Goal: Task Accomplishment & Management: Manage account settings

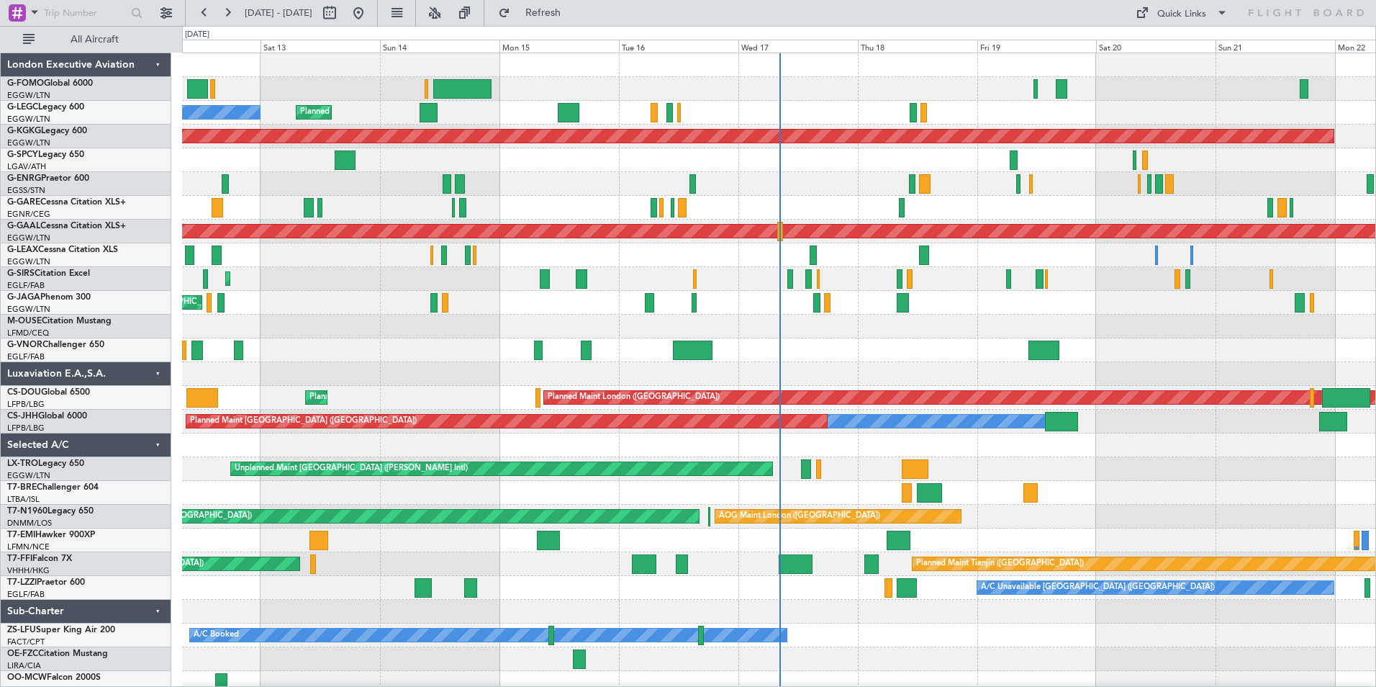
click at [811, 319] on div "Planned Maint London (Luton) Planned Maint London (Luton) Owner A/C Unavailable…" at bounding box center [778, 385] width 1193 height 665
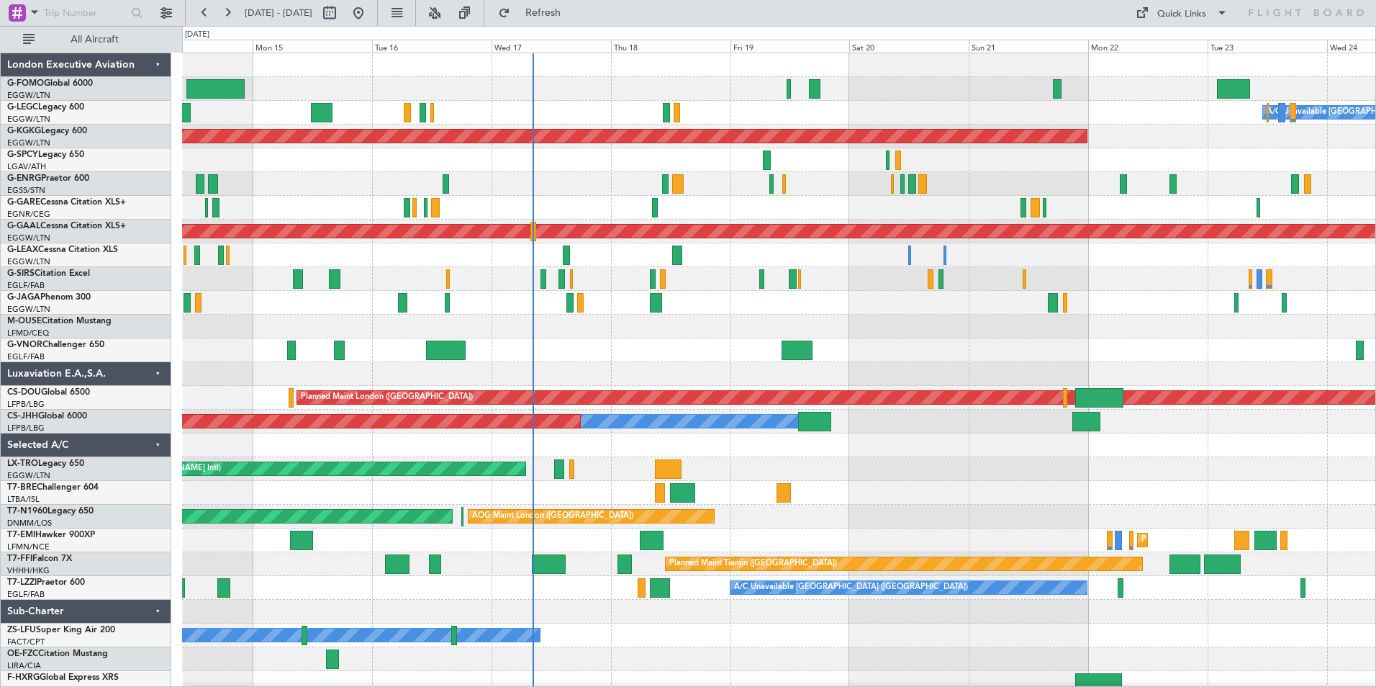
click at [390, 312] on div "A/C Unavailable London (Luton) Planned Maint London (Luton) Owner AOG Maint Ist…" at bounding box center [778, 373] width 1193 height 641
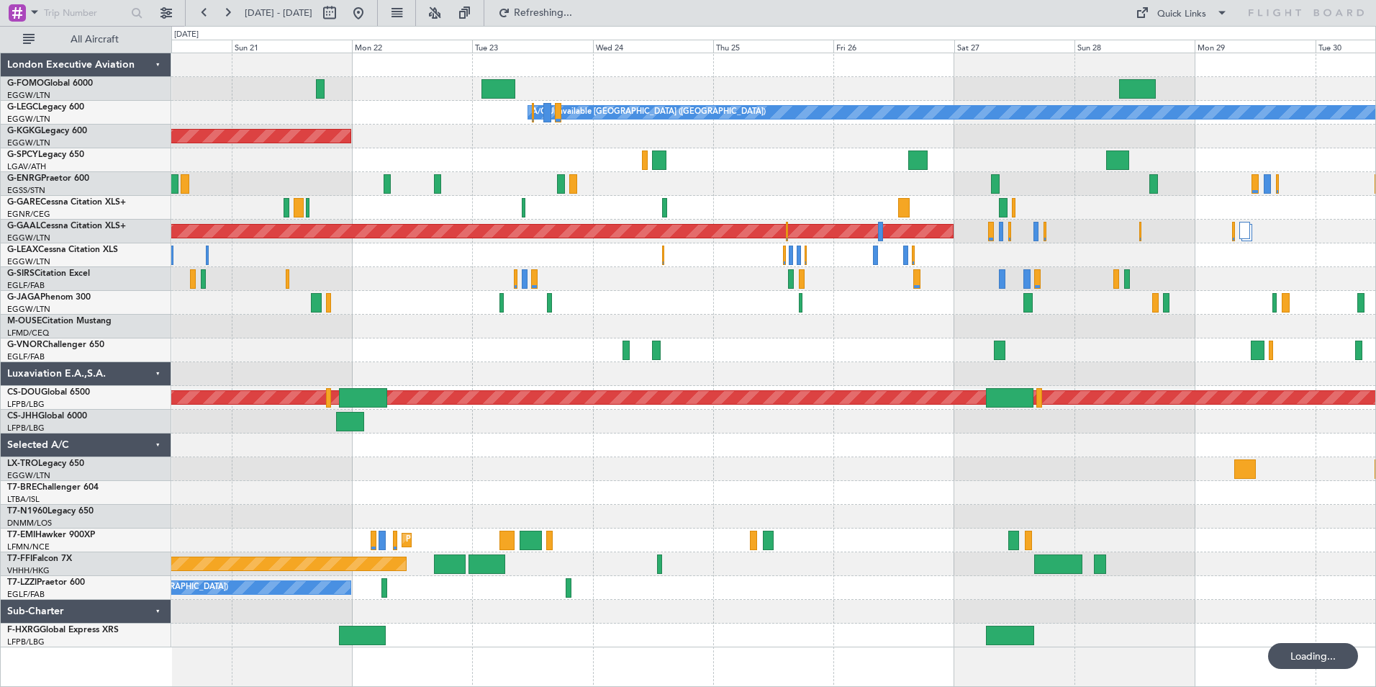
click at [961, 289] on div "A/C Unavailable London (Luton) AOG Maint Istanbul (Ataturk) Planned Maint Dusse…" at bounding box center [773, 350] width 1204 height 594
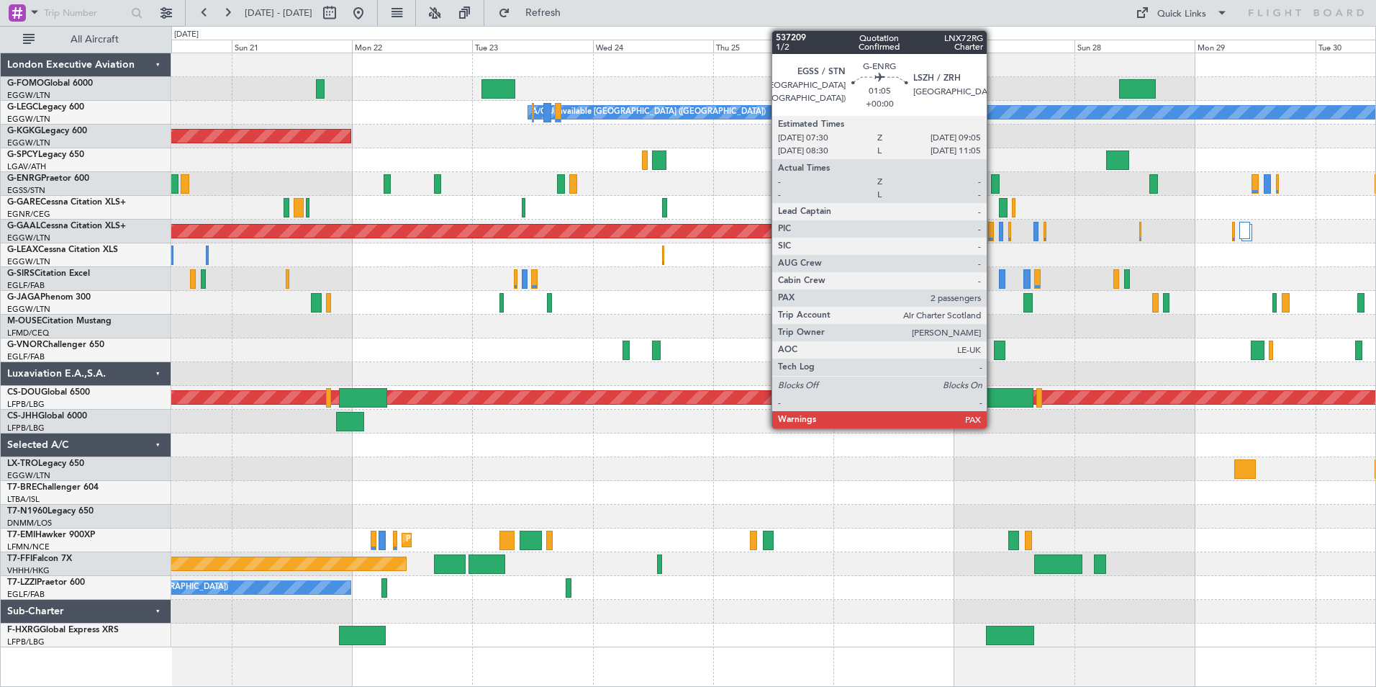
click at [993, 184] on div at bounding box center [995, 183] width 9 height 19
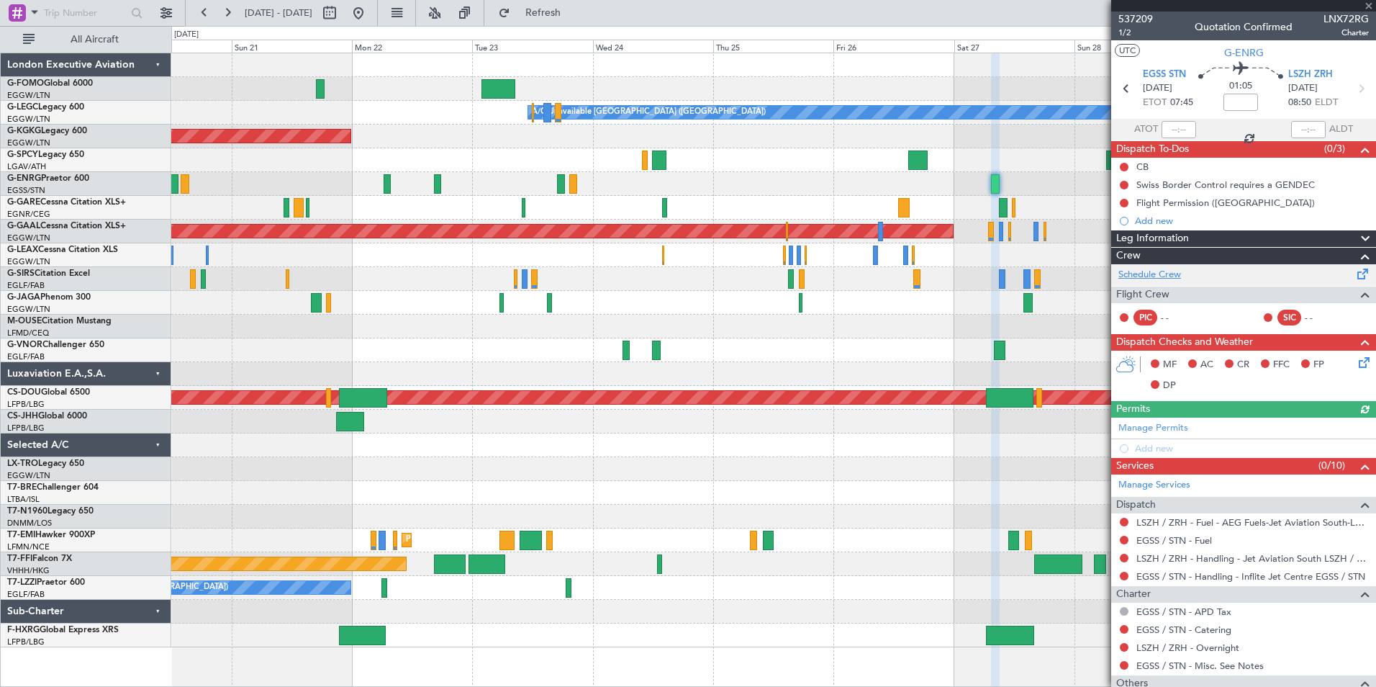
click at [1144, 272] on link "Schedule Crew" at bounding box center [1149, 275] width 63 height 14
click at [566, 12] on span "Refresh" at bounding box center [543, 13] width 60 height 10
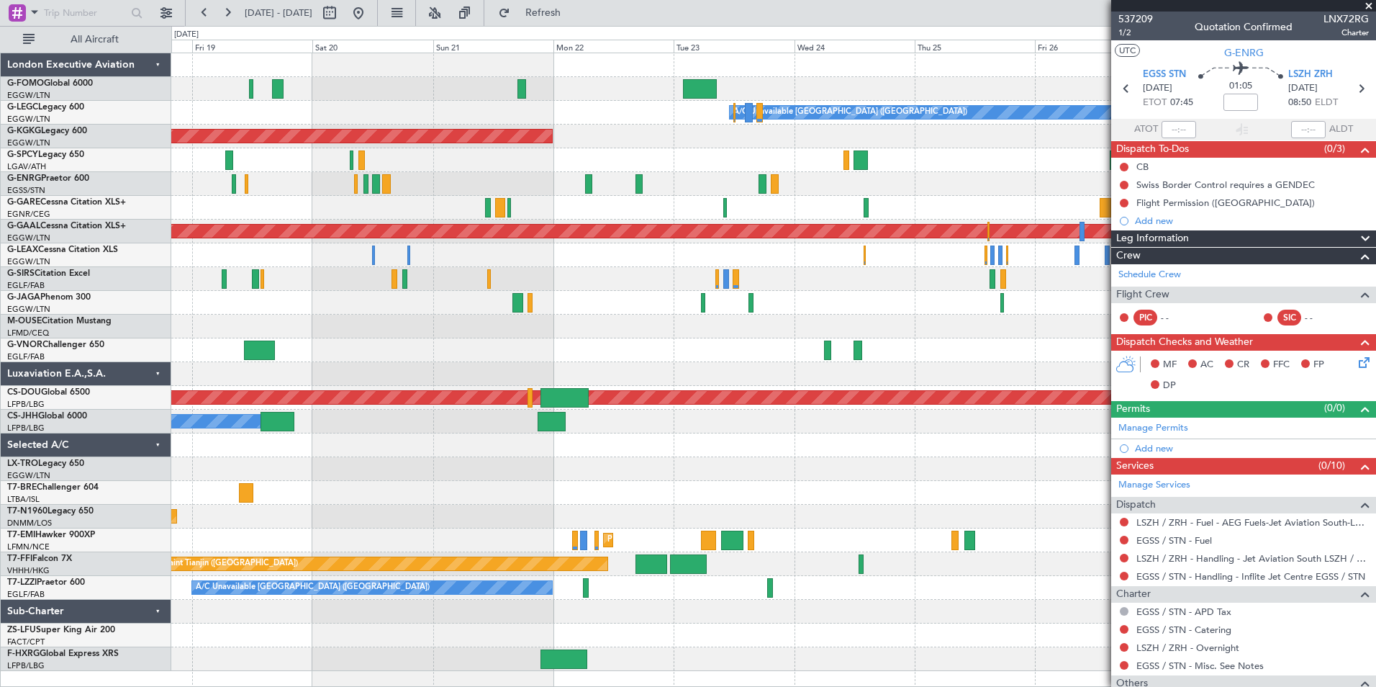
click at [599, 342] on div "A/C Unavailable [GEOGRAPHIC_DATA] ([GEOGRAPHIC_DATA]) AOG Maint [GEOGRAPHIC_DAT…" at bounding box center [773, 361] width 1204 height 617
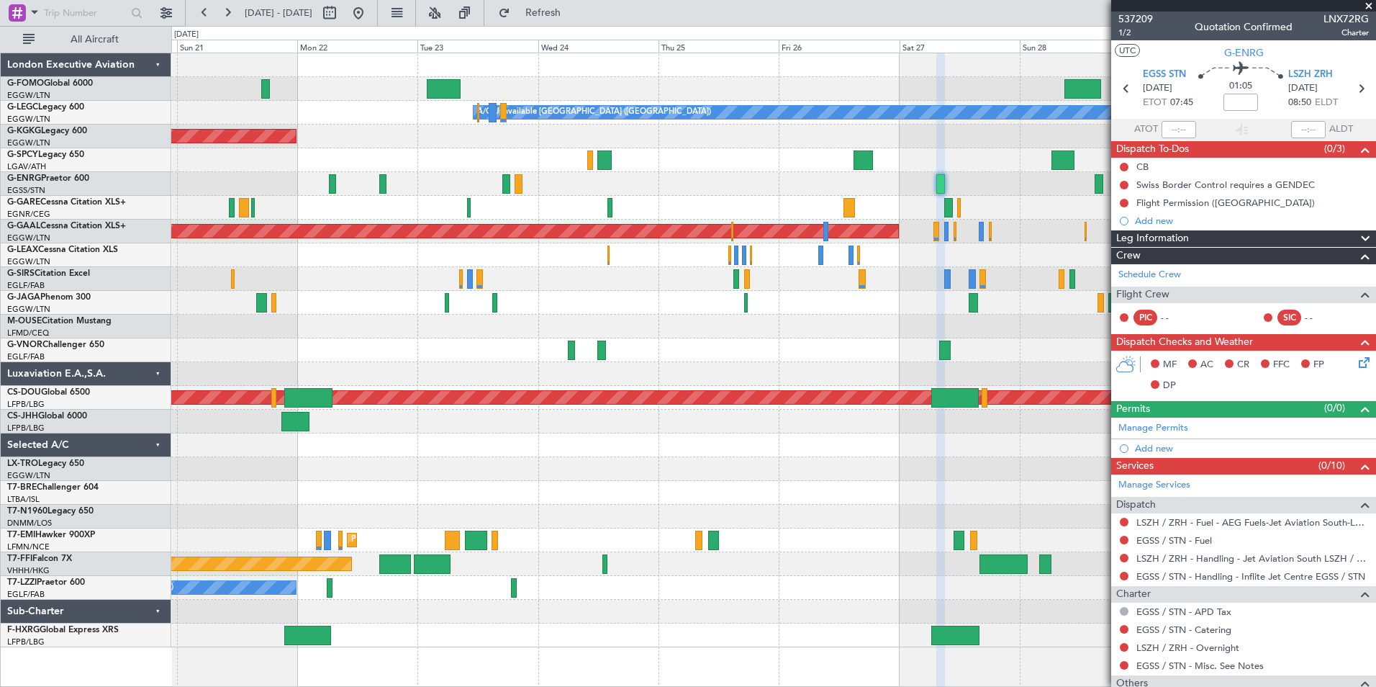
click at [479, 206] on div "A/C Unavailable London (Luton) AOG Maint Istanbul (Ataturk) Planned Maint Dusse…" at bounding box center [773, 350] width 1204 height 594
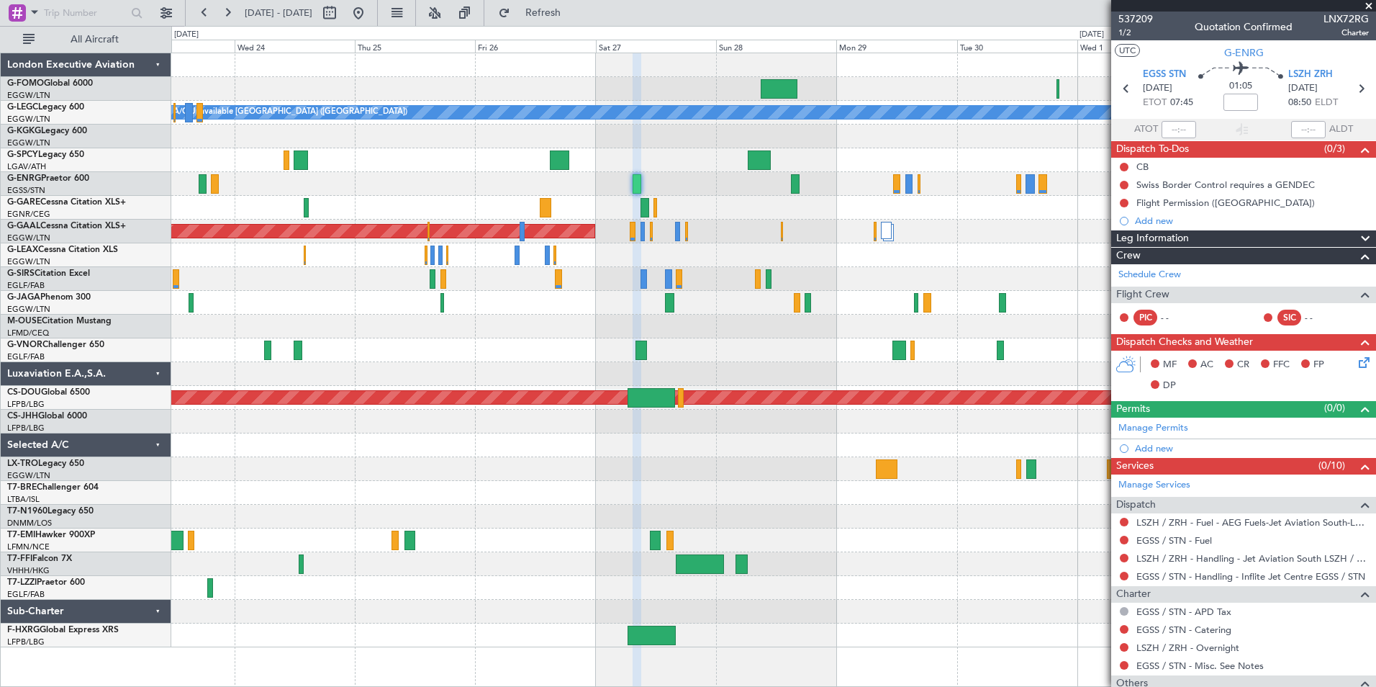
click at [697, 271] on div "A/C Unavailable London (Luton) AOG Maint Istanbul (Ataturk) Planned Maint Dusse…" at bounding box center [773, 350] width 1204 height 594
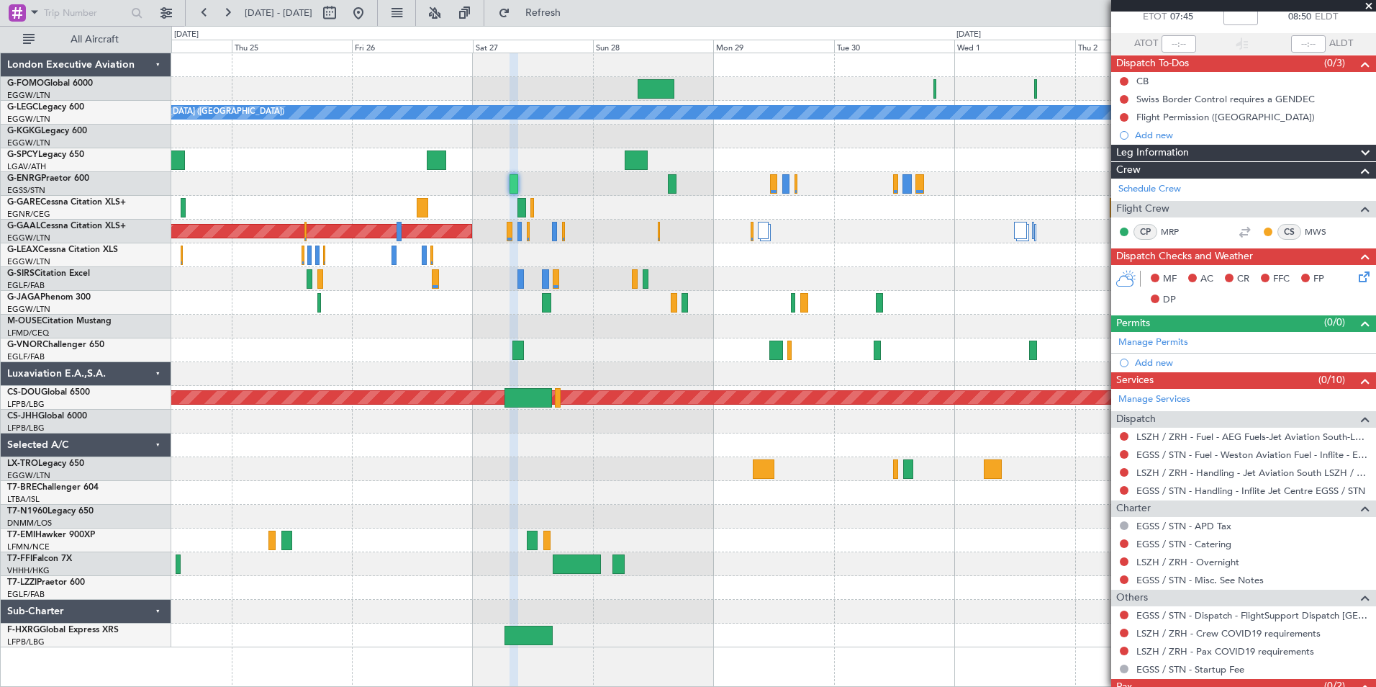
scroll to position [135, 0]
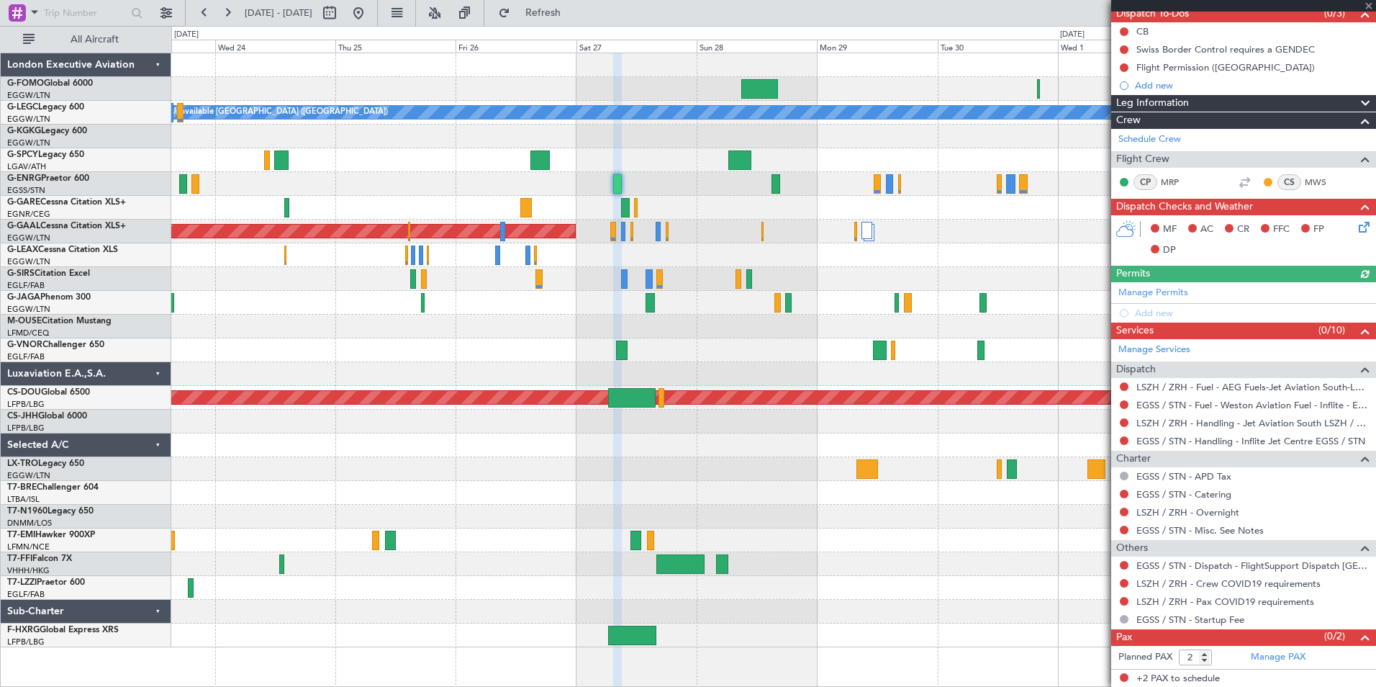
click at [574, 326] on div "A/C Unavailable London (Luton) AOG Maint Istanbul (Ataturk) Planned Maint Dusse…" at bounding box center [773, 350] width 1204 height 594
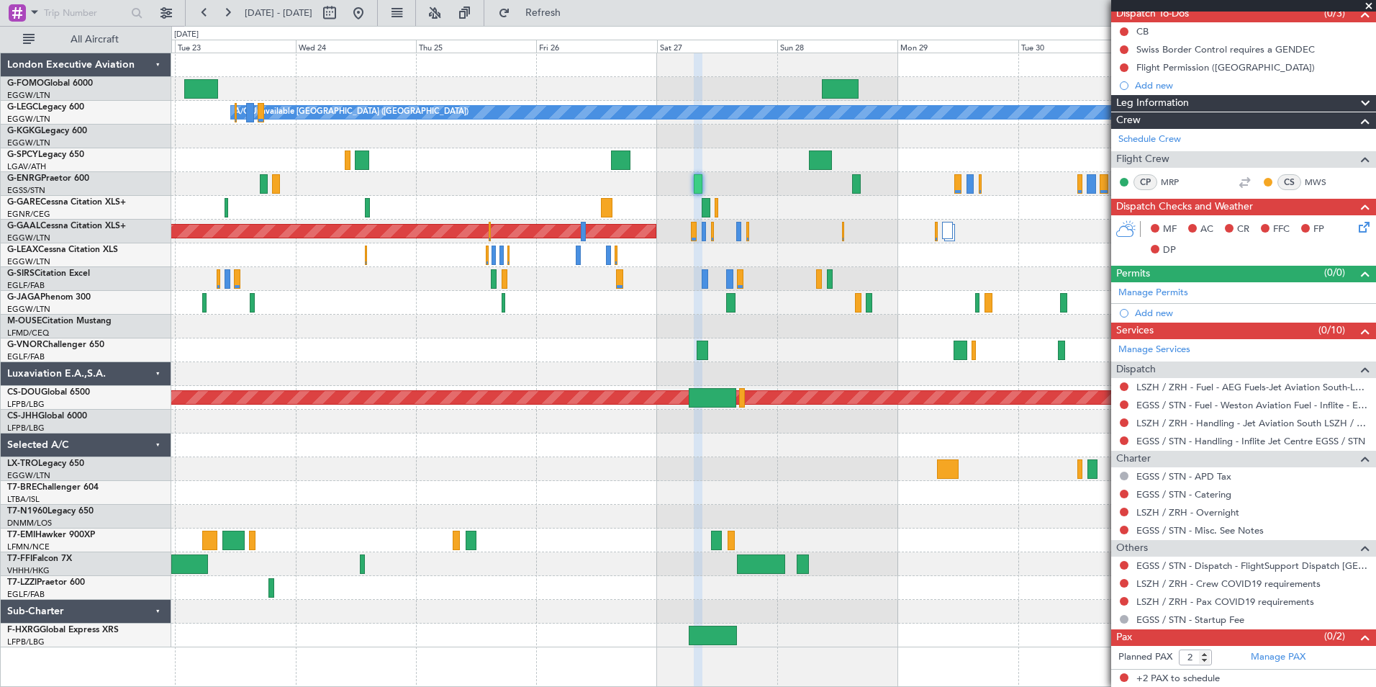
click at [532, 343] on div "A/C Unavailable London (Luton) AOG Maint Istanbul (Ataturk) Planned Maint Dusse…" at bounding box center [773, 350] width 1204 height 594
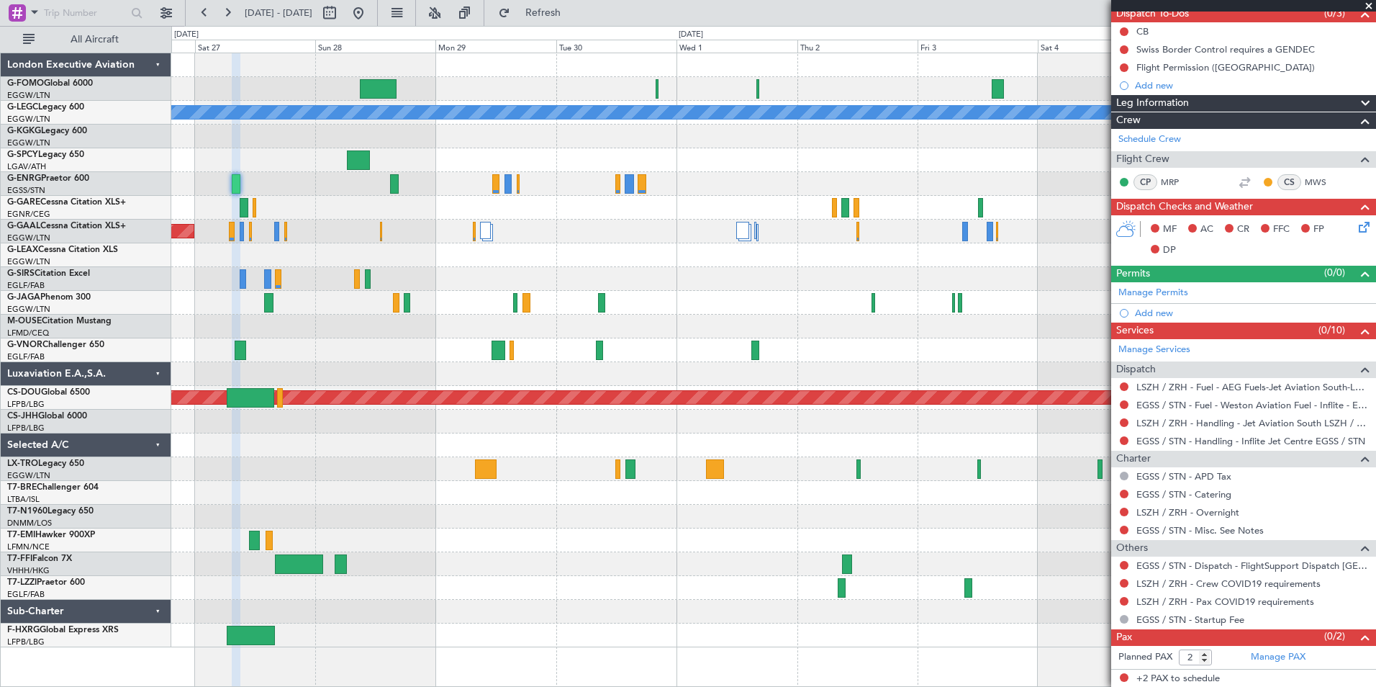
click at [349, 461] on div "A/C Unavailable London (Luton) Planned Maint Dusseldorf Planned Maint London (B…" at bounding box center [773, 350] width 1204 height 594
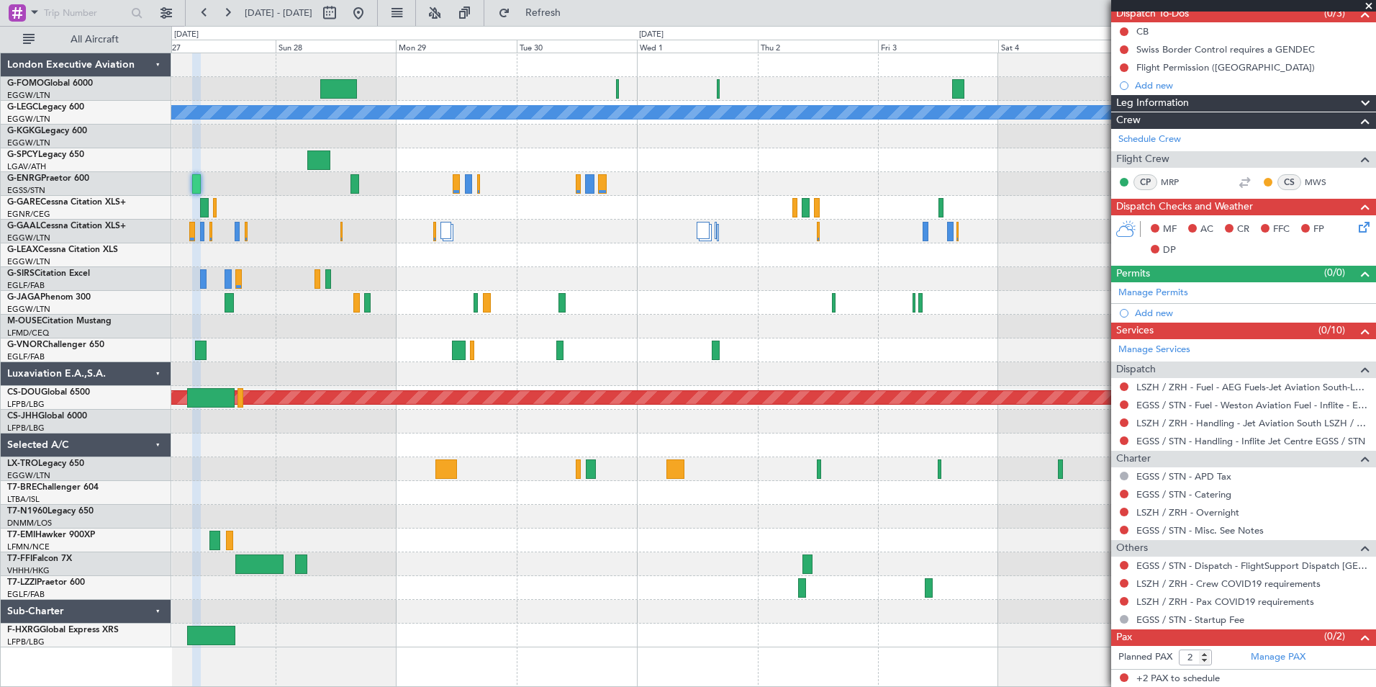
click at [947, 419] on div "A/C Unavailable London (Luton) Planned Maint Dusseldorf Planned Maint London (B…" at bounding box center [773, 350] width 1204 height 594
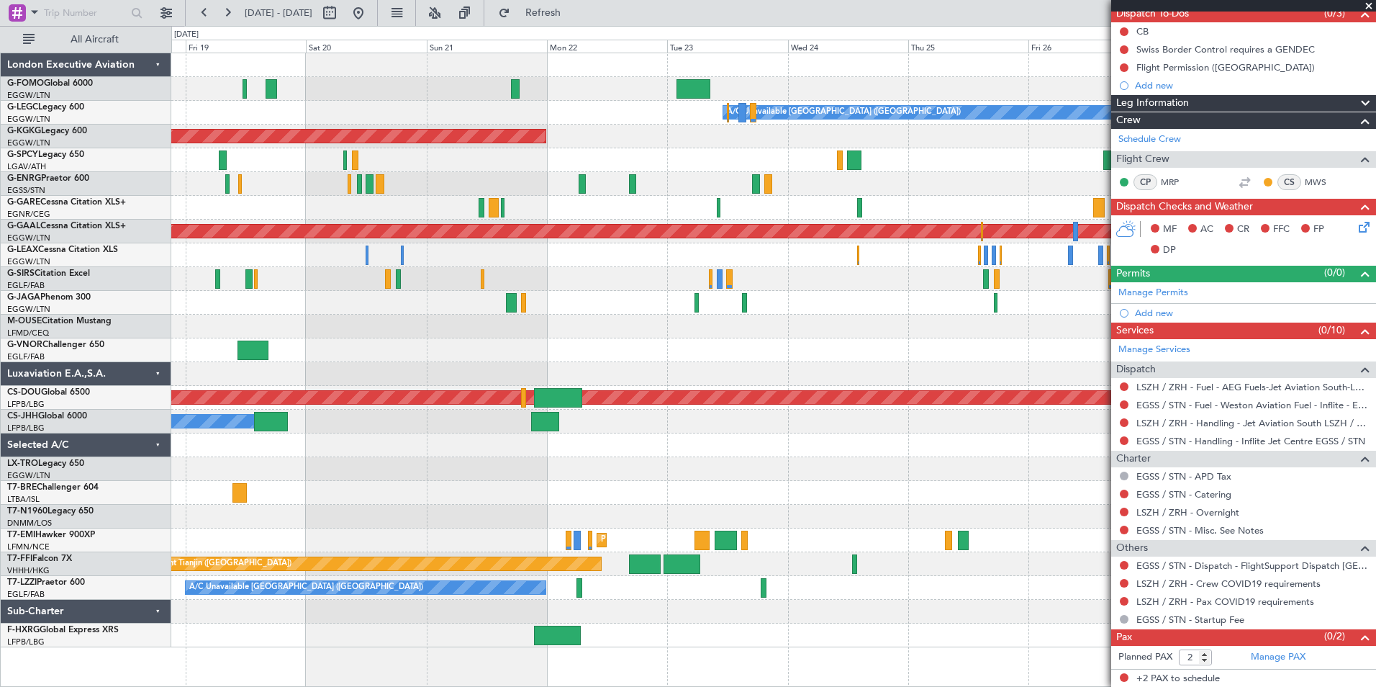
click at [1010, 466] on div "Unplanned Maint [GEOGRAPHIC_DATA] ([PERSON_NAME] Intl)" at bounding box center [773, 469] width 1204 height 24
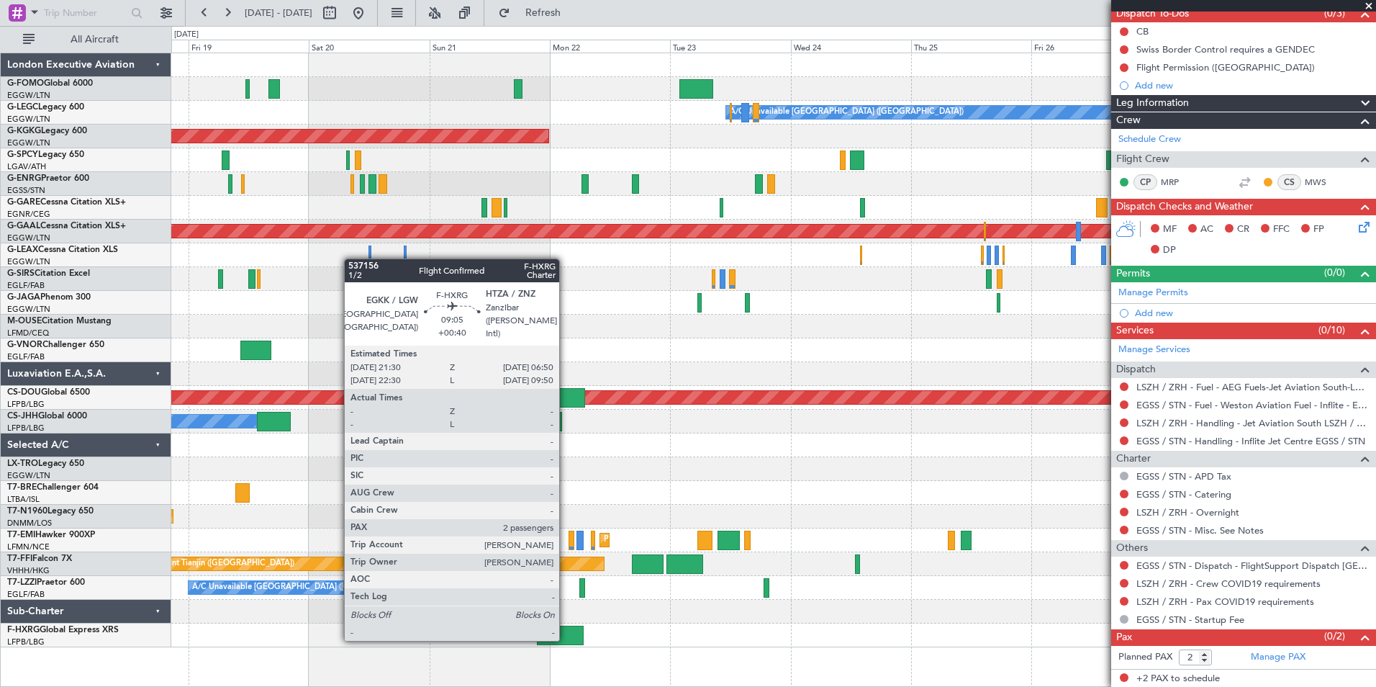
click at [566, 639] on div at bounding box center [560, 634] width 47 height 19
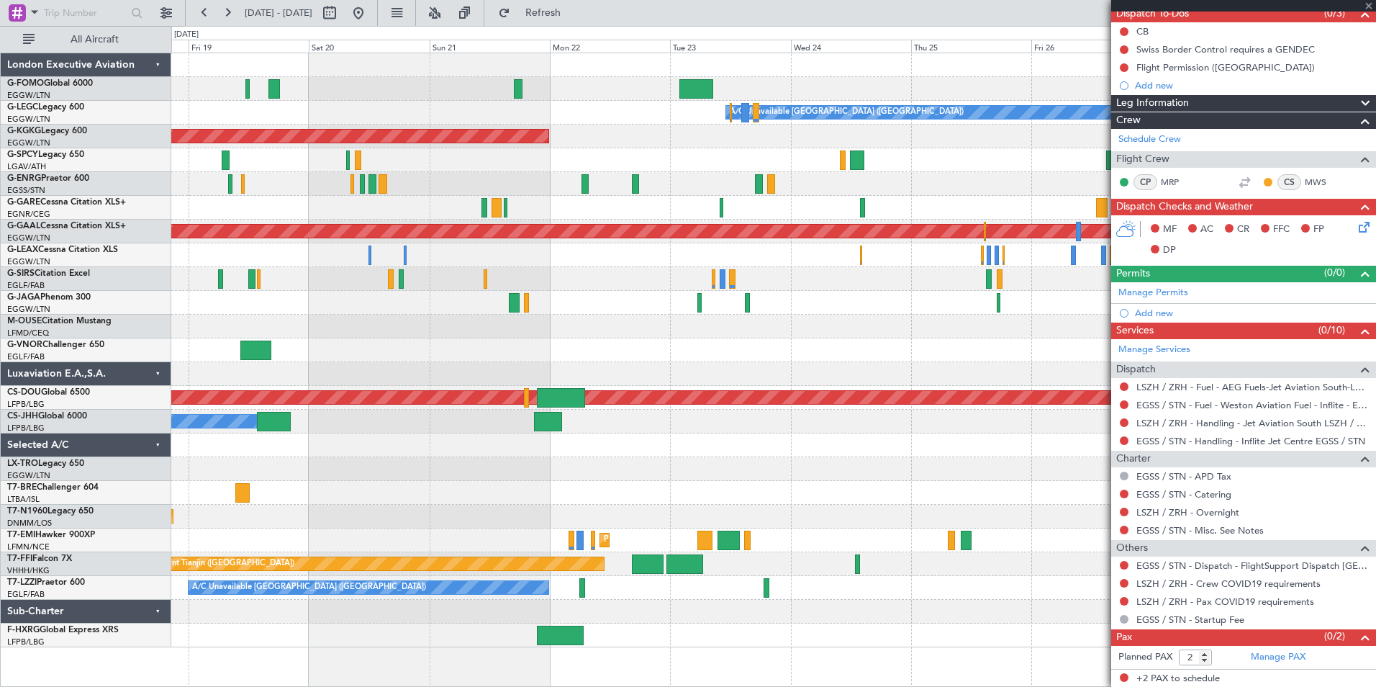
scroll to position [0, 0]
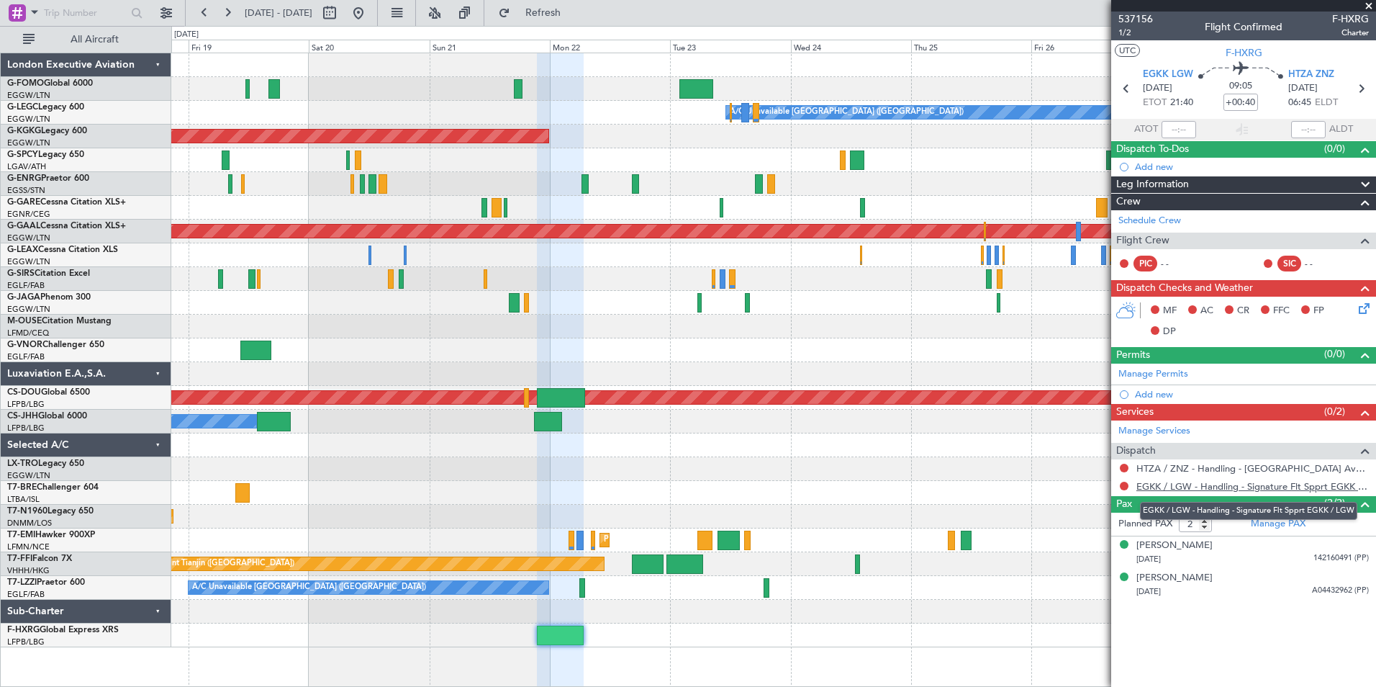
click at [1198, 485] on link "EGKK / LGW - Handling - Signature Flt Spprt EGKK / LGW" at bounding box center [1252, 486] width 232 height 12
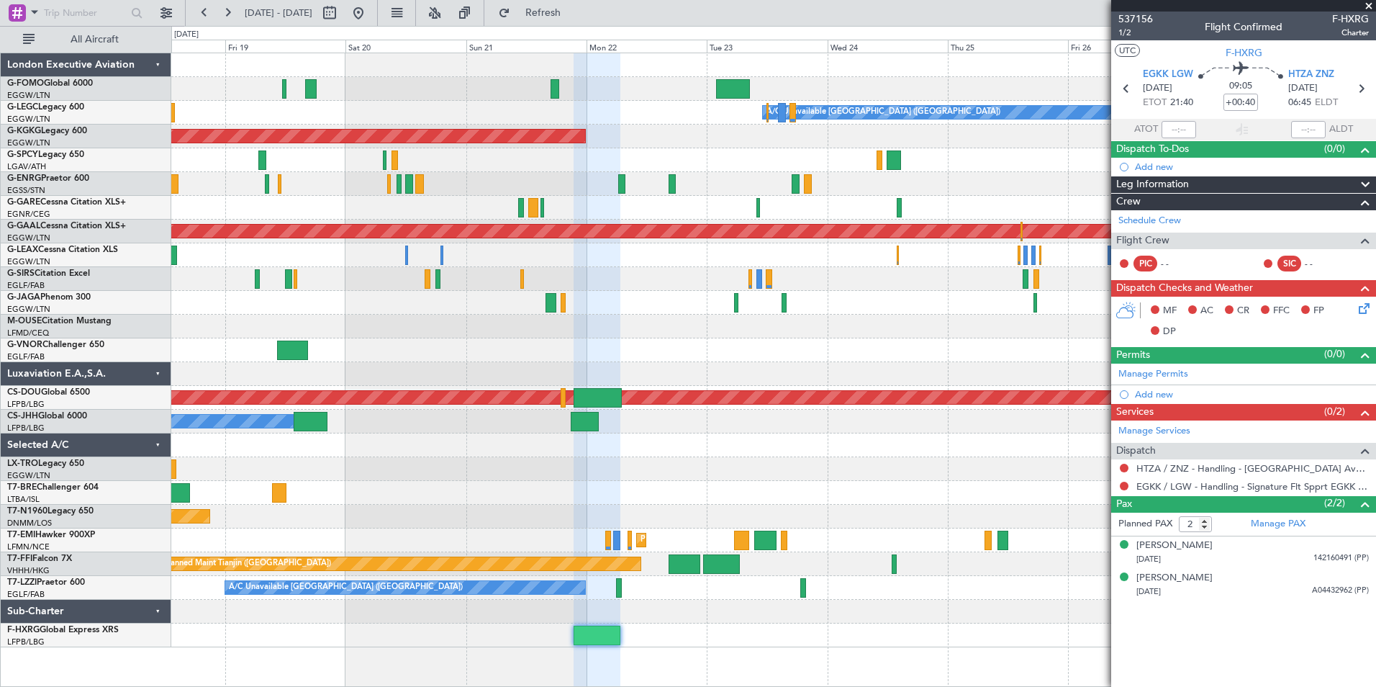
click at [807, 292] on div "A/C Unavailable [GEOGRAPHIC_DATA] ([GEOGRAPHIC_DATA]) AOG Maint [GEOGRAPHIC_DAT…" at bounding box center [773, 350] width 1204 height 594
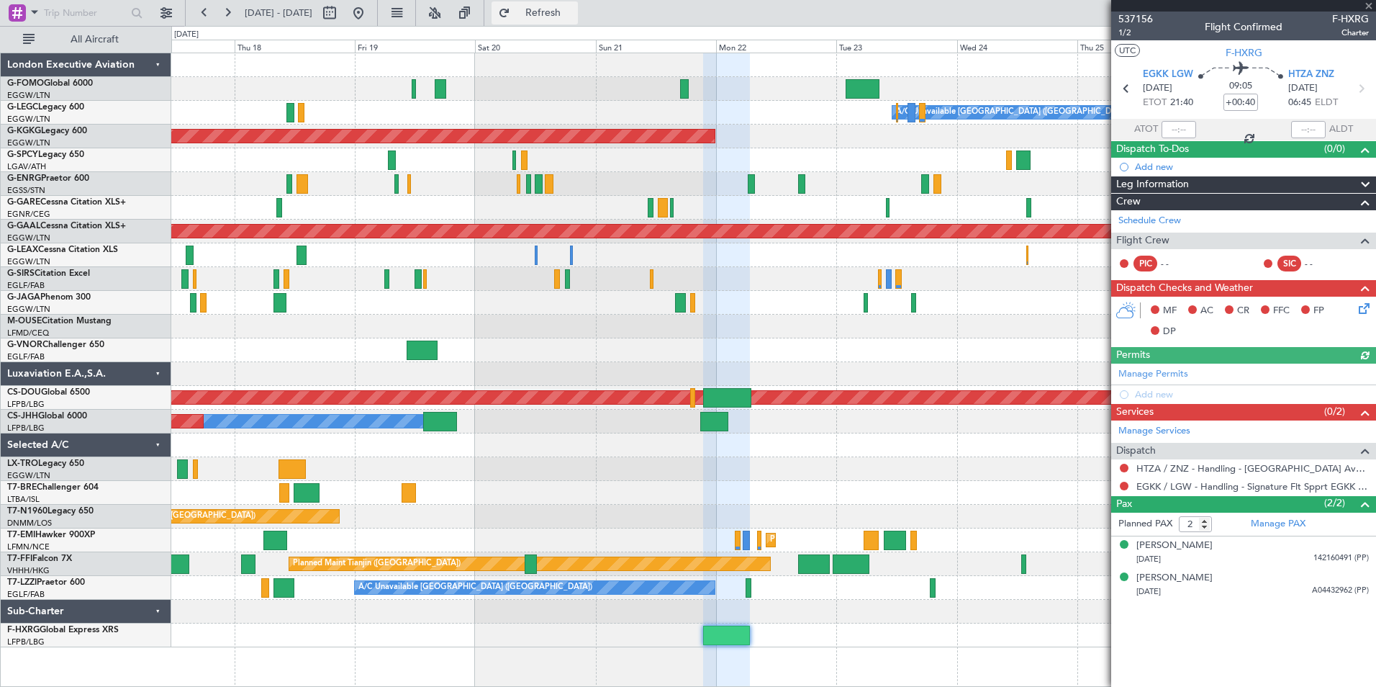
click at [574, 11] on span "Refresh" at bounding box center [543, 13] width 60 height 10
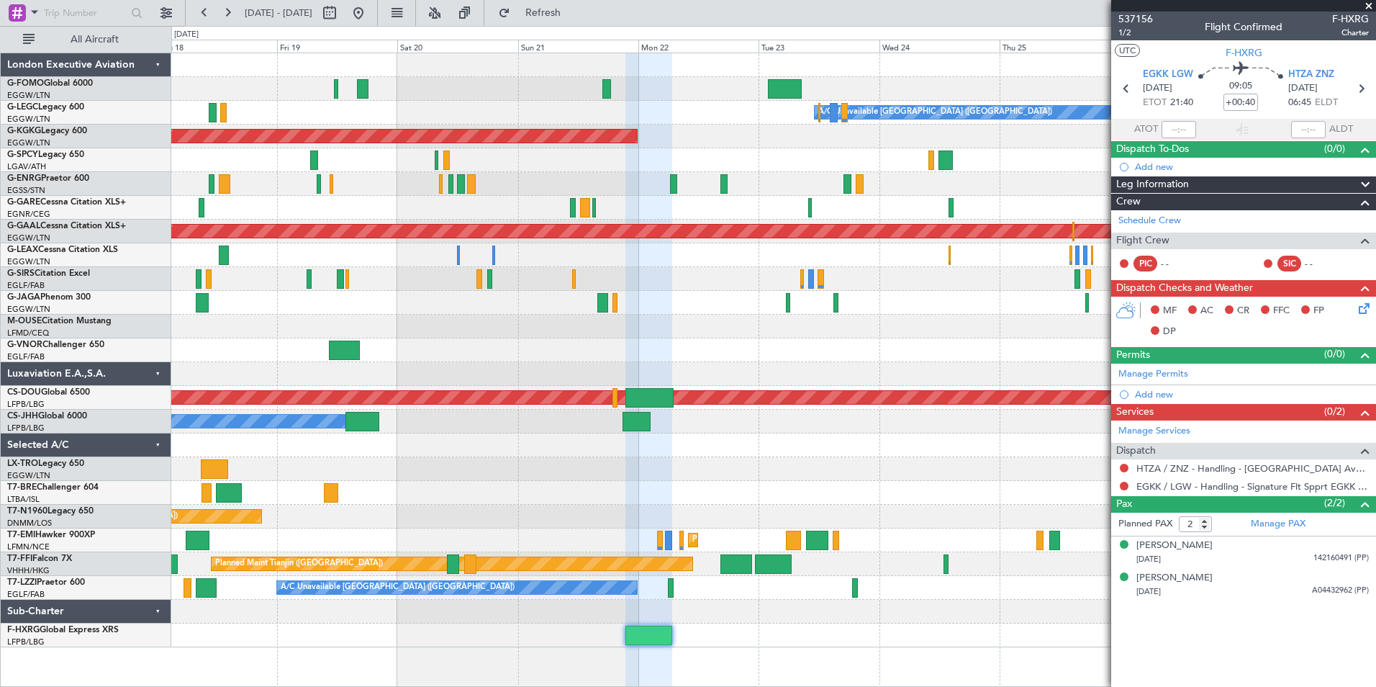
click at [1207, 335] on fb-app "17 Sep 2025 - 27 Sep 2025 Refresh Quick Links All Aircraft A/C Unavailable Lond…" at bounding box center [688, 349] width 1376 height 676
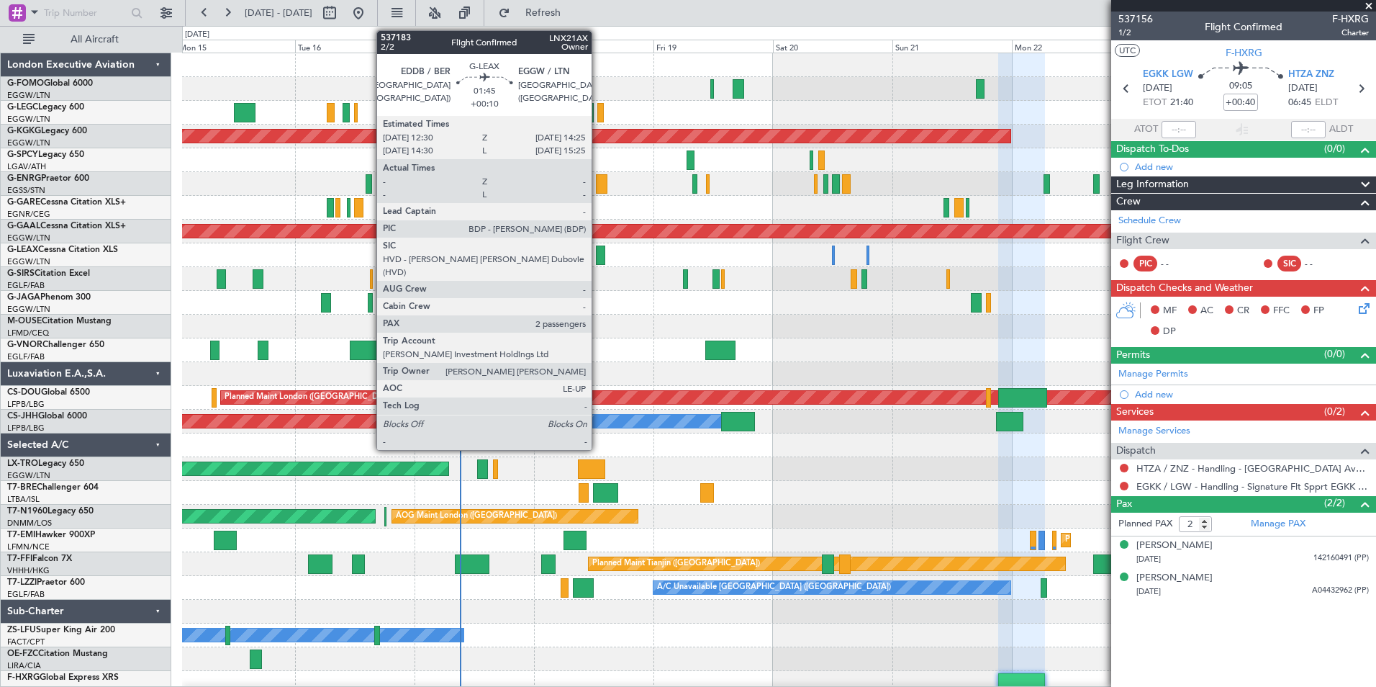
click at [598, 254] on div at bounding box center [601, 254] width 10 height 19
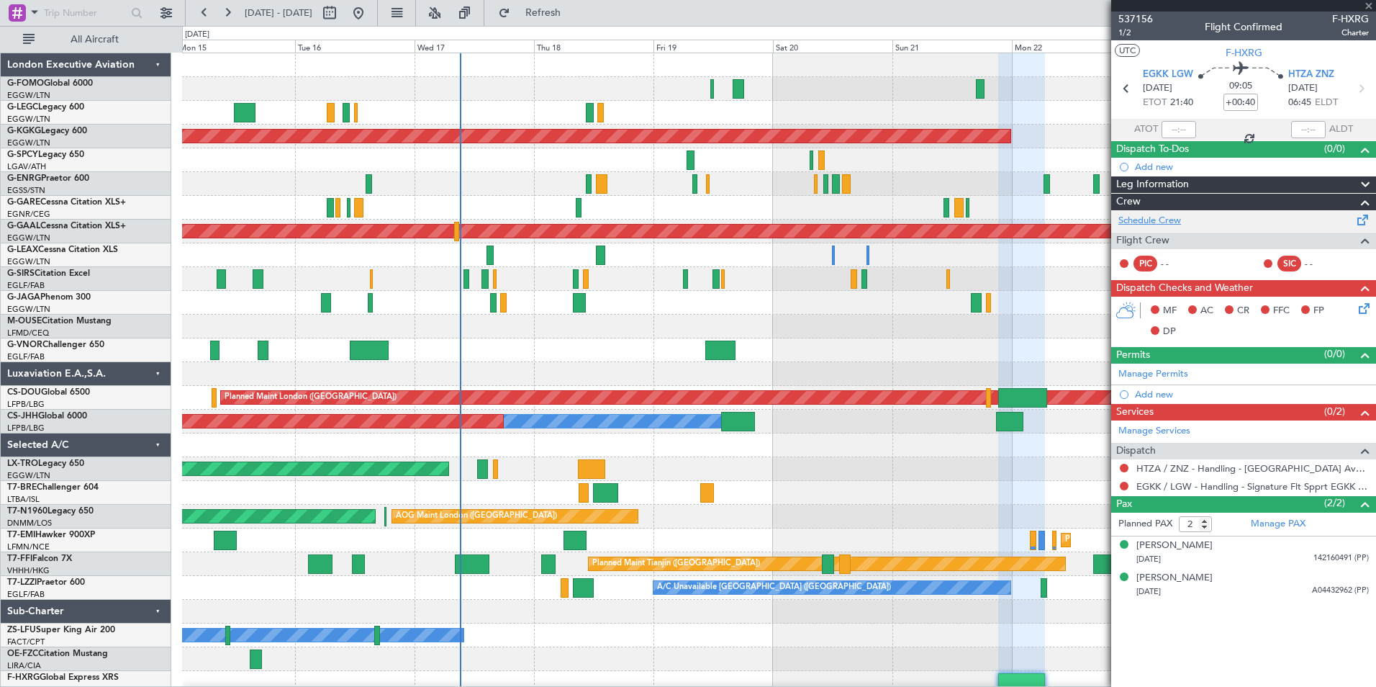
type input "+00:10"
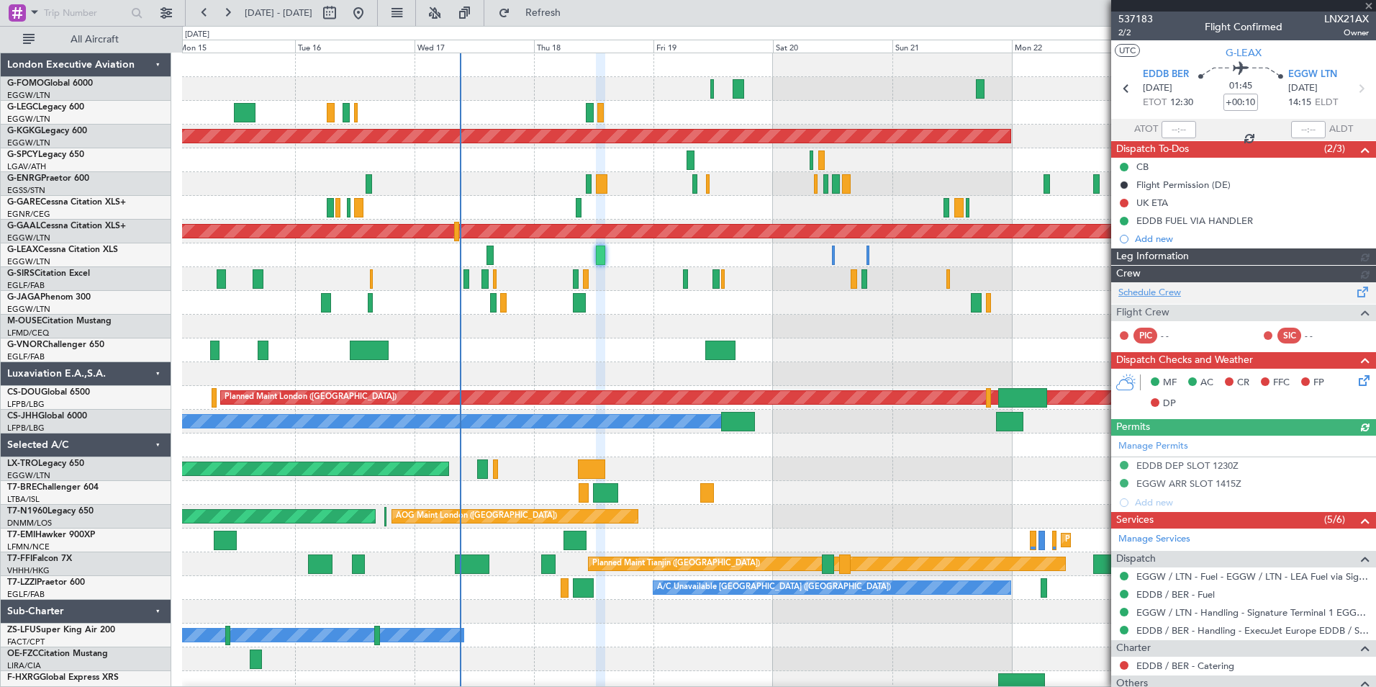
click at [1135, 220] on div "EDDB FUEL VIA HANDLER" at bounding box center [1243, 221] width 265 height 18
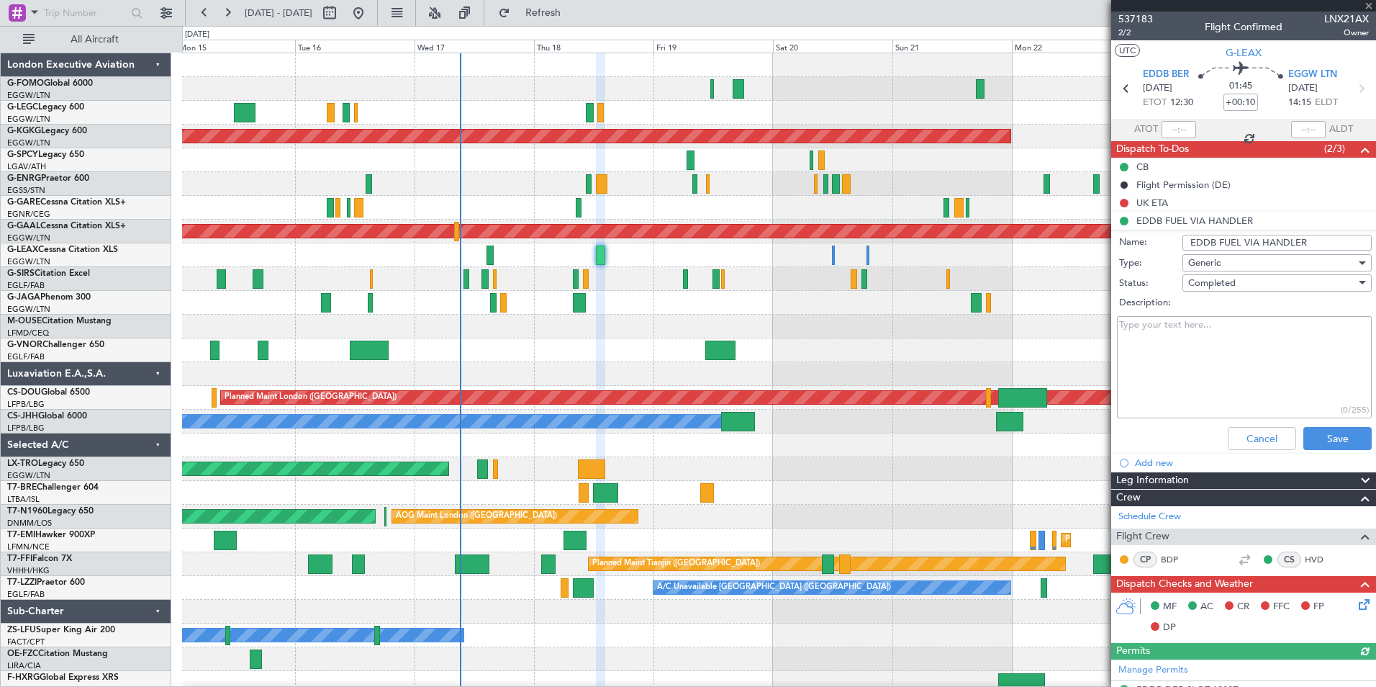
click at [1295, 204] on div "UK ETA" at bounding box center [1243, 203] width 265 height 18
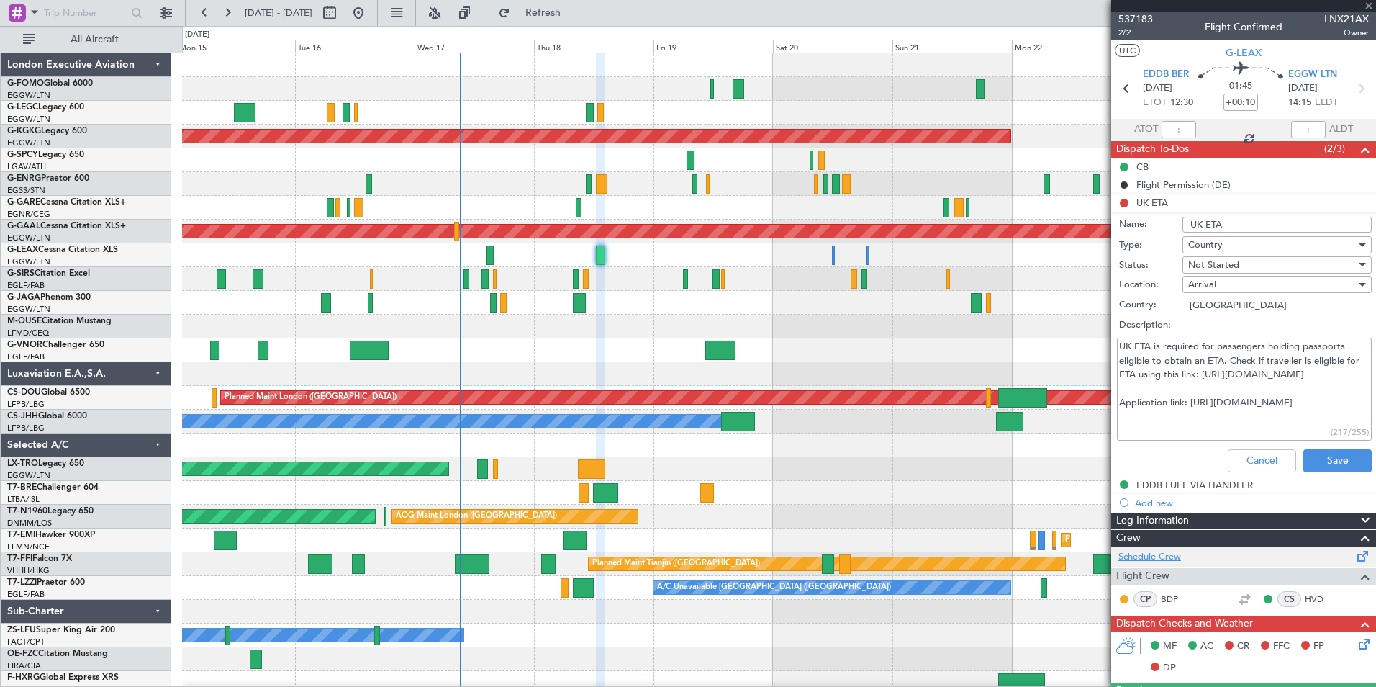
click at [1159, 554] on link "Schedule Crew" at bounding box center [1149, 557] width 63 height 14
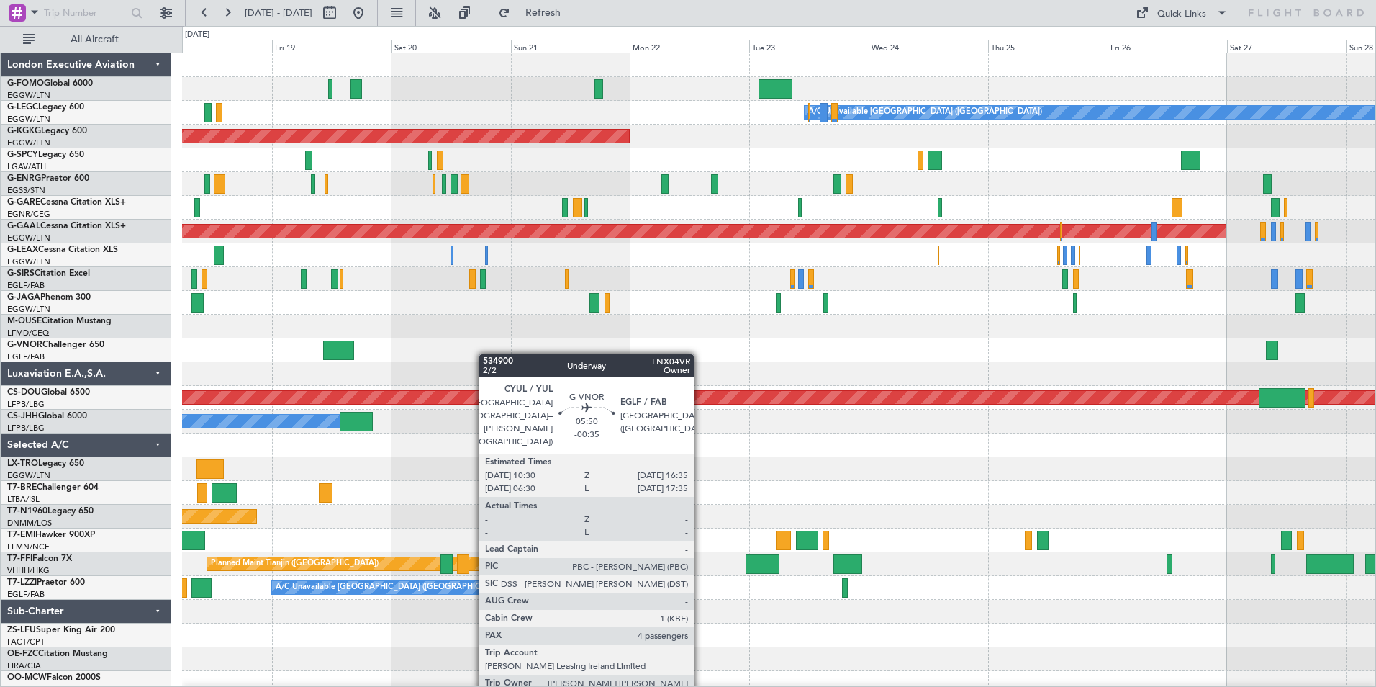
click at [251, 402] on div "A/C Unavailable [GEOGRAPHIC_DATA] ([GEOGRAPHIC_DATA]) AOG Maint [GEOGRAPHIC_DAT…" at bounding box center [778, 385] width 1193 height 665
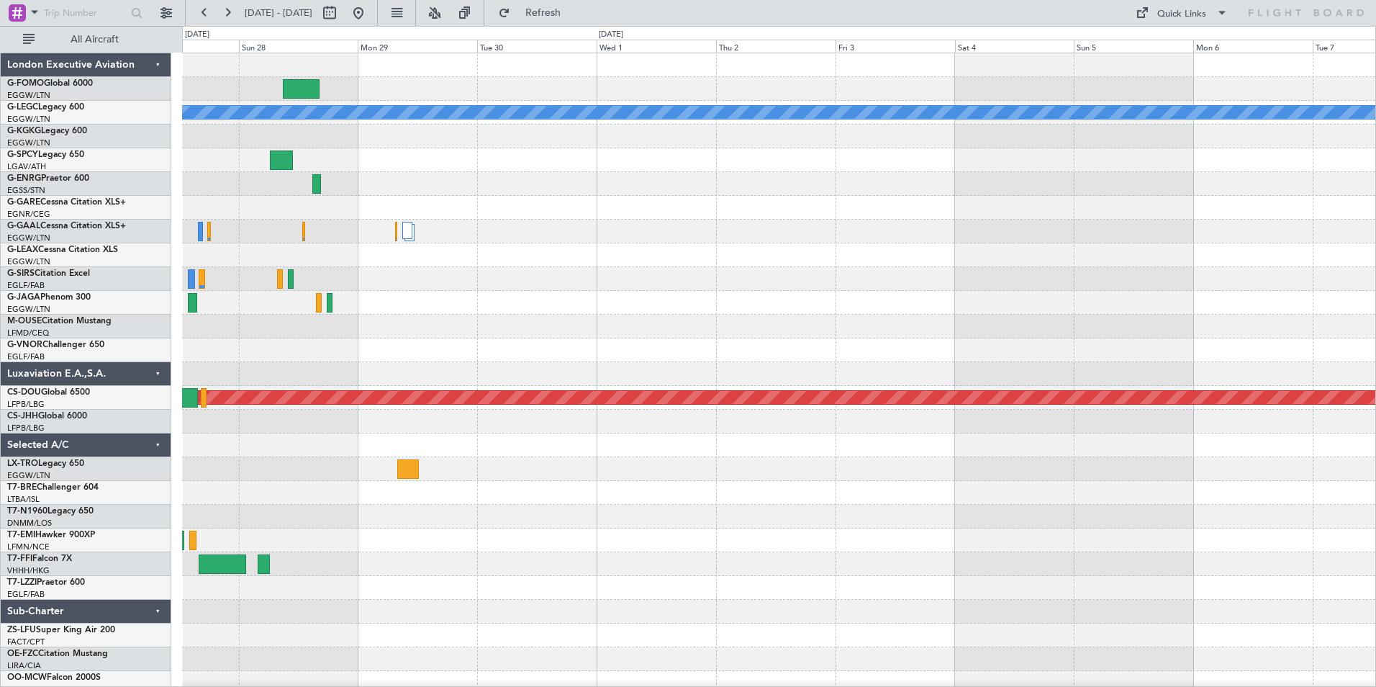
click at [53, 482] on div "A/C Unavailable [GEOGRAPHIC_DATA] ([GEOGRAPHIC_DATA]) Planned [GEOGRAPHIC_DATA]…" at bounding box center [688, 356] width 1376 height 661
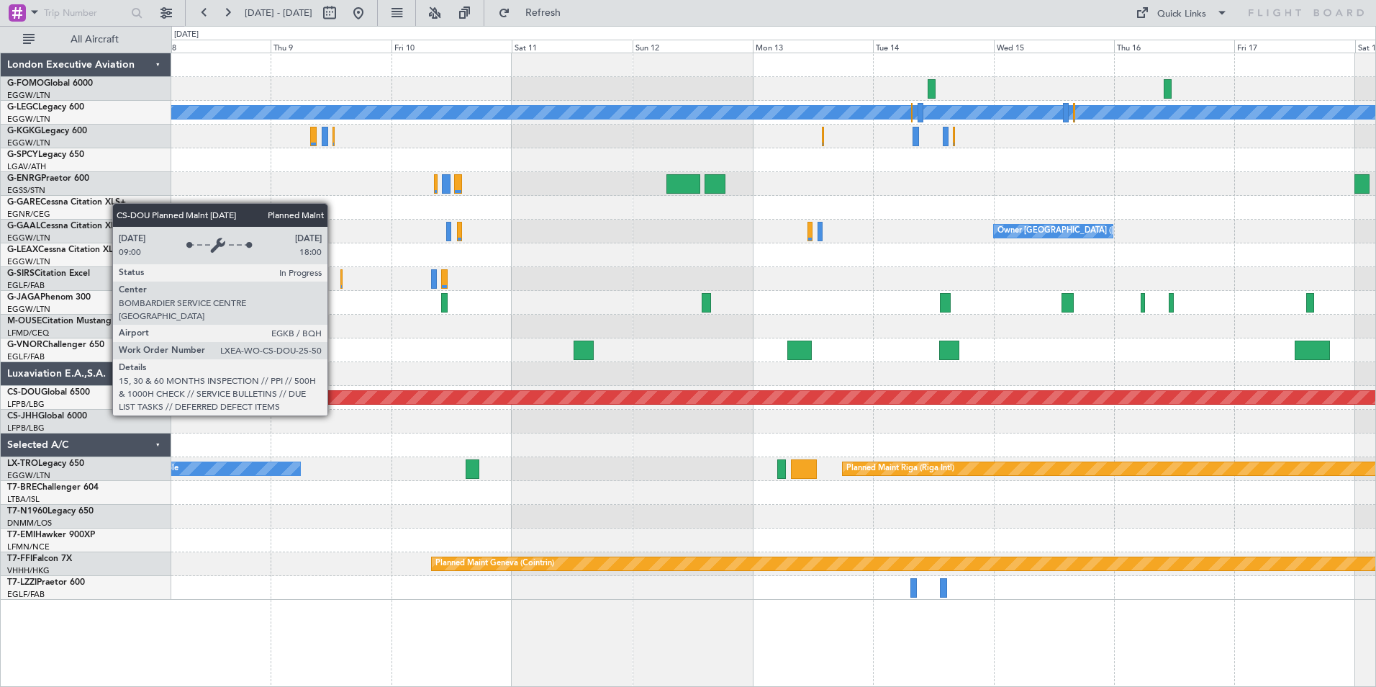
click at [0, 396] on html "[DATE] - [DATE] Refresh Quick Links All Aircraft A/C Unavailable [GEOGRAPHIC_DA…" at bounding box center [688, 343] width 1376 height 687
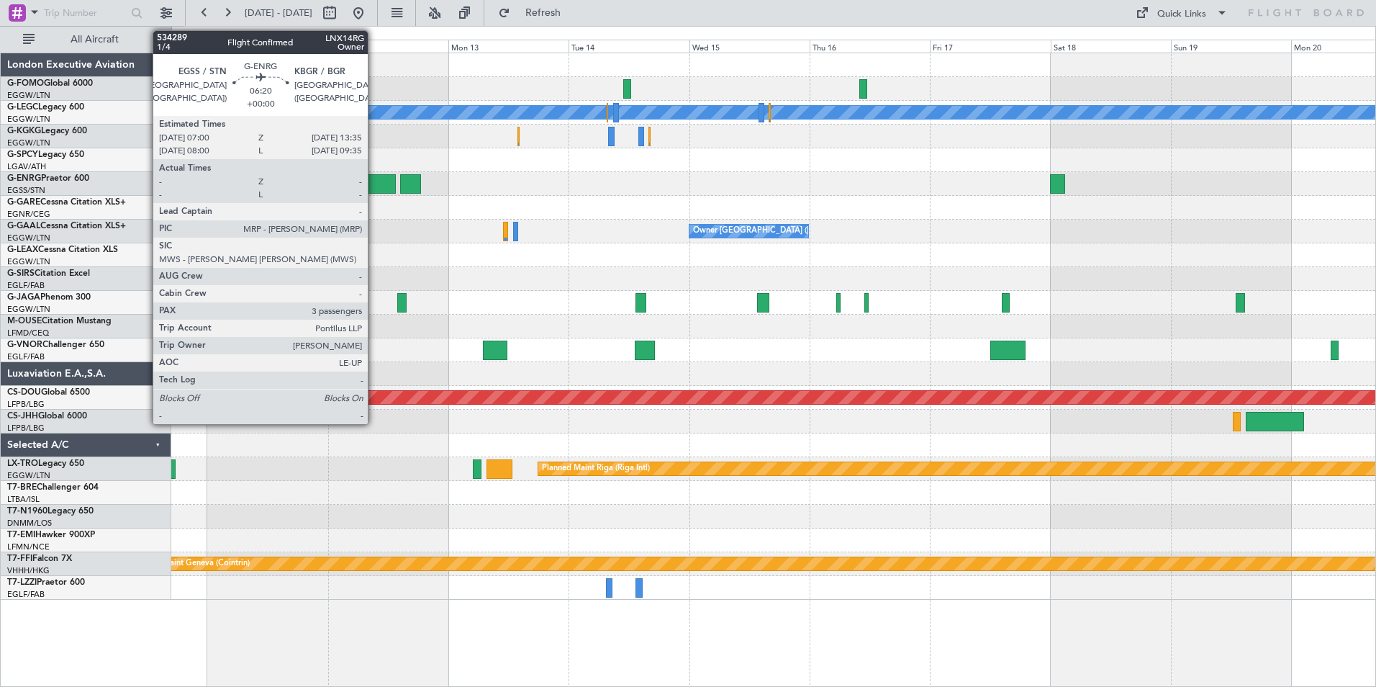
click at [374, 180] on div at bounding box center [378, 183] width 33 height 19
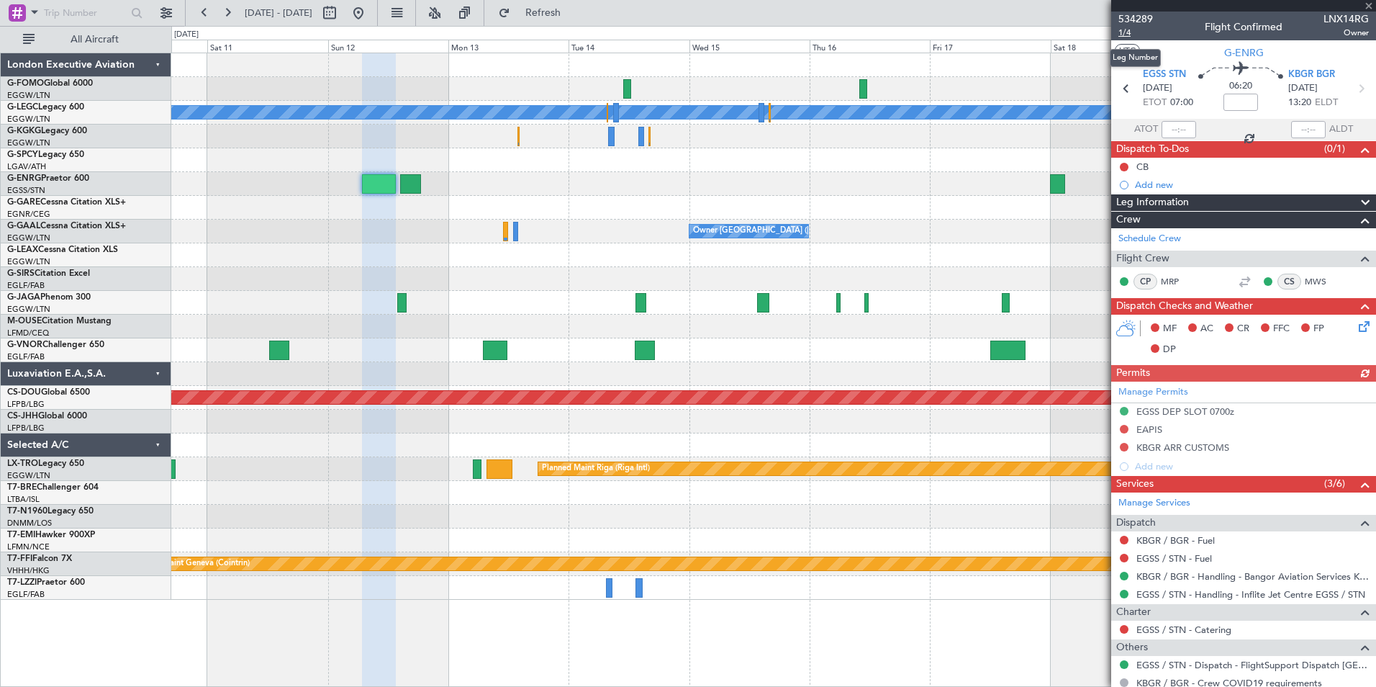
click at [1130, 34] on span "1/4" at bounding box center [1135, 33] width 35 height 12
click at [574, 12] on span "Refresh" at bounding box center [543, 13] width 60 height 10
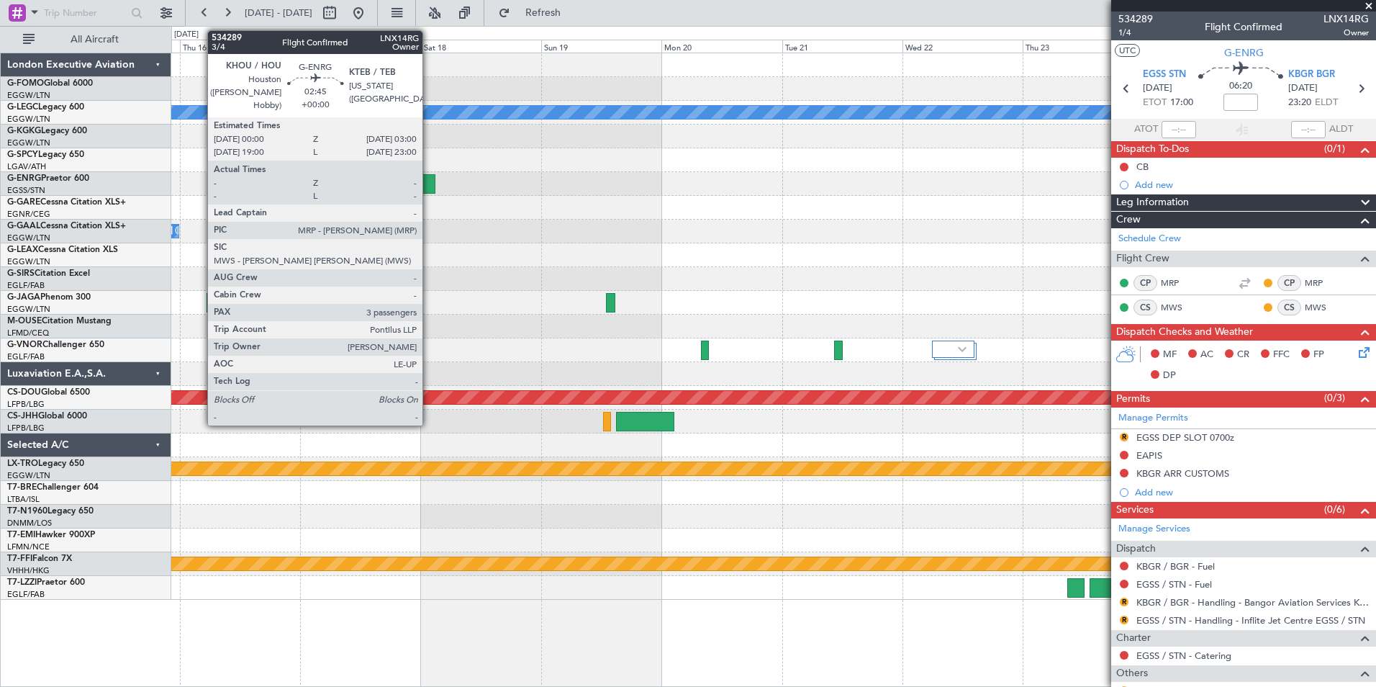
click at [429, 184] on div at bounding box center [427, 183] width 15 height 19
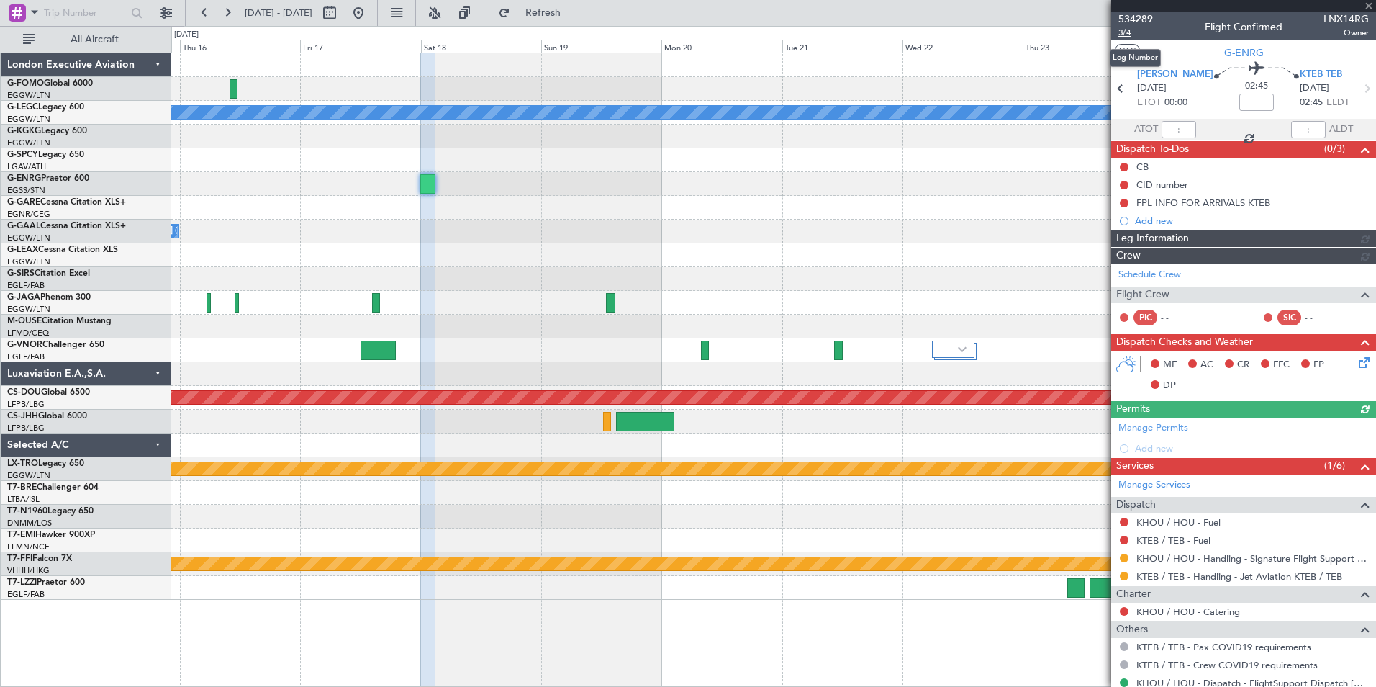
click at [1120, 31] on span "3/4" at bounding box center [1135, 33] width 35 height 12
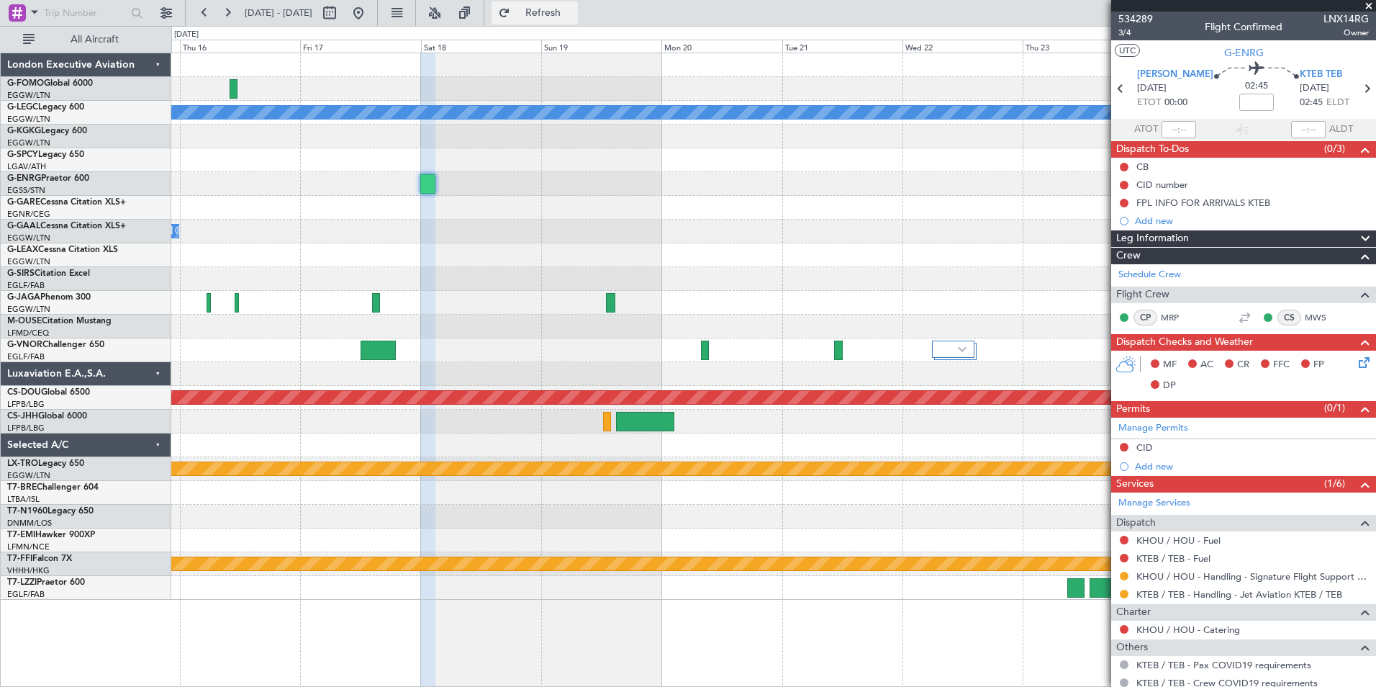
click at [574, 12] on span "Refresh" at bounding box center [543, 13] width 60 height 10
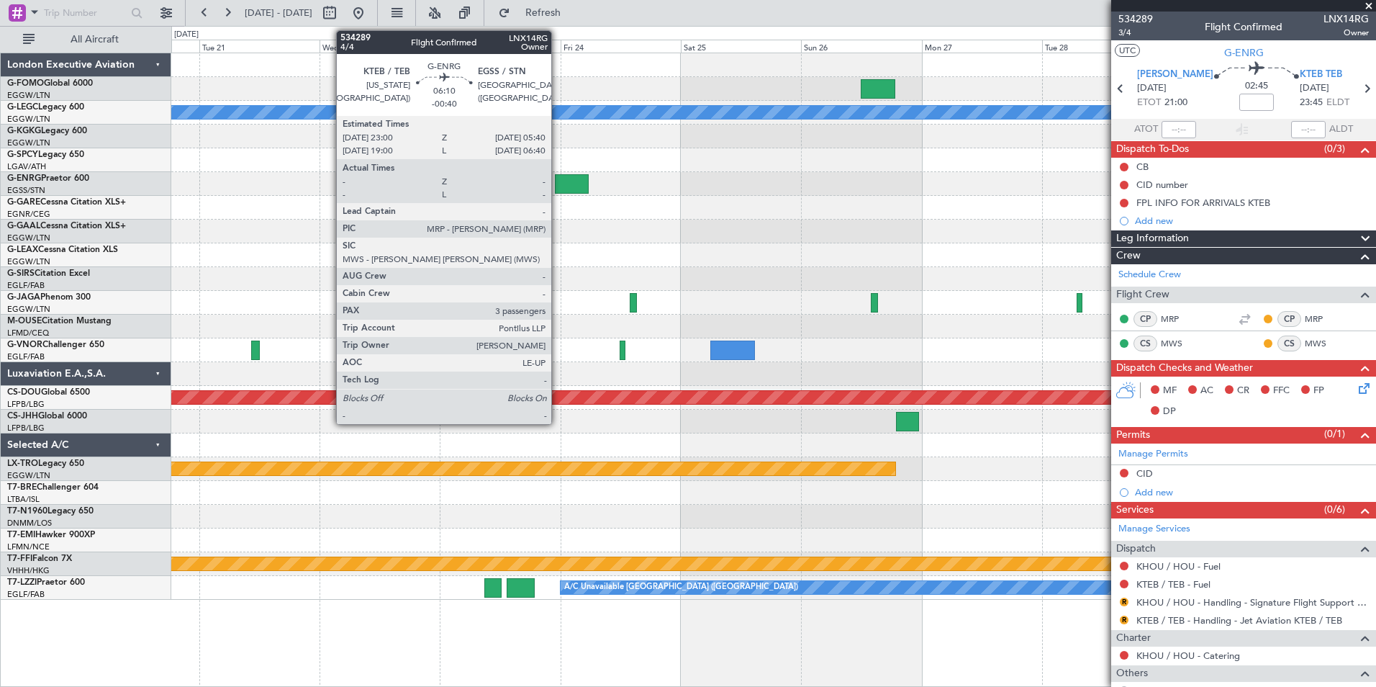
click at [560, 180] on div at bounding box center [572, 183] width 34 height 19
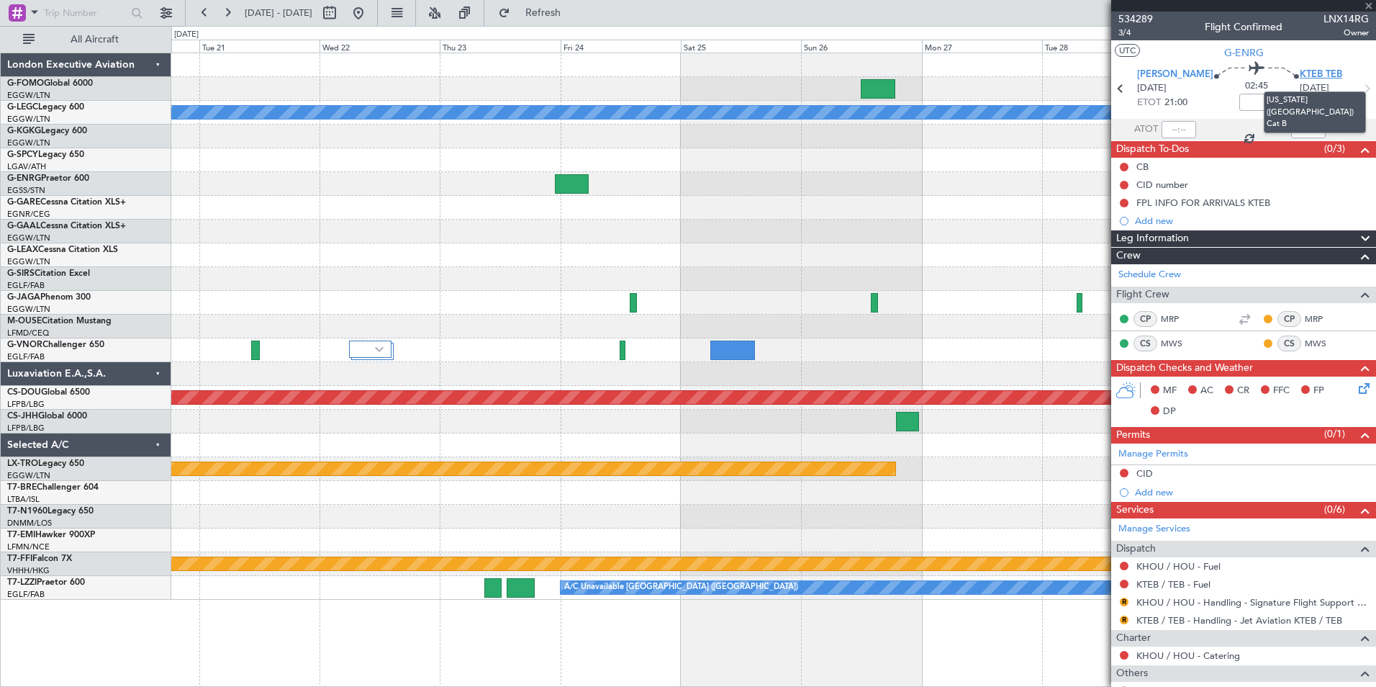
type input "-00:40"
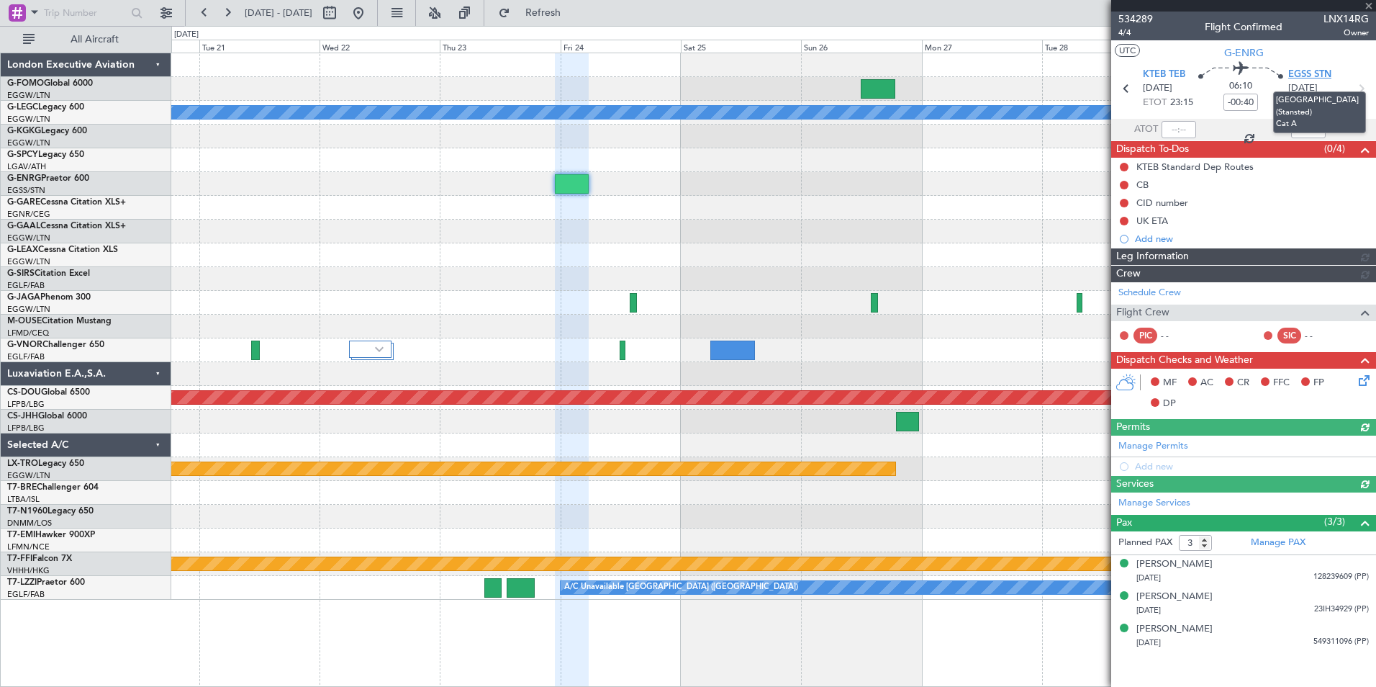
click at [1316, 73] on span "EGSS STN" at bounding box center [1309, 75] width 43 height 14
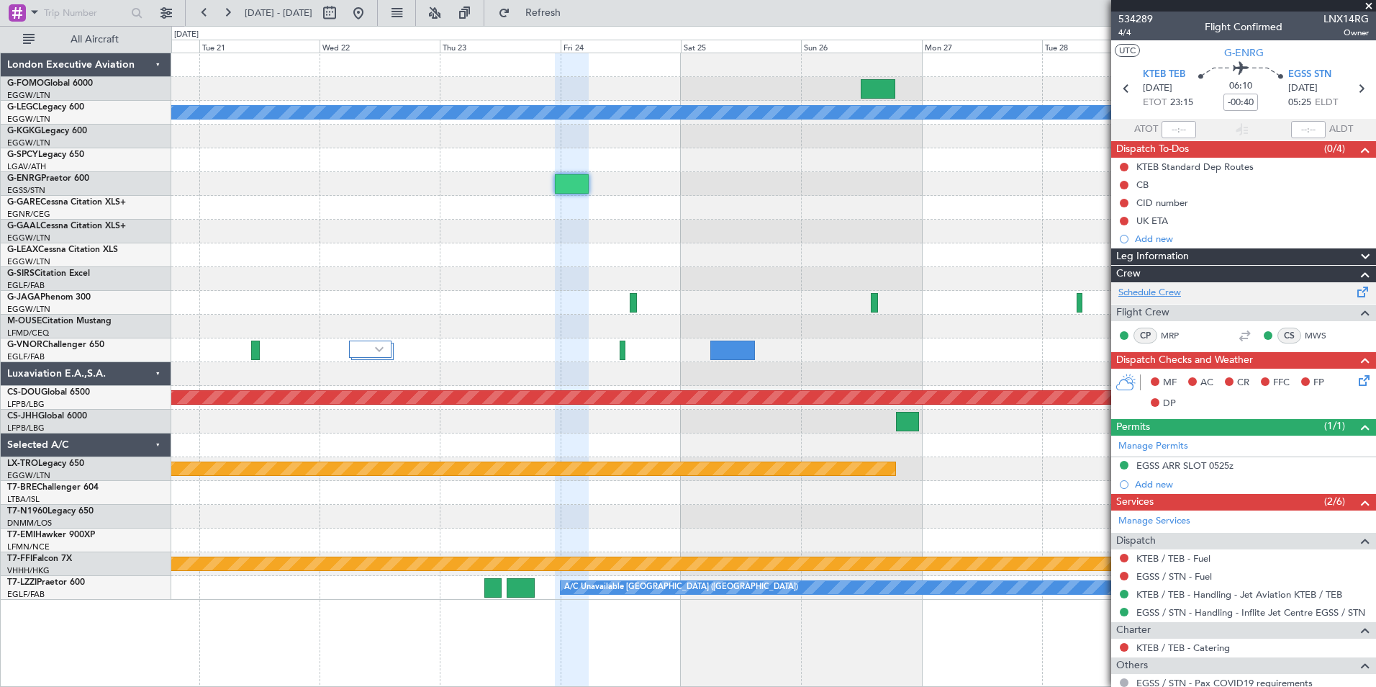
click at [1164, 293] on link "Schedule Crew" at bounding box center [1149, 293] width 63 height 14
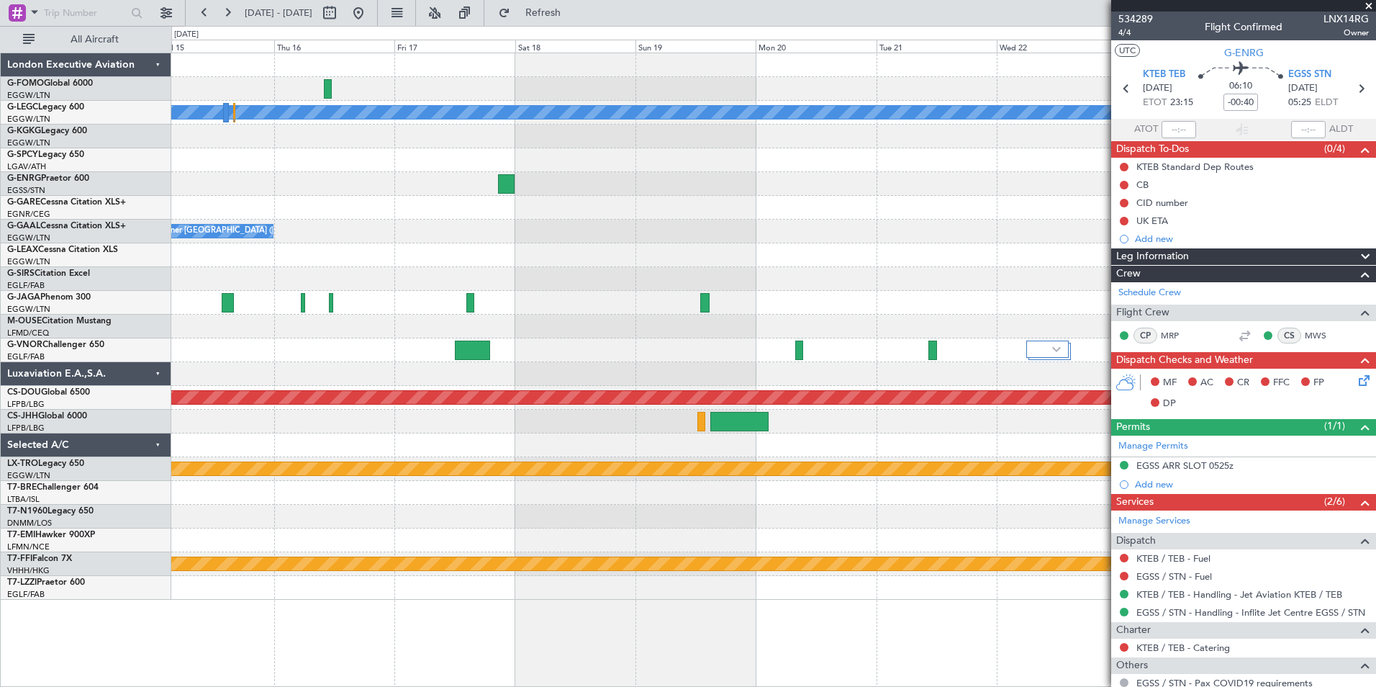
click at [1375, 272] on html "20 Oct 2025 - 30 Oct 2025 Refresh Quick Links All Aircraft A/C Unavailable Lond…" at bounding box center [688, 343] width 1376 height 687
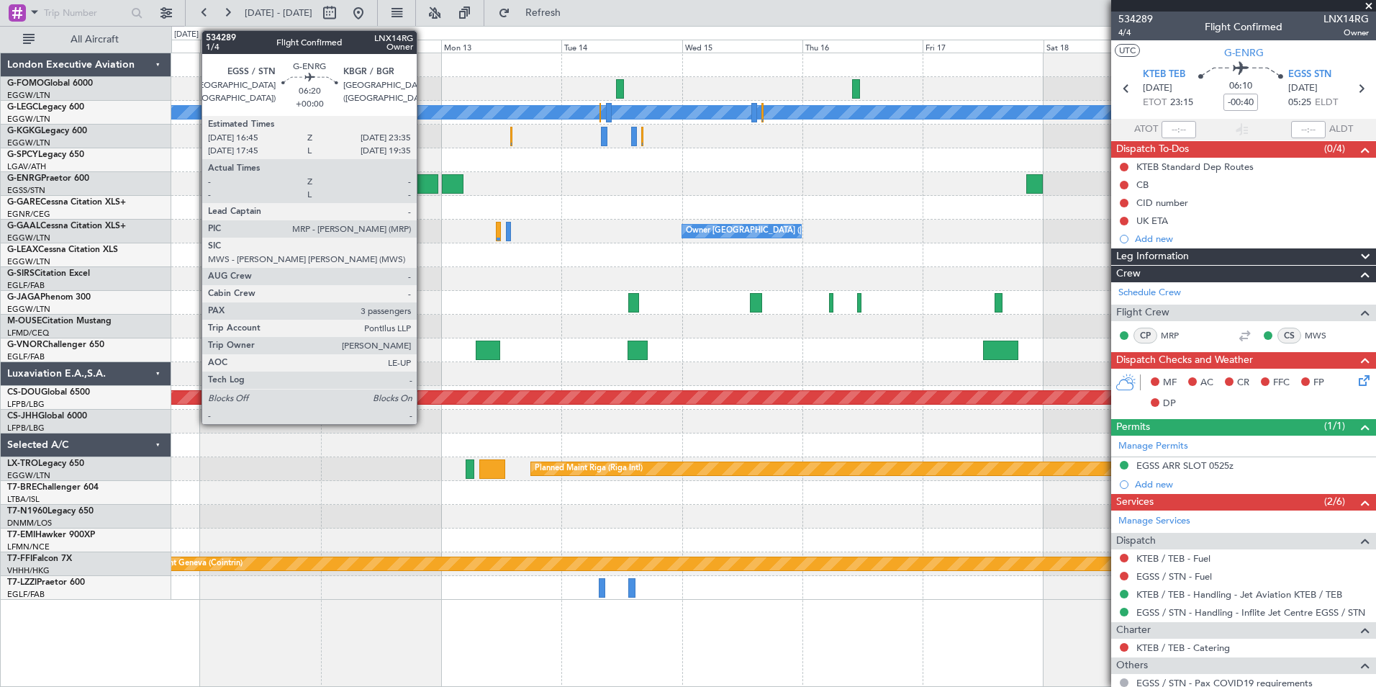
click at [423, 182] on div at bounding box center [421, 183] width 35 height 19
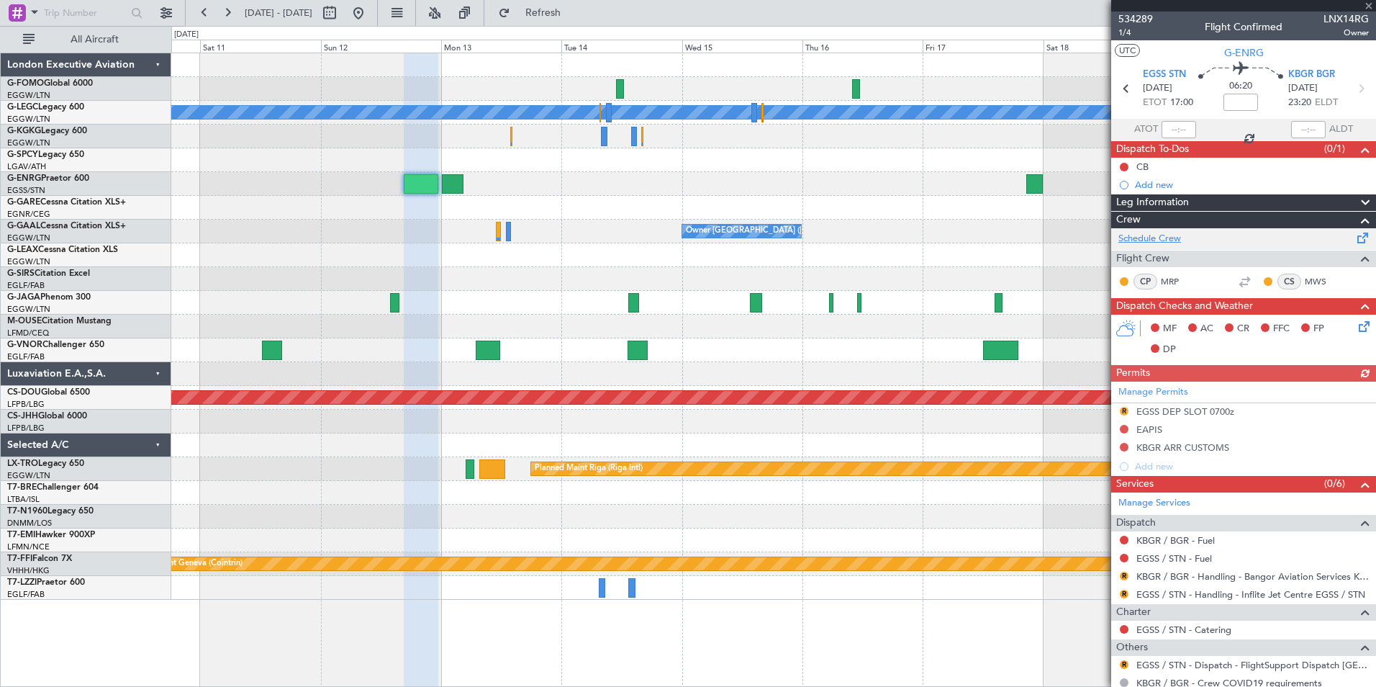
click at [1156, 240] on link "Schedule Crew" at bounding box center [1149, 239] width 63 height 14
click at [574, 11] on span "Refresh" at bounding box center [543, 13] width 60 height 10
click at [1136, 17] on span "534289" at bounding box center [1135, 19] width 35 height 15
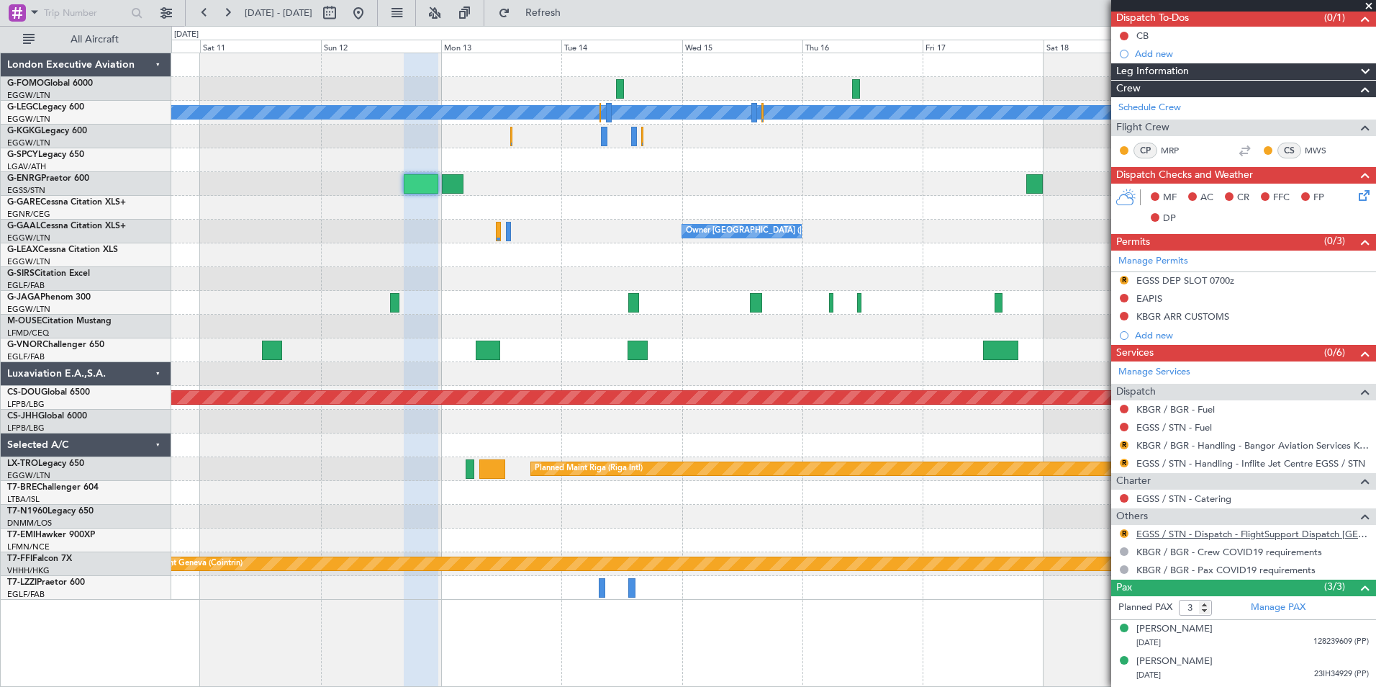
scroll to position [160, 0]
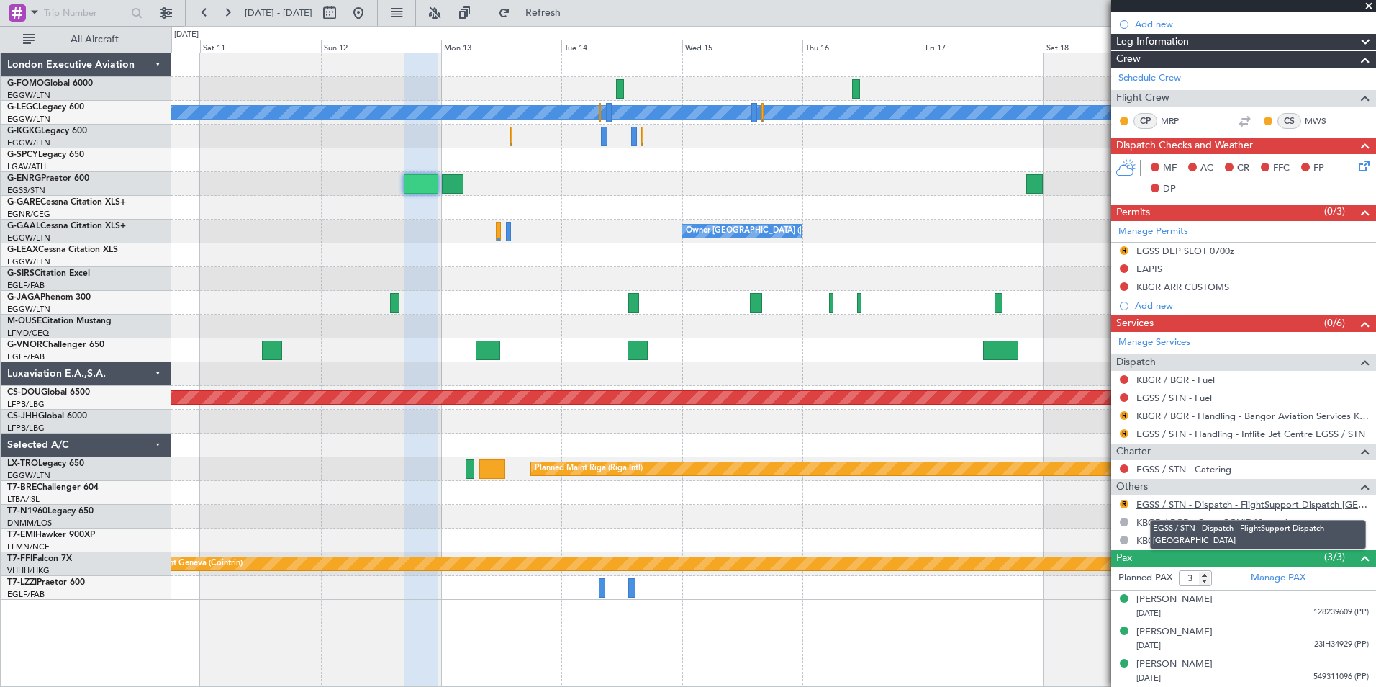
click at [1176, 507] on link "EGSS / STN - Dispatch - FlightSupport Dispatch UK" at bounding box center [1252, 504] width 232 height 12
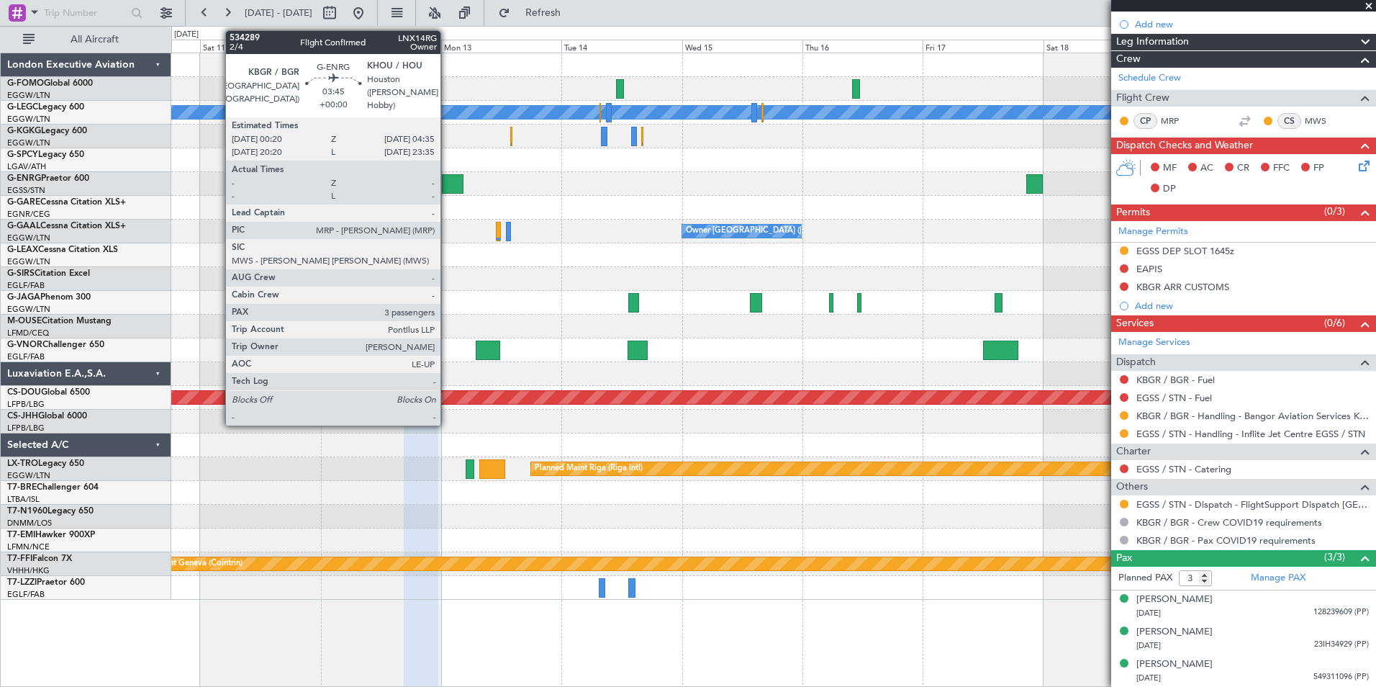
click at [447, 186] on div at bounding box center [453, 183] width 22 height 19
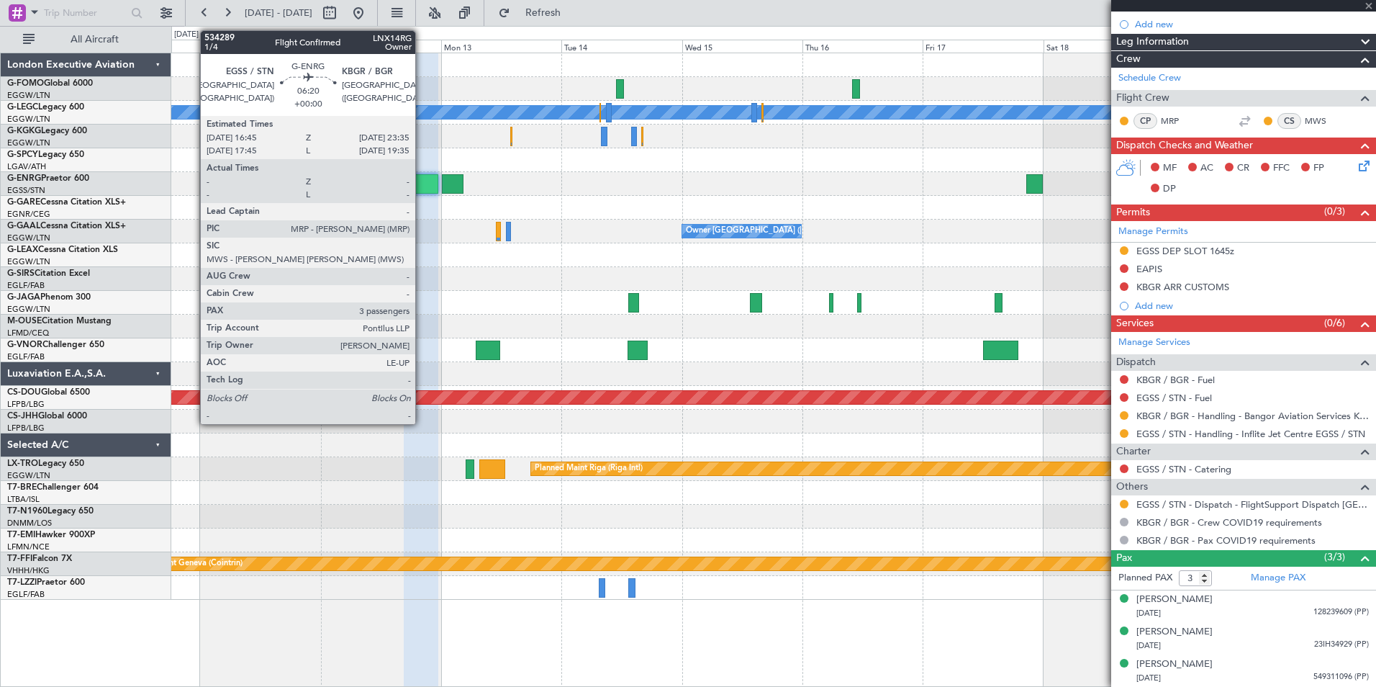
click at [422, 186] on div at bounding box center [421, 183] width 35 height 19
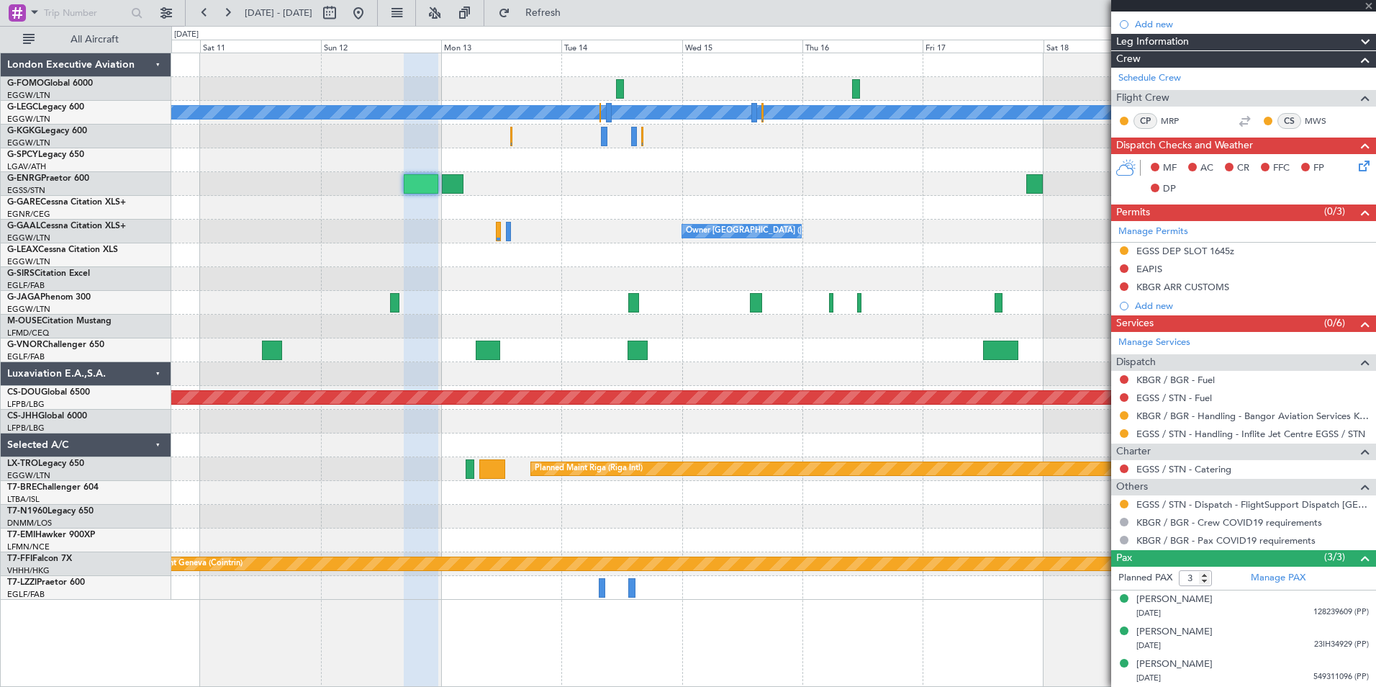
scroll to position [0, 0]
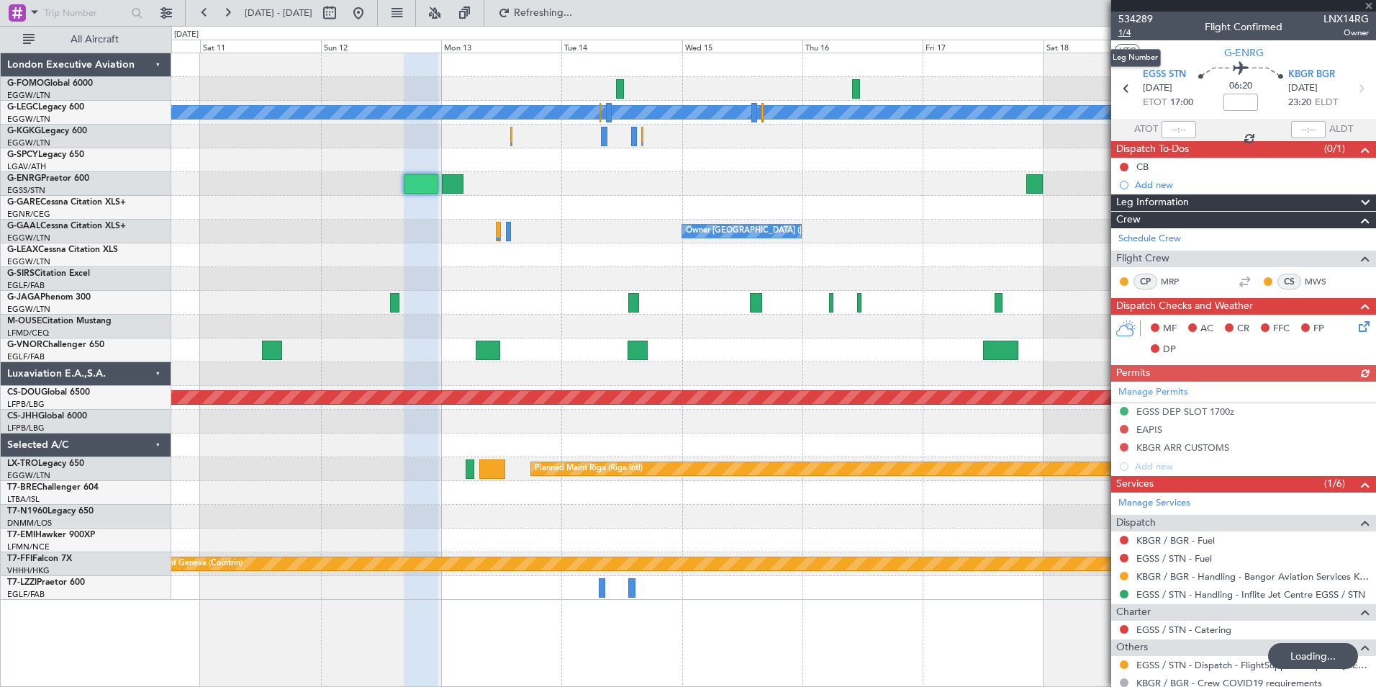
click at [1130, 32] on span "1/4" at bounding box center [1135, 33] width 35 height 12
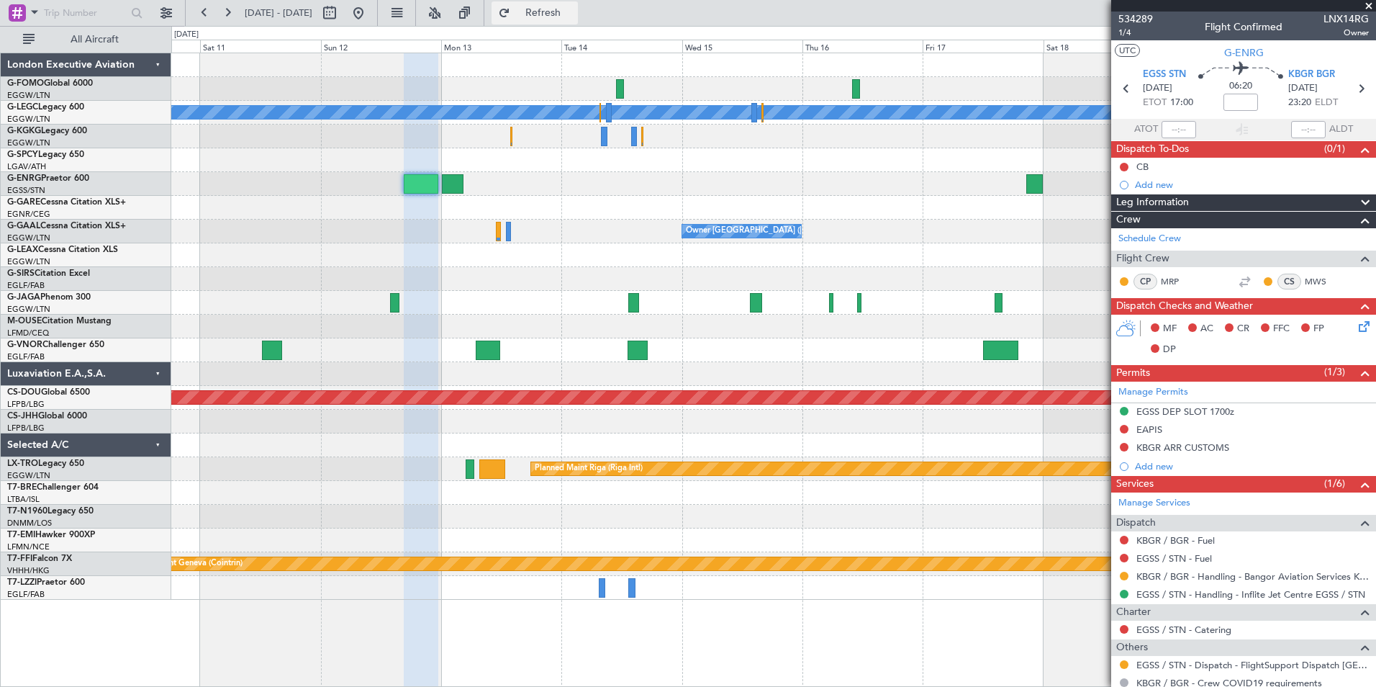
click at [566, 10] on span "Refresh" at bounding box center [543, 13] width 60 height 10
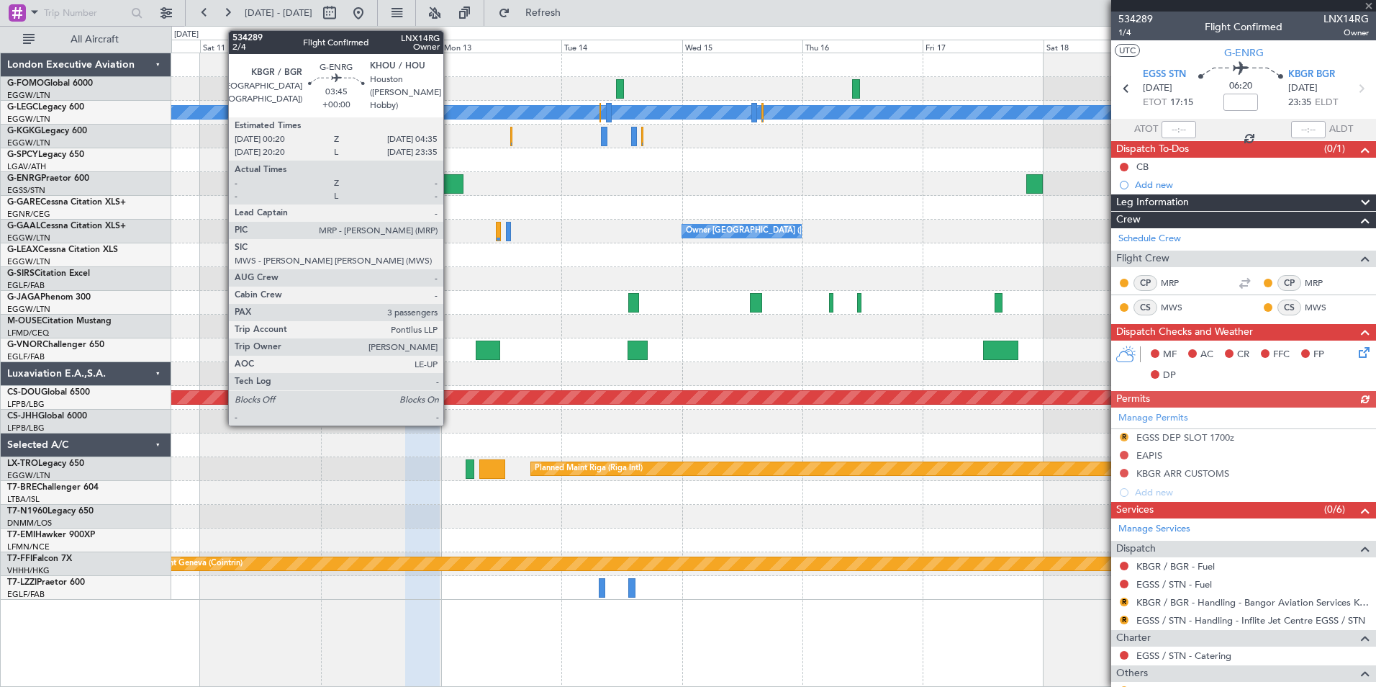
click at [457, 183] on div at bounding box center [453, 183] width 22 height 19
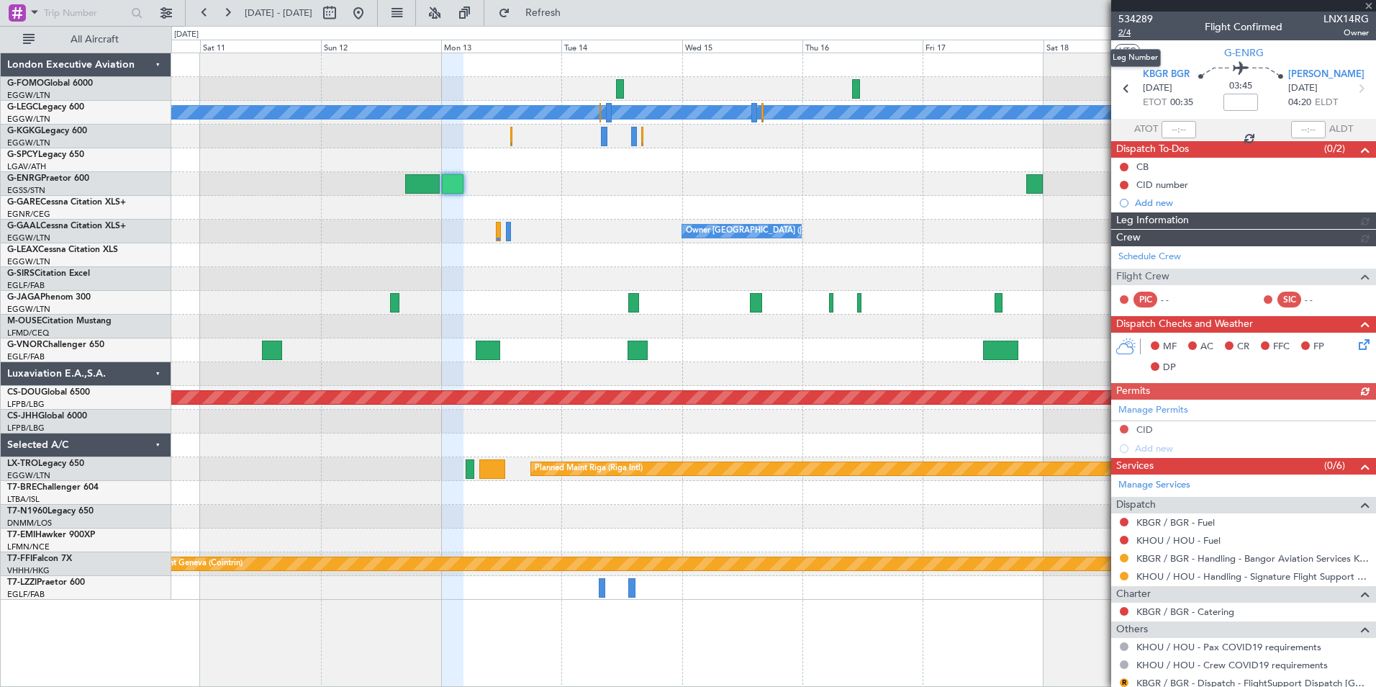
click at [1123, 35] on span "2/4" at bounding box center [1135, 33] width 35 height 12
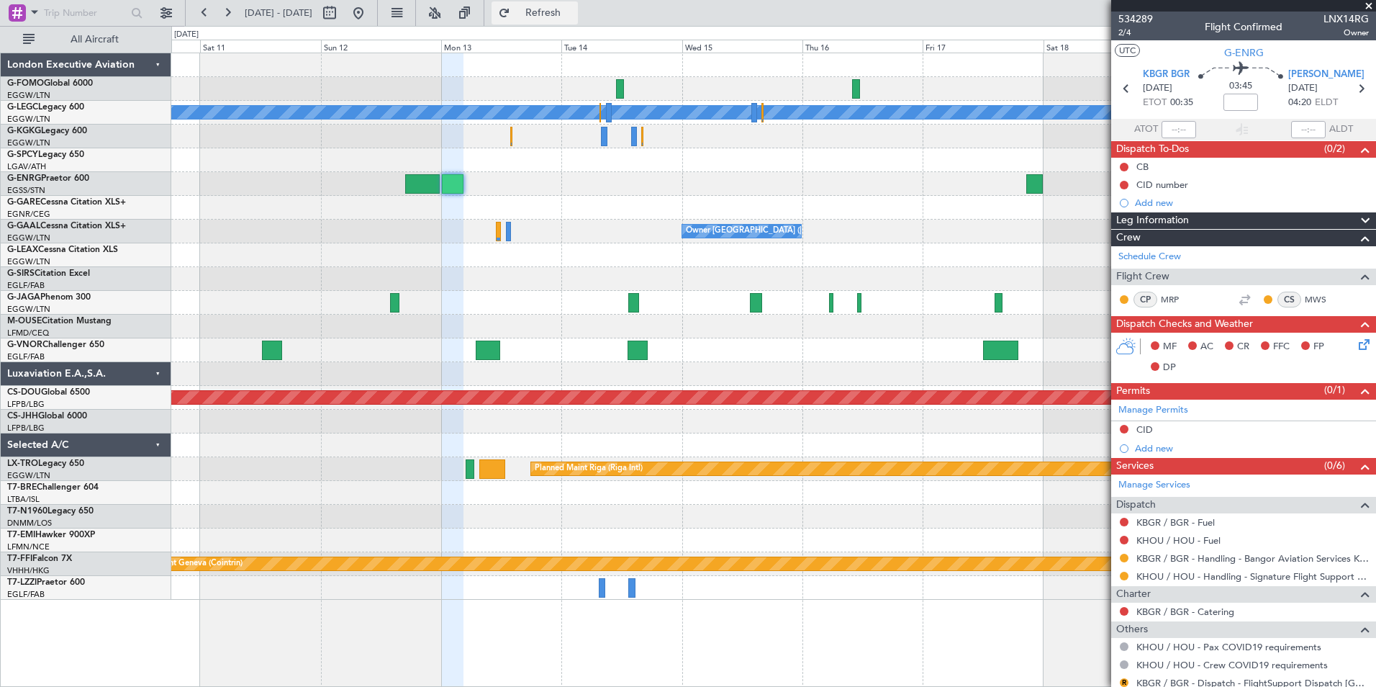
click at [574, 18] on span "Refresh" at bounding box center [543, 13] width 60 height 10
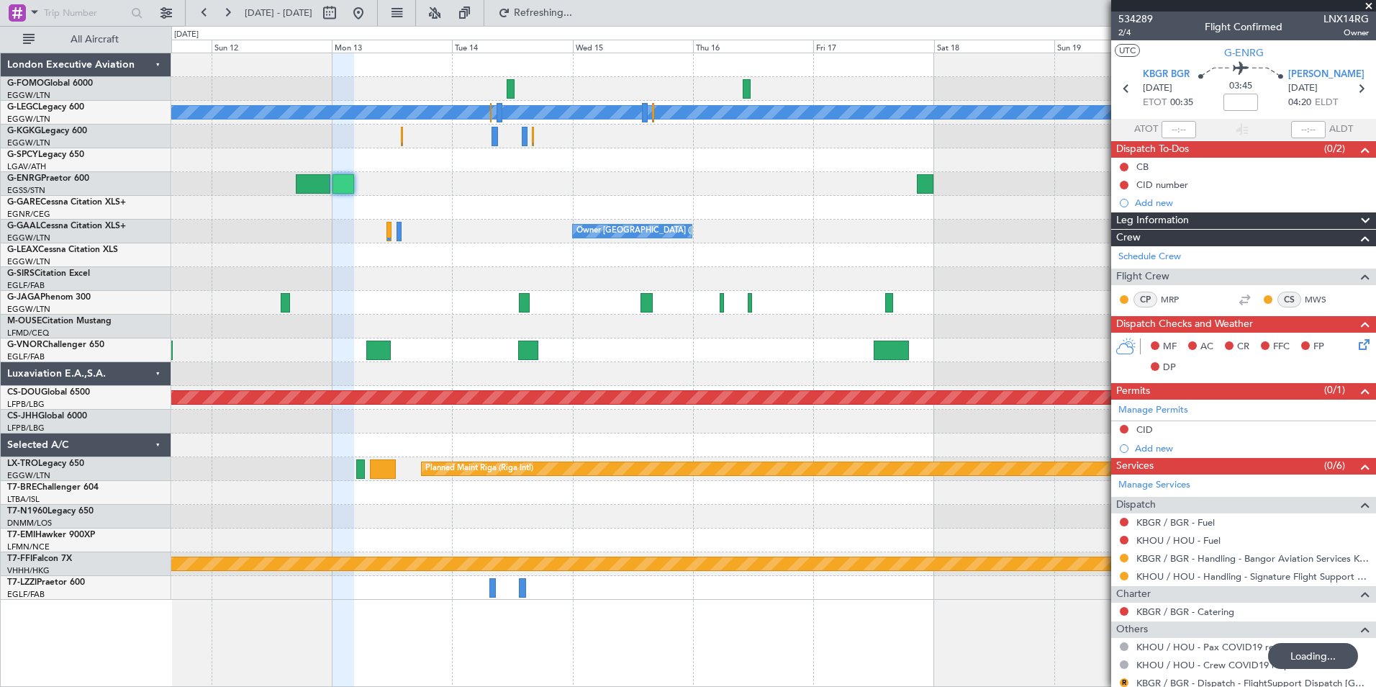
click at [777, 221] on div "A/C Unavailable London (Luton) Owner London (Luton) Planned Maint London (Biggi…" at bounding box center [773, 326] width 1204 height 546
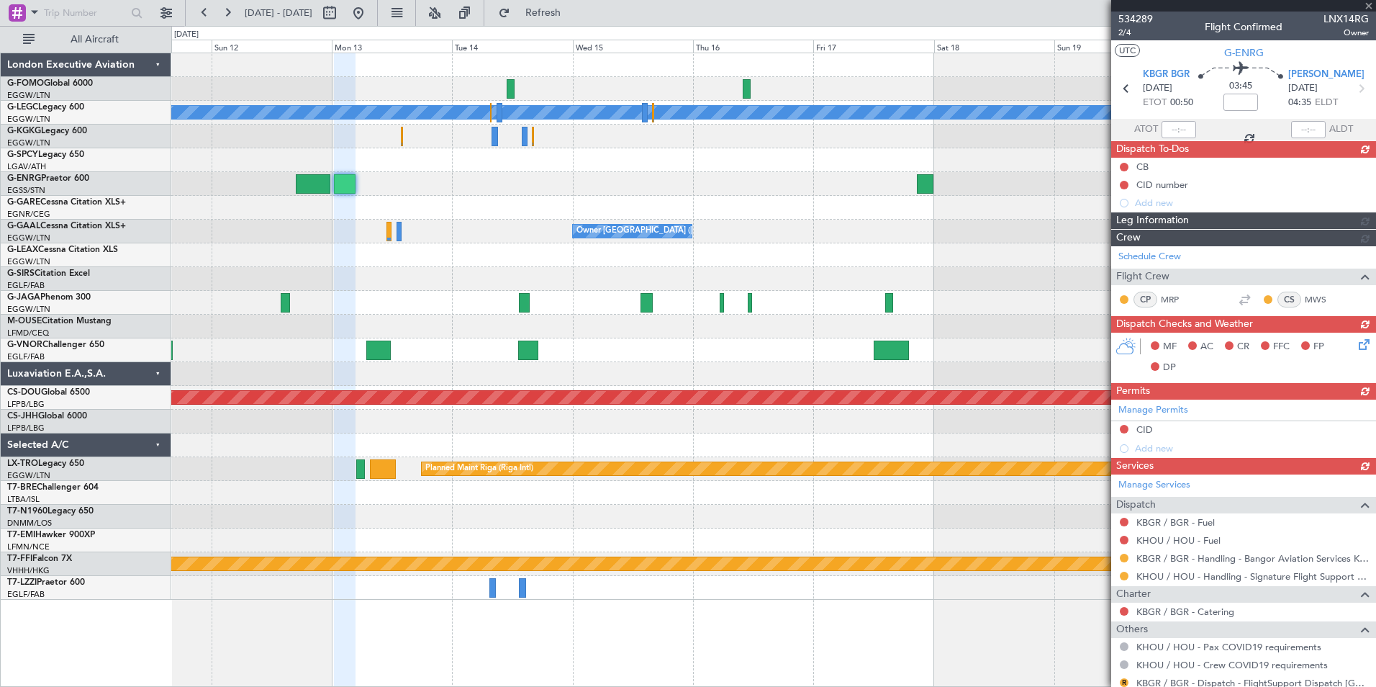
click at [752, 233] on div "A/C Unavailable London (Luton) Owner London (Luton) Planned Maint London (Biggi…" at bounding box center [773, 326] width 1204 height 546
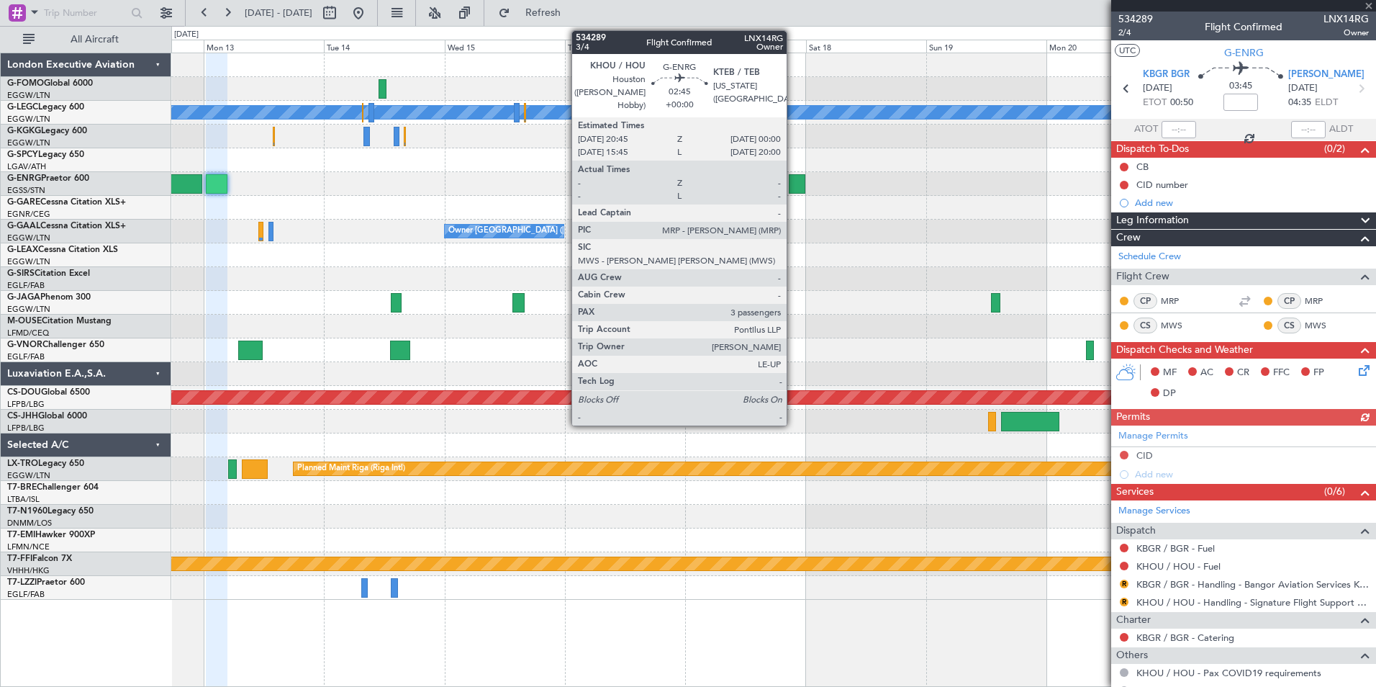
click at [793, 181] on div at bounding box center [797, 183] width 17 height 19
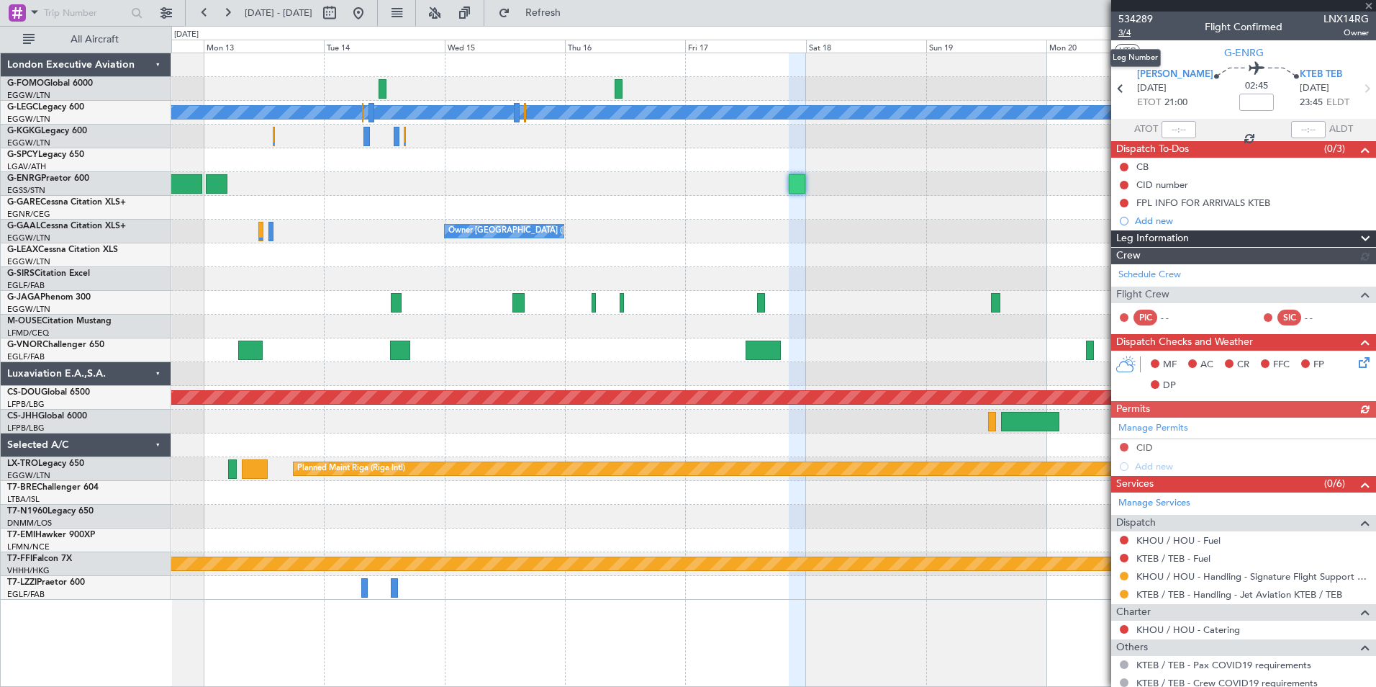
click at [1128, 32] on span "3/4" at bounding box center [1135, 33] width 35 height 12
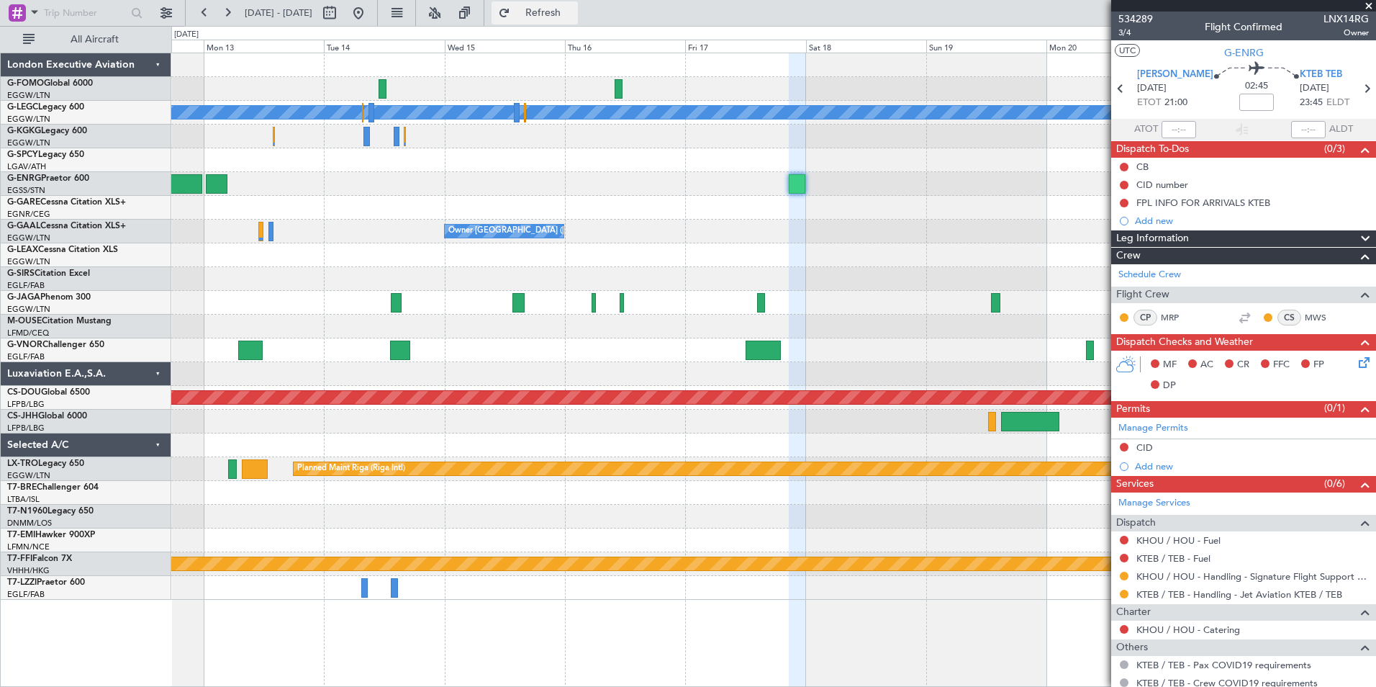
click at [574, 11] on span "Refresh" at bounding box center [543, 13] width 60 height 10
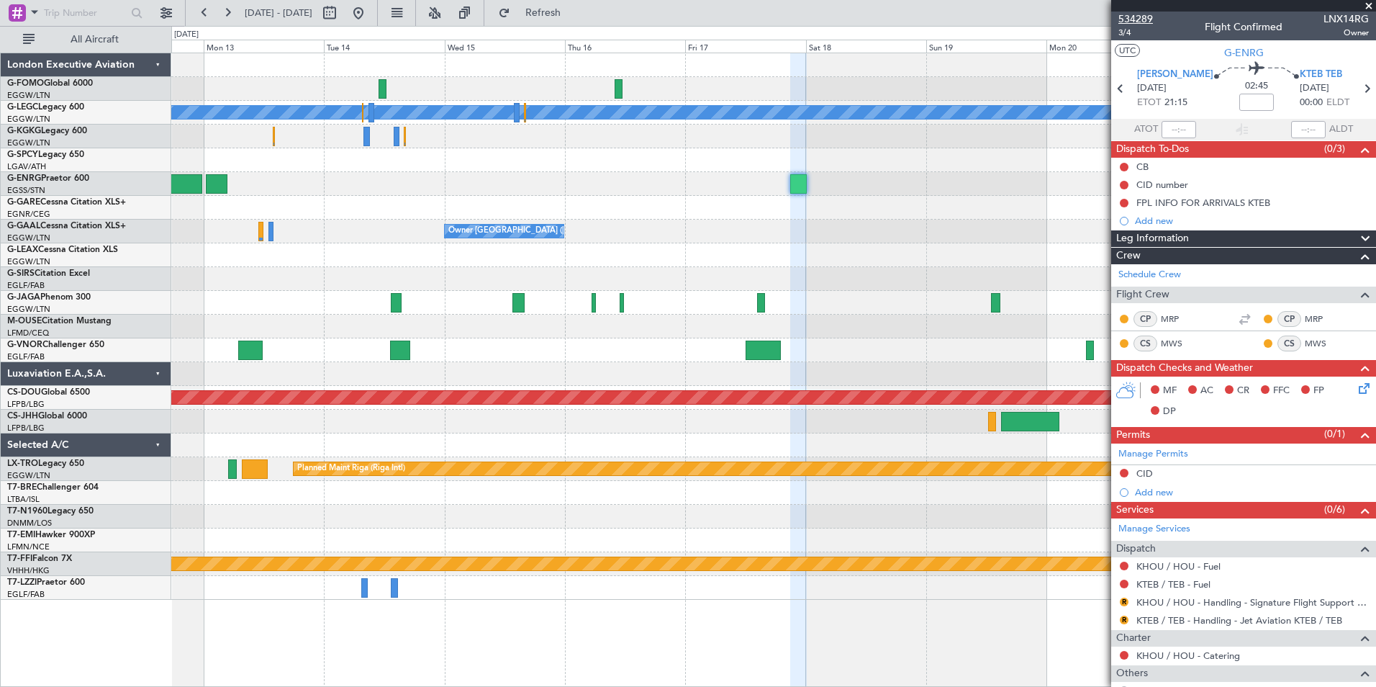
click at [1137, 15] on span "534289" at bounding box center [1135, 19] width 35 height 15
click at [574, 13] on span "Refresh" at bounding box center [543, 13] width 60 height 10
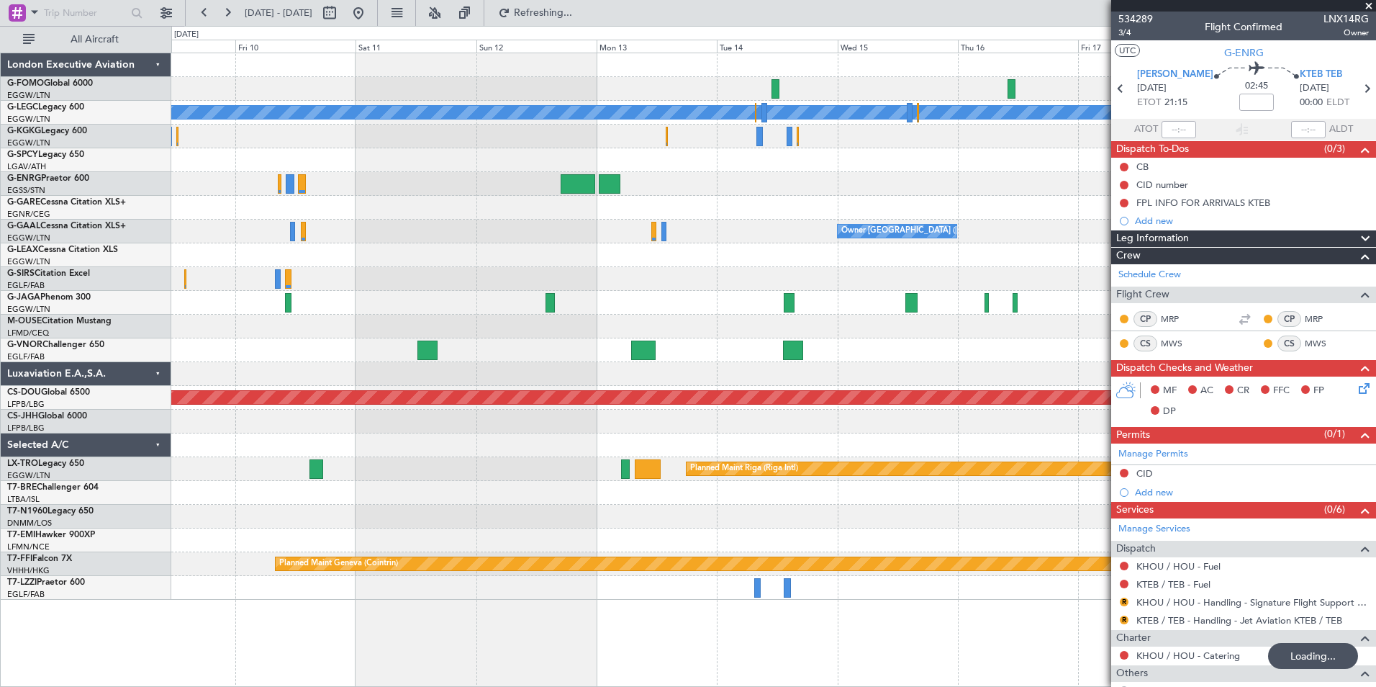
click at [804, 285] on div "A/C Unavailable London (Luton) Owner London (Luton) Planned Maint London (Biggi…" at bounding box center [773, 326] width 1204 height 546
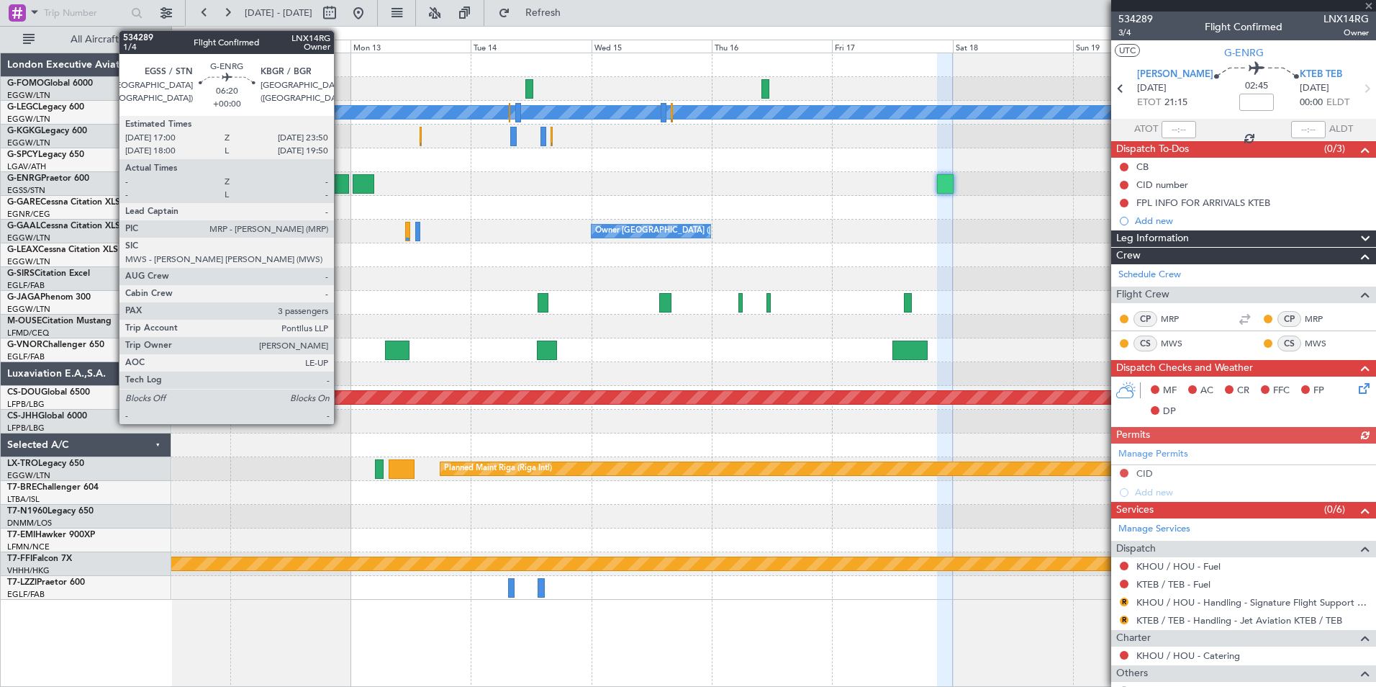
click at [340, 184] on div at bounding box center [332, 183] width 35 height 19
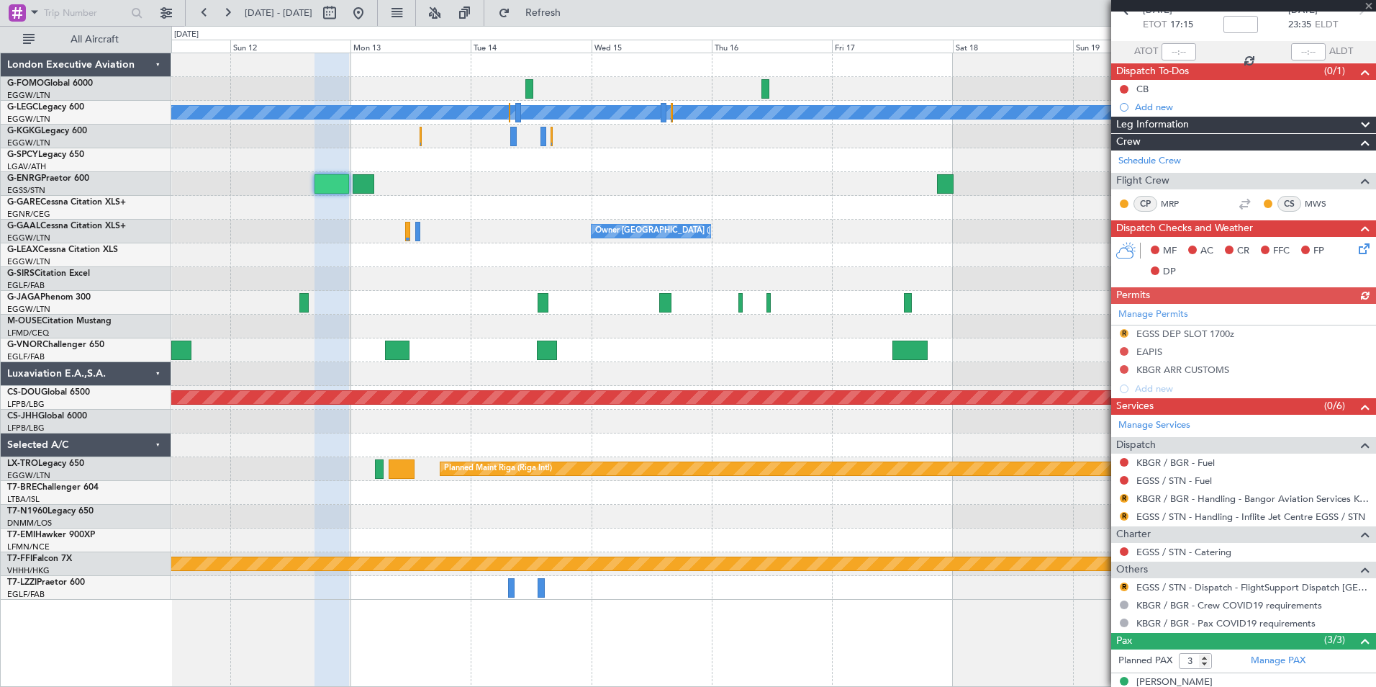
scroll to position [160, 0]
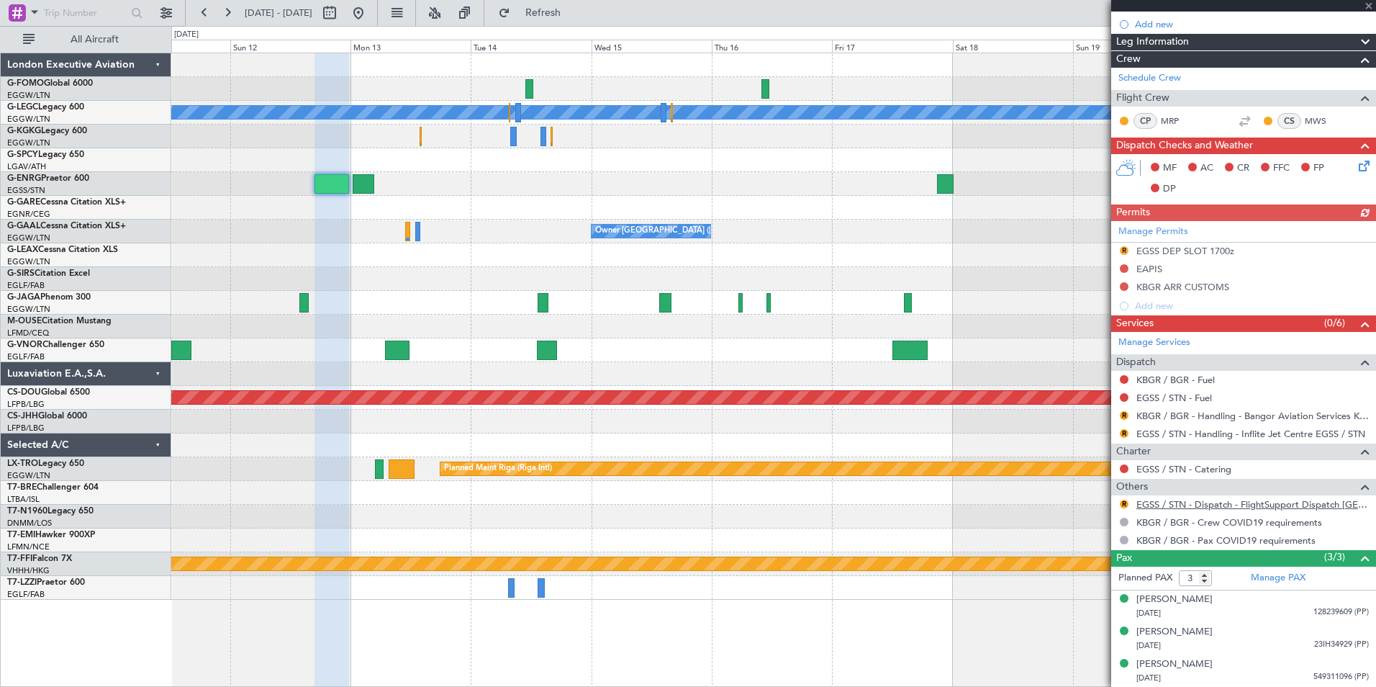
click at [1189, 504] on link "EGSS / STN - Dispatch - FlightSupport Dispatch UK" at bounding box center [1252, 504] width 232 height 12
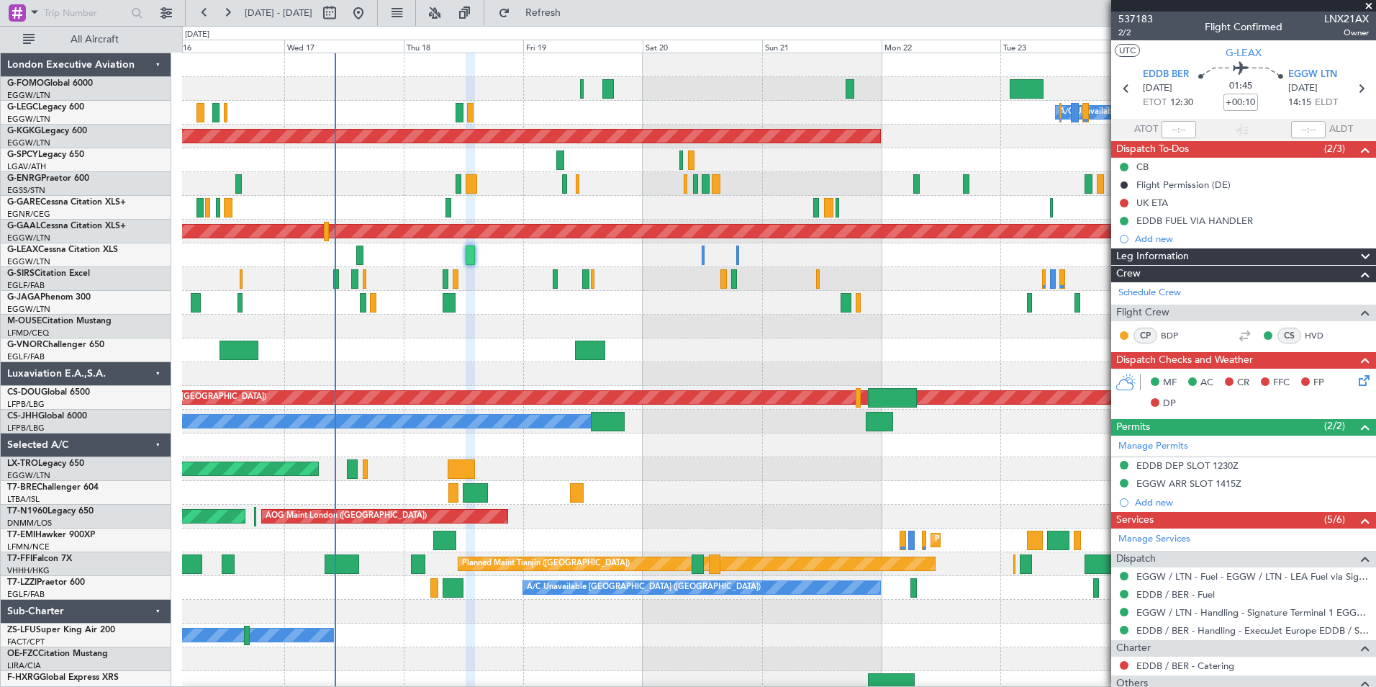
click at [636, 376] on div "A/C Unavailable [GEOGRAPHIC_DATA] ([GEOGRAPHIC_DATA]) AOG Maint [GEOGRAPHIC_DAT…" at bounding box center [778, 373] width 1193 height 641
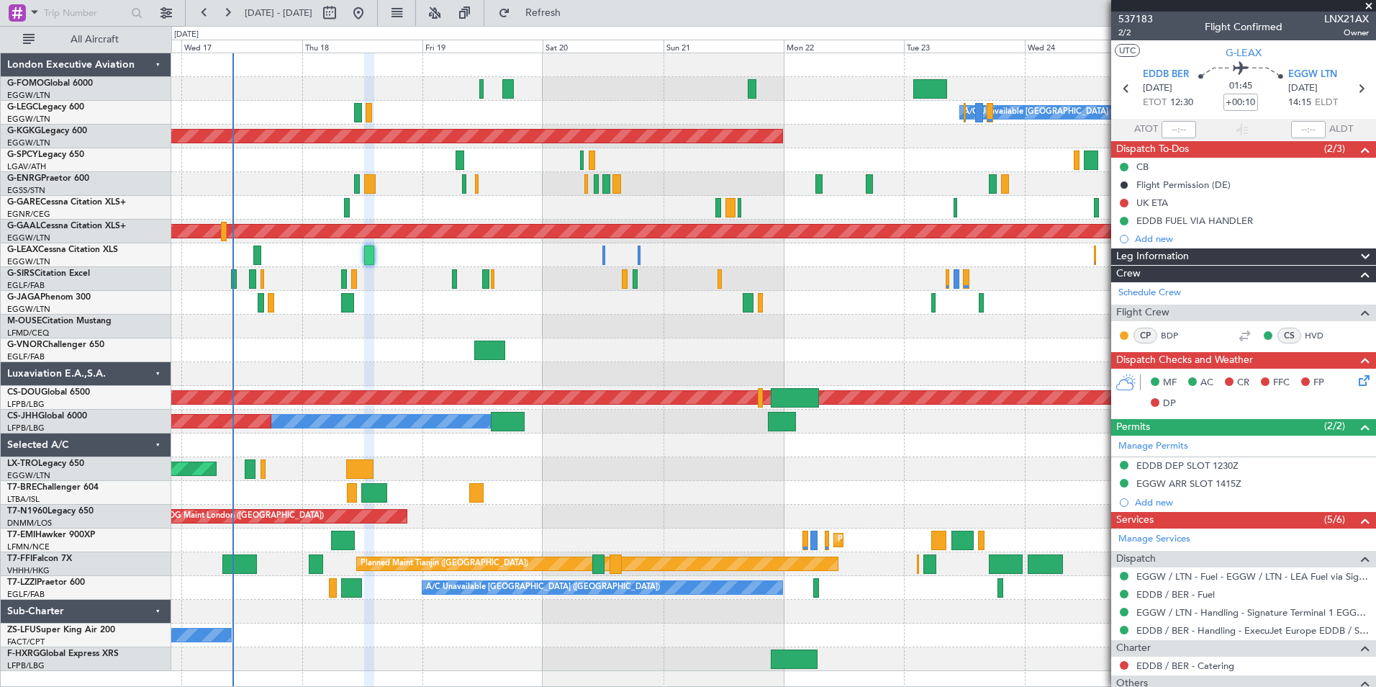
click at [566, 358] on div "A/C Unavailable [GEOGRAPHIC_DATA] ([GEOGRAPHIC_DATA]) AOG Maint [GEOGRAPHIC_DAT…" at bounding box center [773, 361] width 1204 height 617
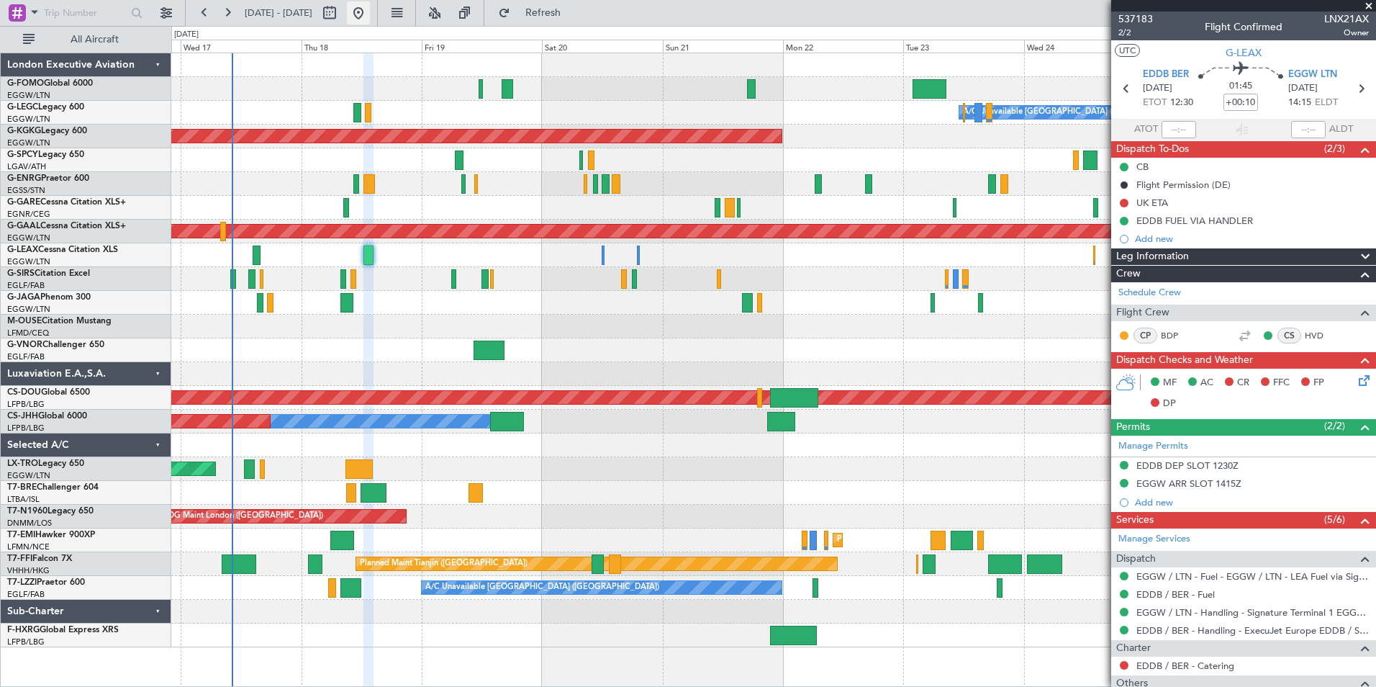
click at [370, 11] on button at bounding box center [358, 12] width 23 height 23
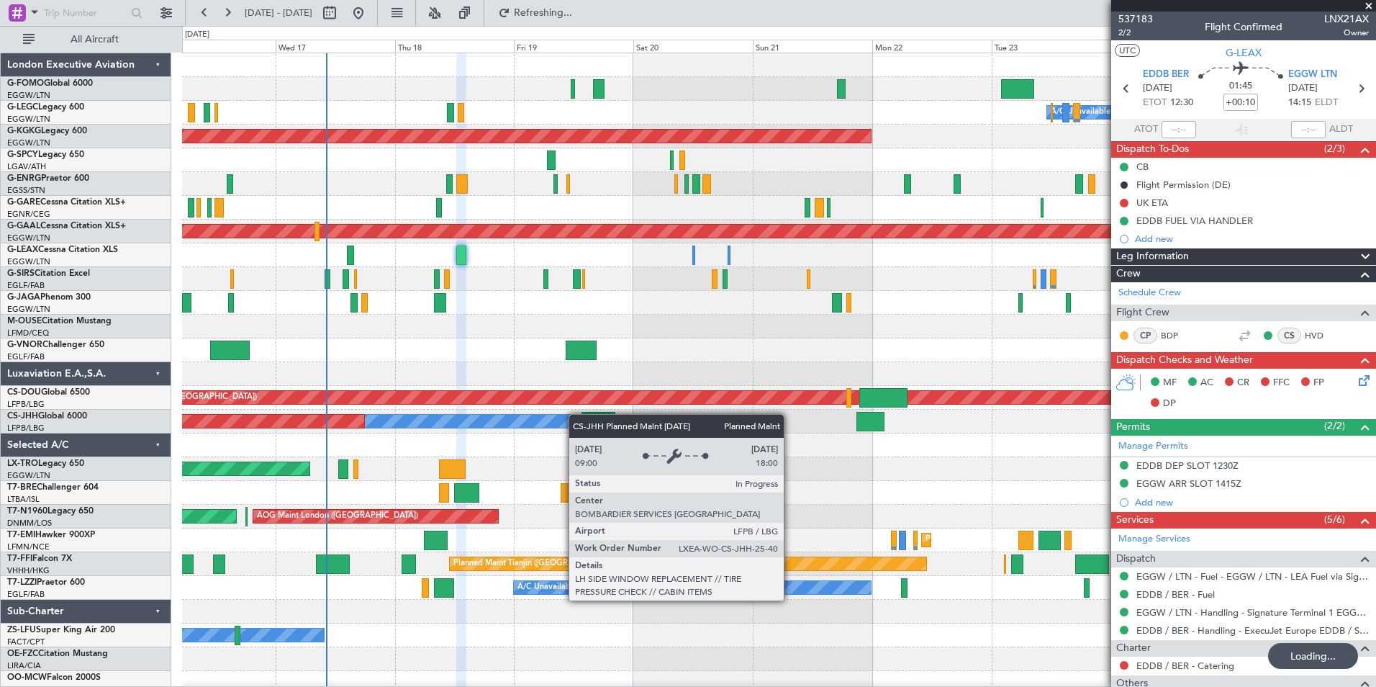
click at [344, 419] on div "A/C Unavailable [GEOGRAPHIC_DATA] ([GEOGRAPHIC_DATA]) AOG Maint [GEOGRAPHIC_DAT…" at bounding box center [778, 385] width 1193 height 665
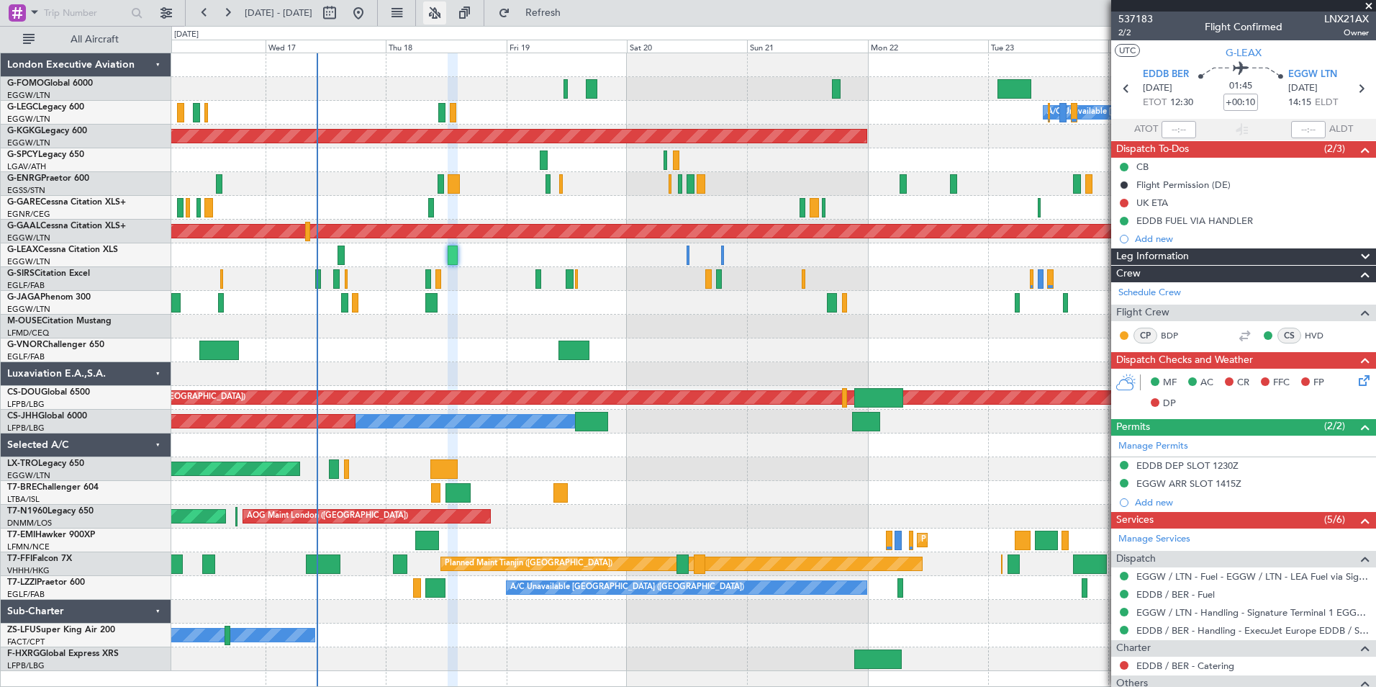
click at [446, 14] on button at bounding box center [434, 12] width 23 height 23
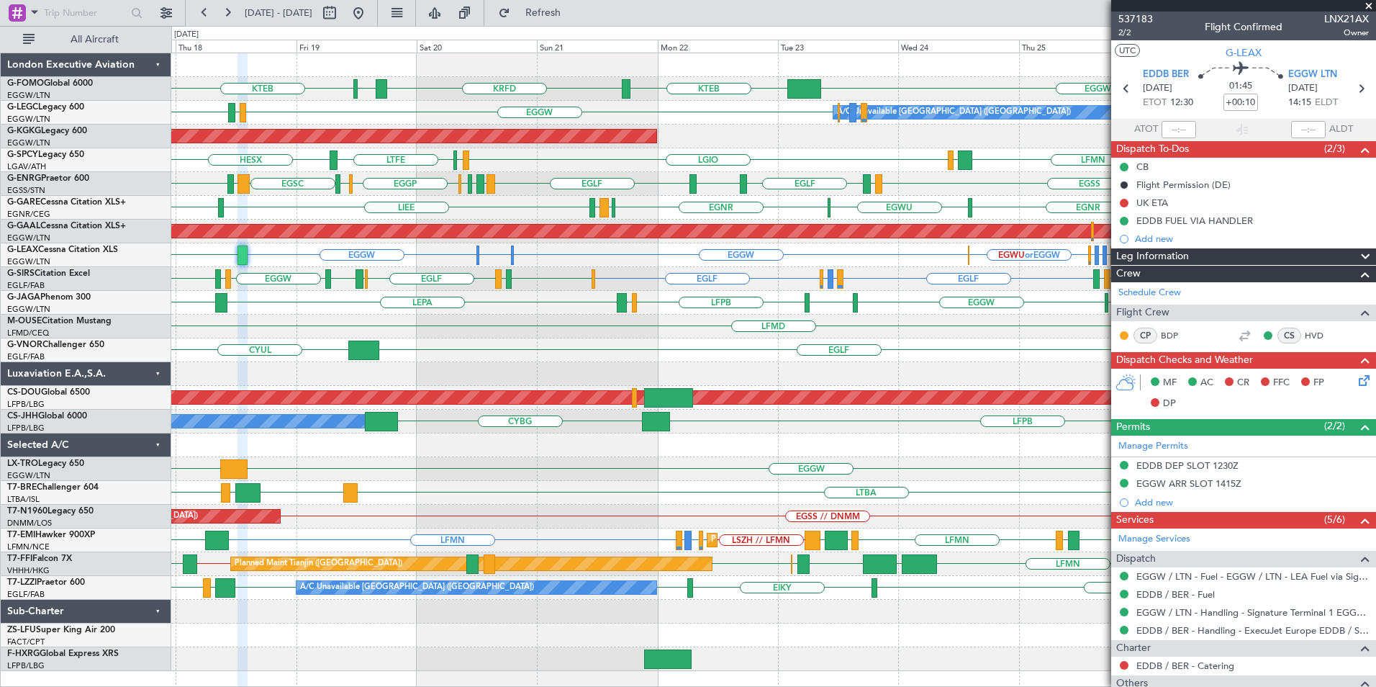
click at [435, 661] on div "EGGW KTEB KRFD KBOS KTEB A/C Unavailable [GEOGRAPHIC_DATA] ([GEOGRAPHIC_DATA]) …" at bounding box center [773, 361] width 1204 height 617
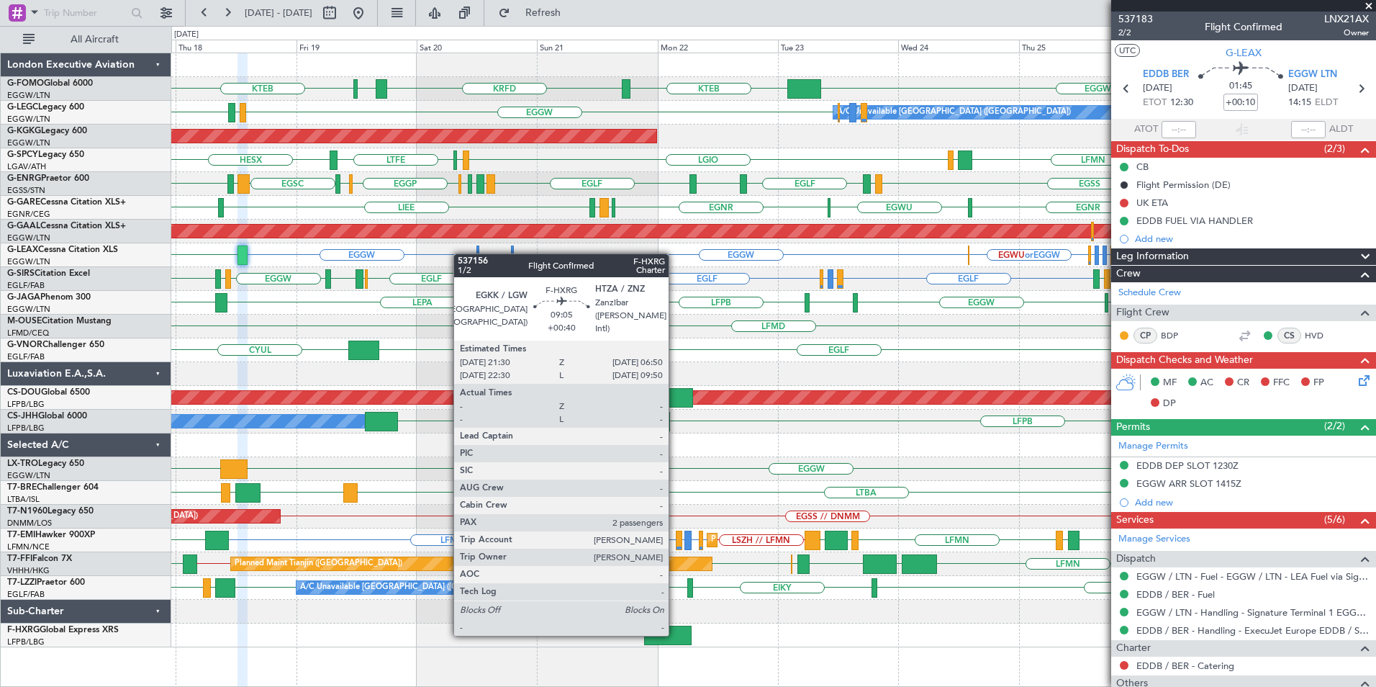
click at [675, 633] on div at bounding box center [667, 634] width 47 height 19
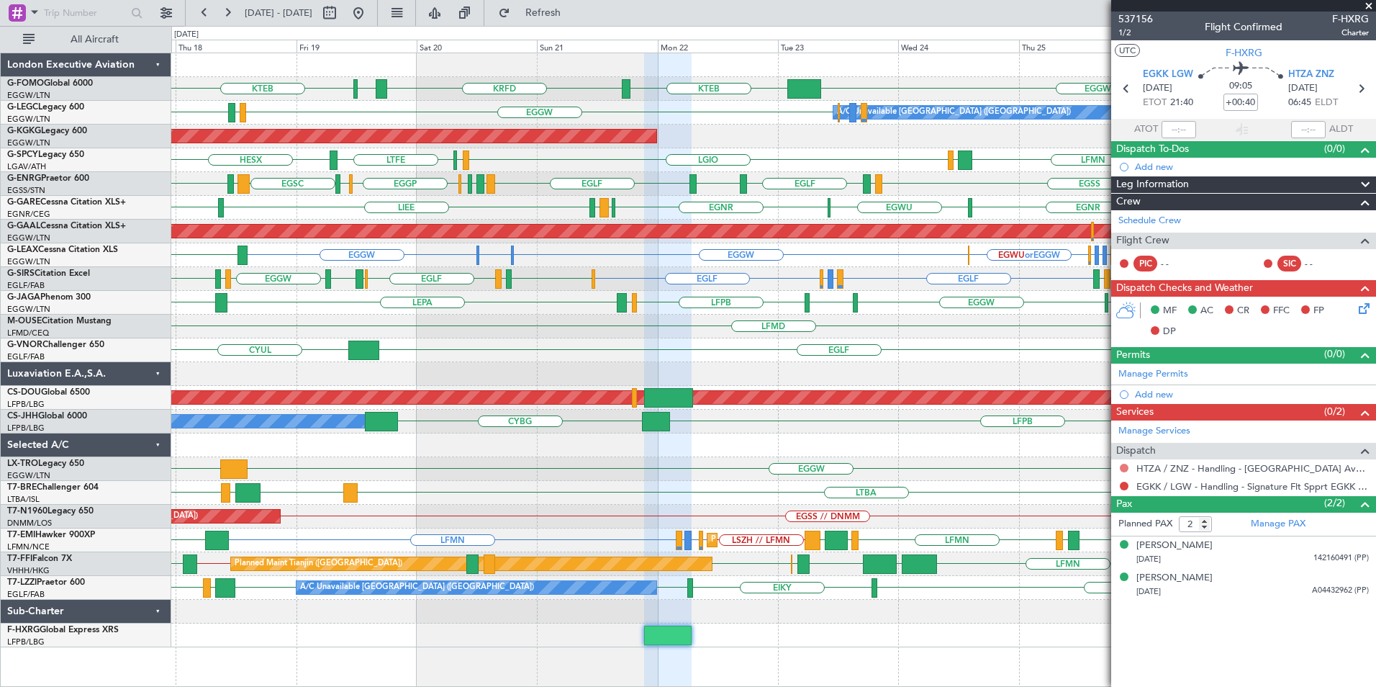
click at [1124, 469] on button at bounding box center [1124, 467] width 9 height 9
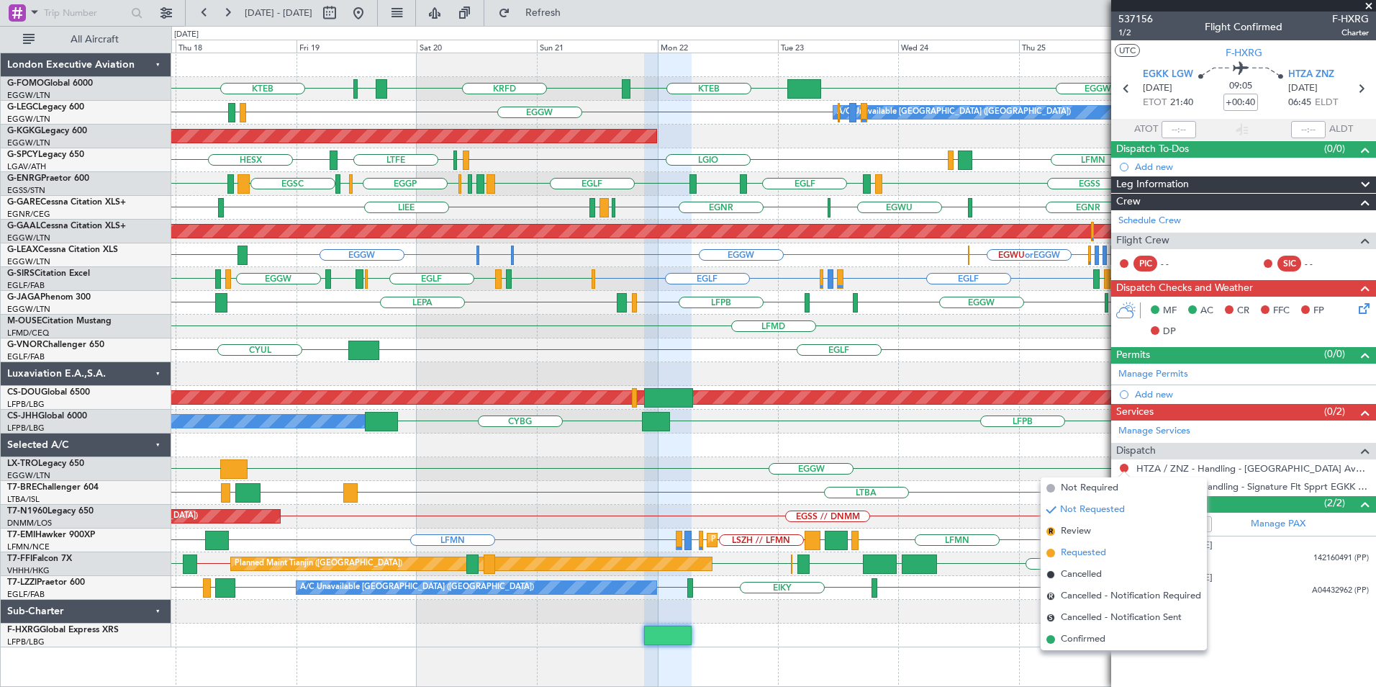
click at [1102, 551] on span "Requested" at bounding box center [1083, 553] width 45 height 14
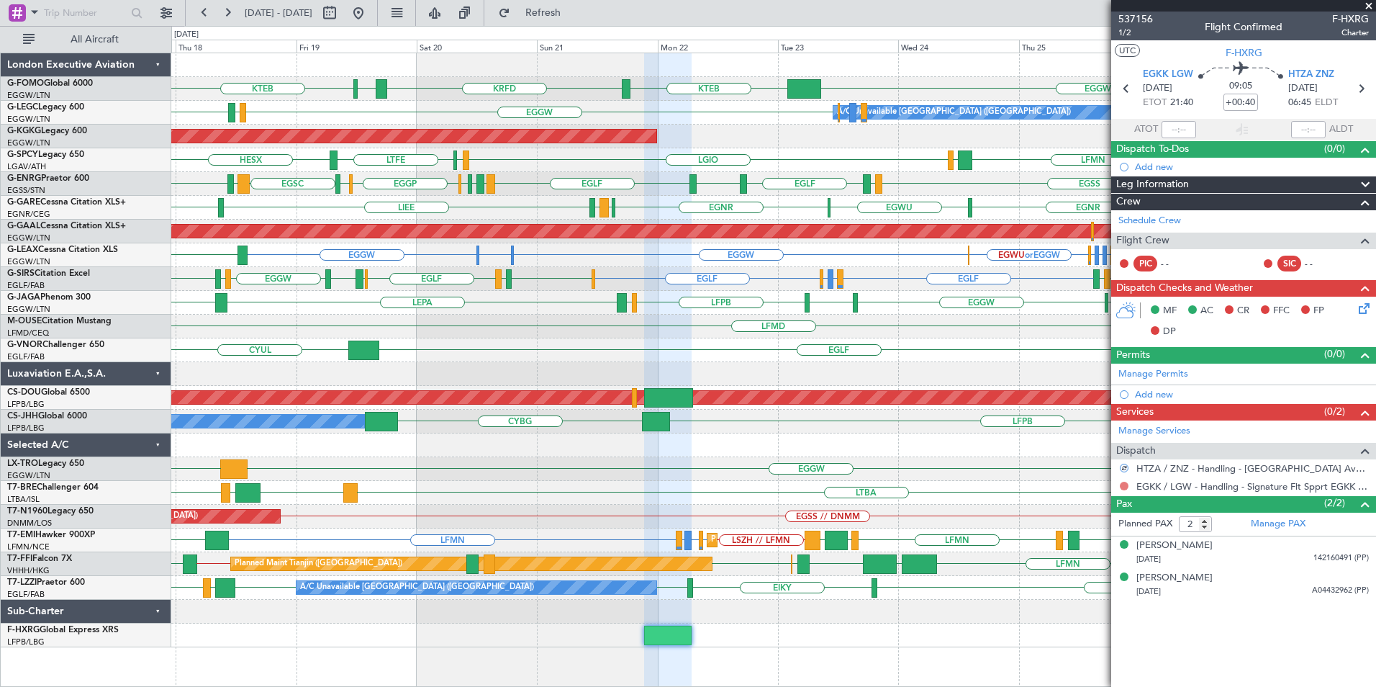
click at [1127, 486] on button at bounding box center [1124, 485] width 9 height 9
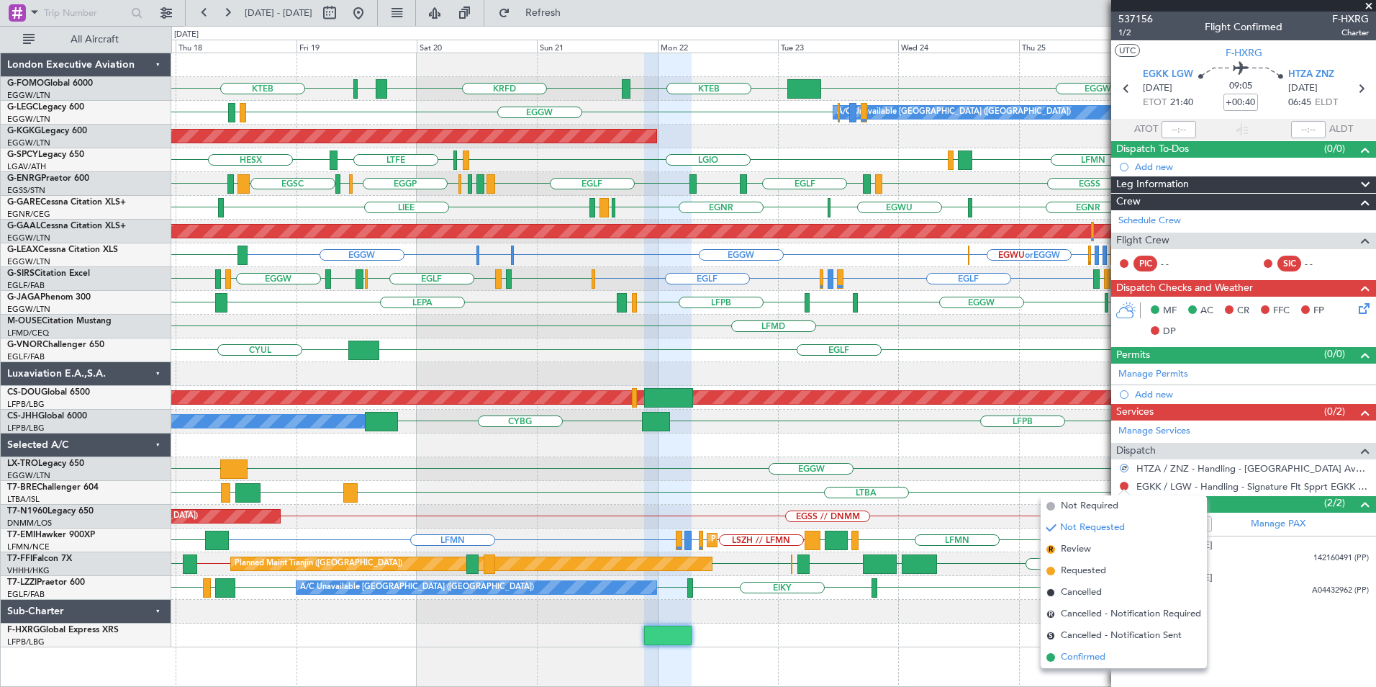
click at [1087, 657] on span "Confirmed" at bounding box center [1083, 657] width 45 height 14
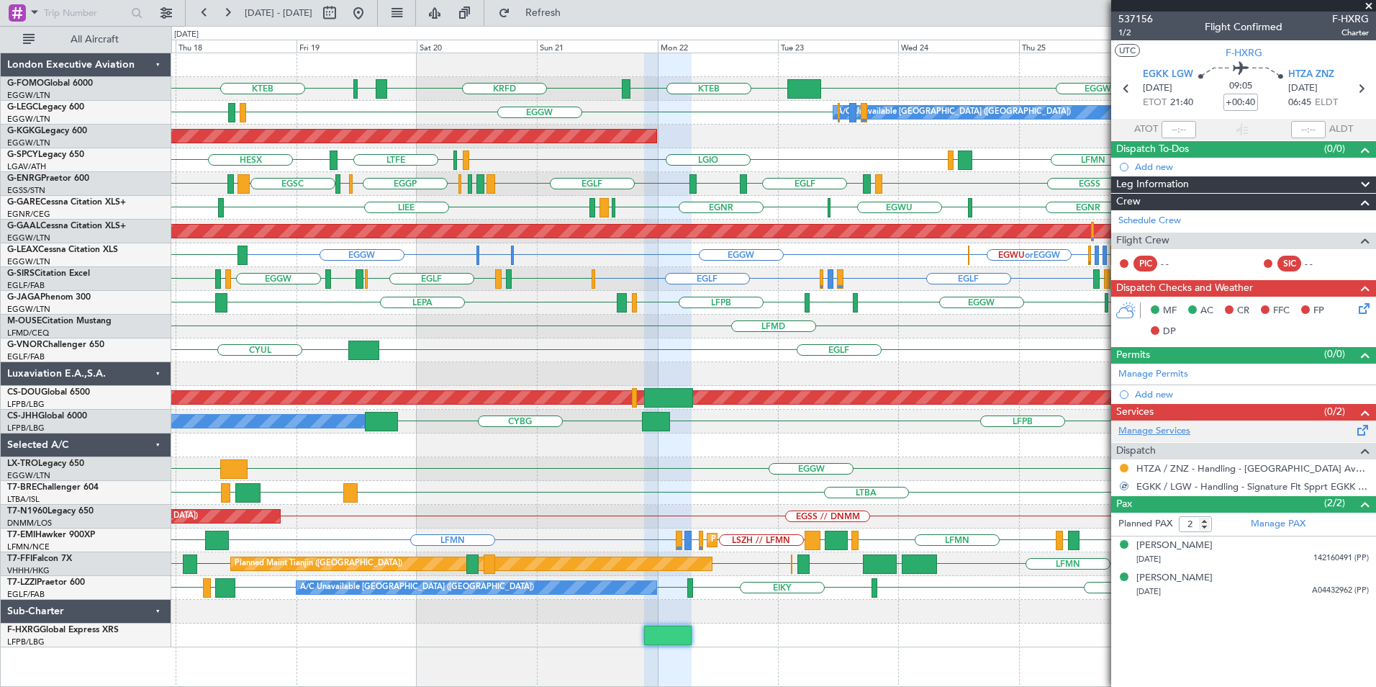
click at [1162, 429] on link "Manage Services" at bounding box center [1154, 431] width 72 height 14
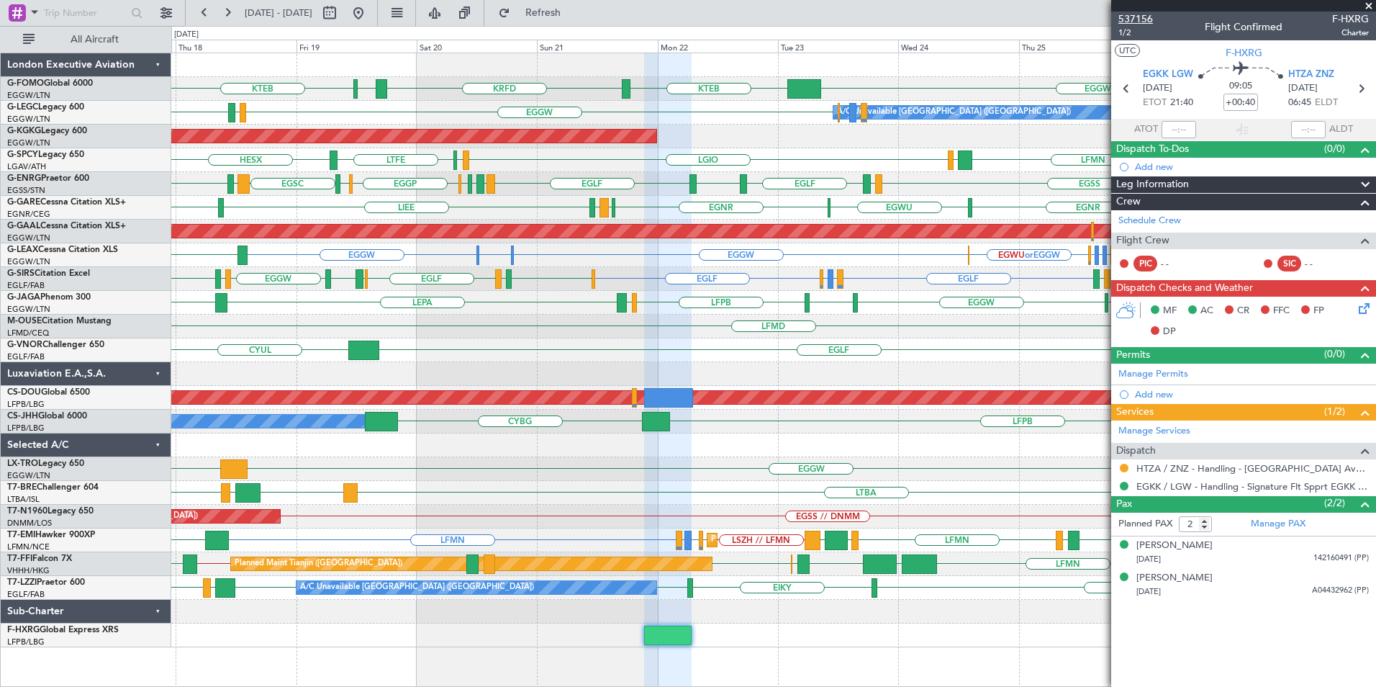
click at [1136, 13] on span "537156" at bounding box center [1135, 19] width 35 height 15
click at [574, 9] on span "Refresh" at bounding box center [543, 13] width 60 height 10
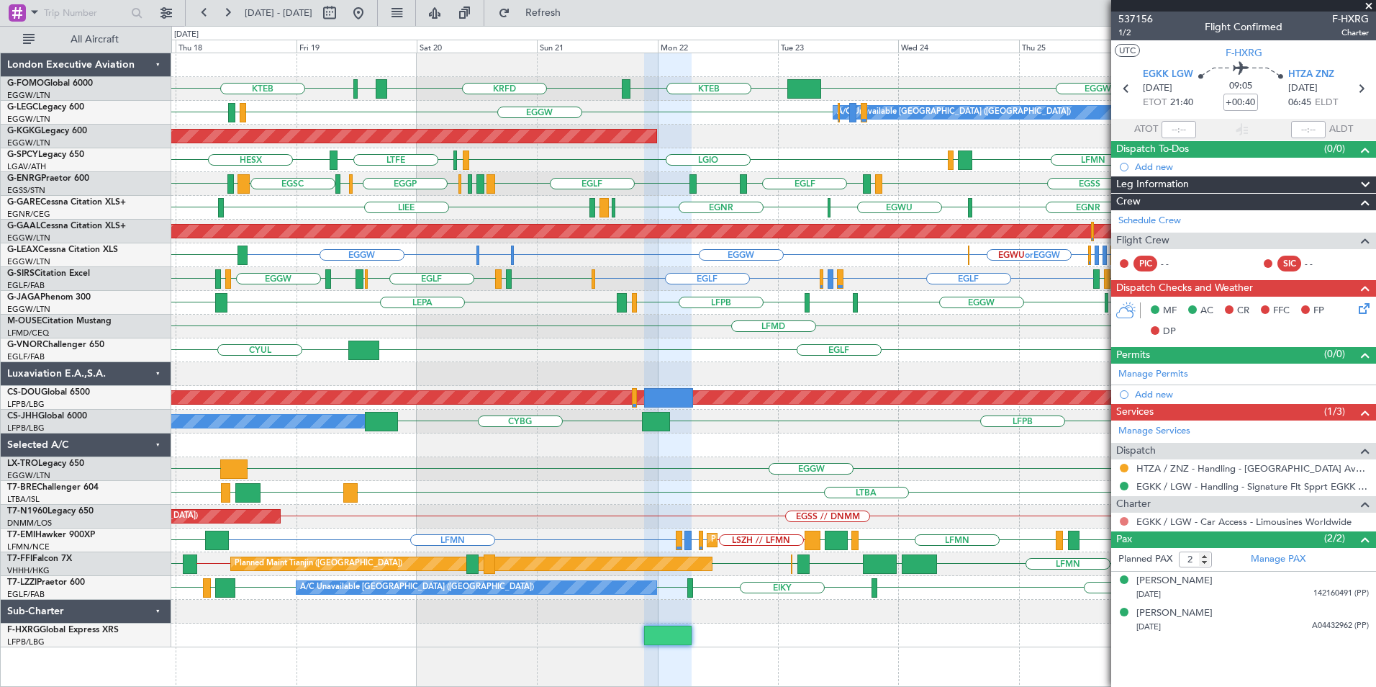
click at [1126, 519] on button at bounding box center [1124, 521] width 9 height 9
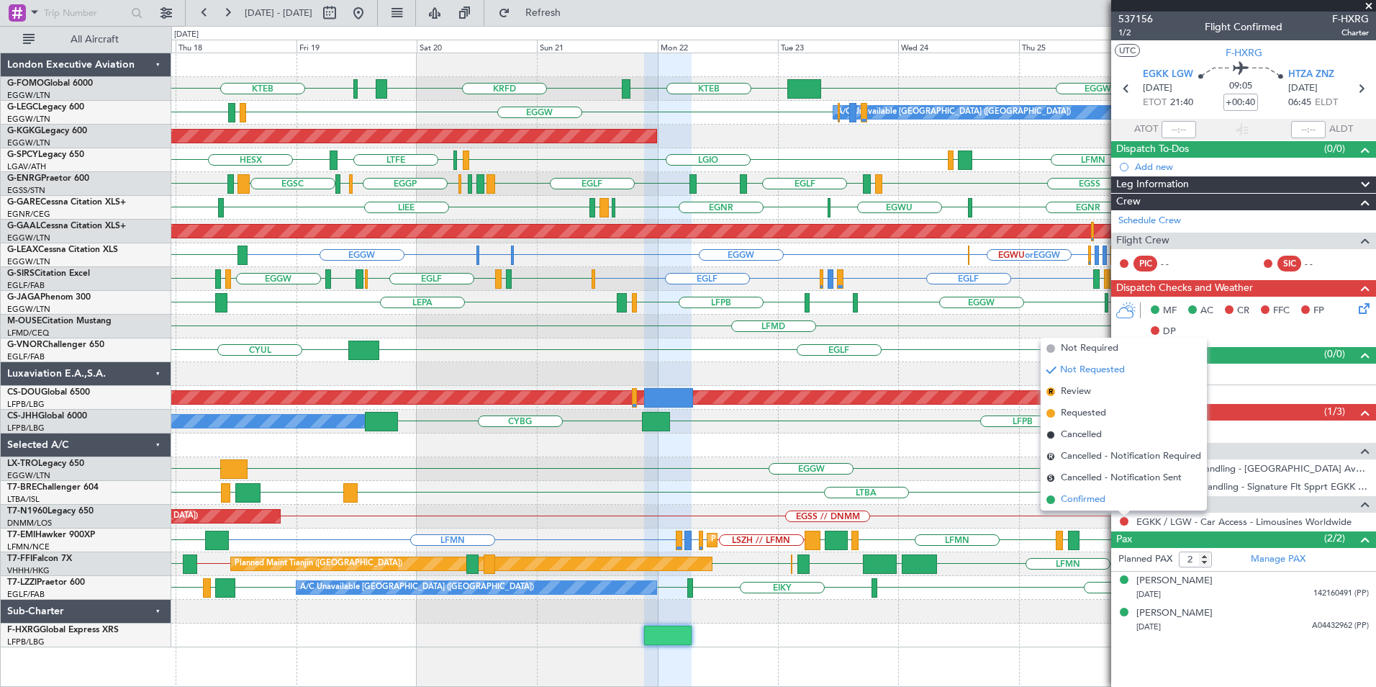
click at [1108, 499] on li "Confirmed" at bounding box center [1124, 500] width 166 height 22
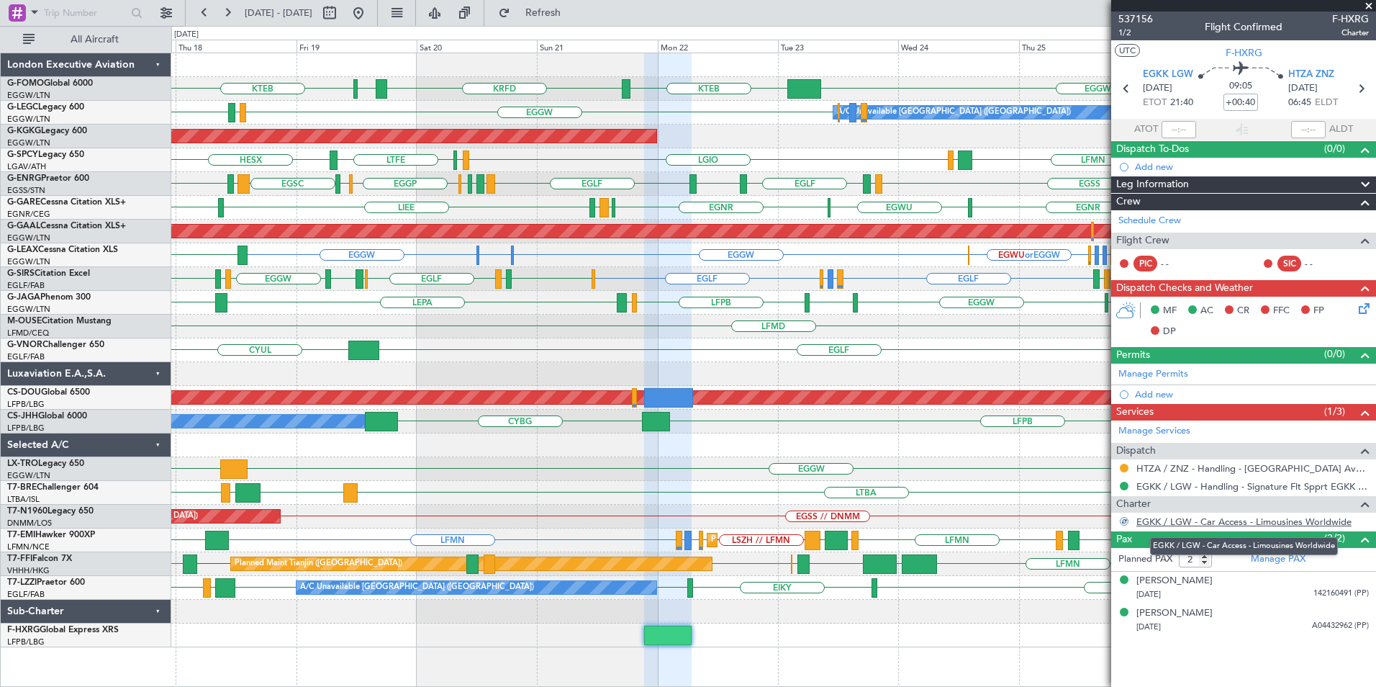
click at [1189, 522] on link "EGKK / LGW - Car Access - Limousines Worldwide" at bounding box center [1243, 521] width 215 height 12
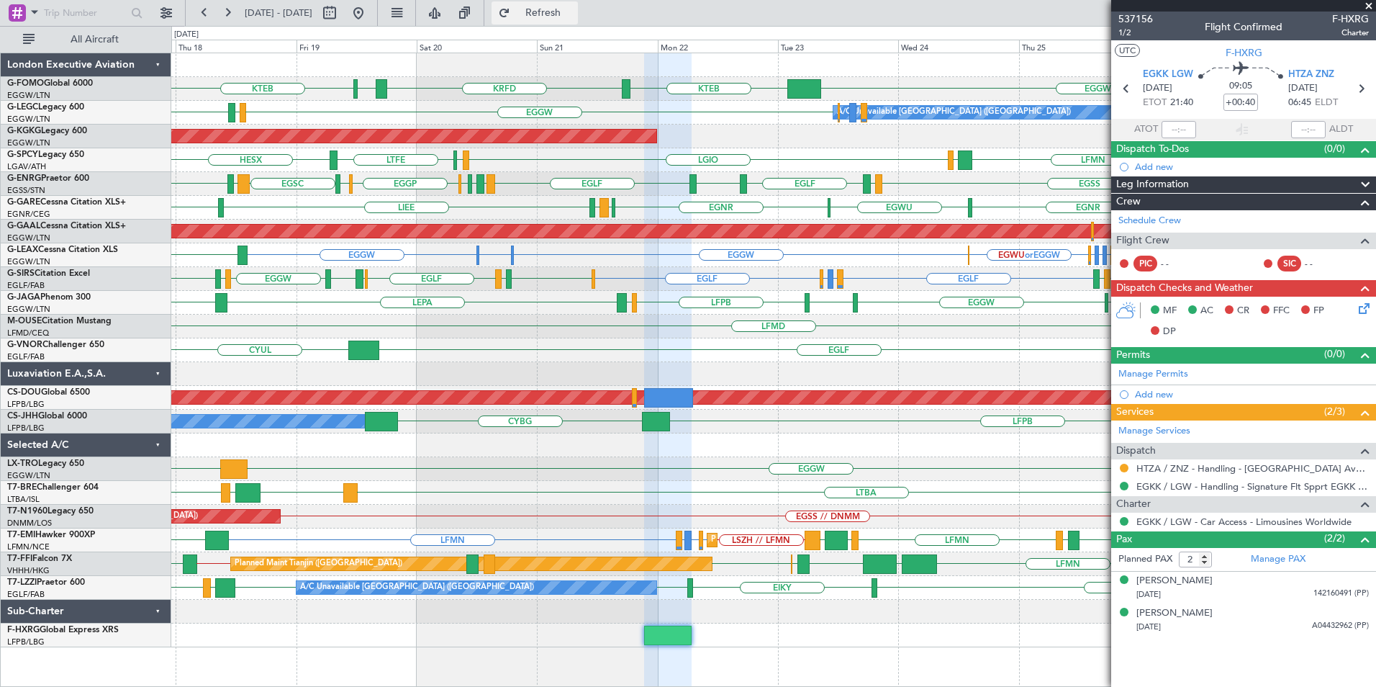
click at [574, 18] on span "Refresh" at bounding box center [543, 13] width 60 height 10
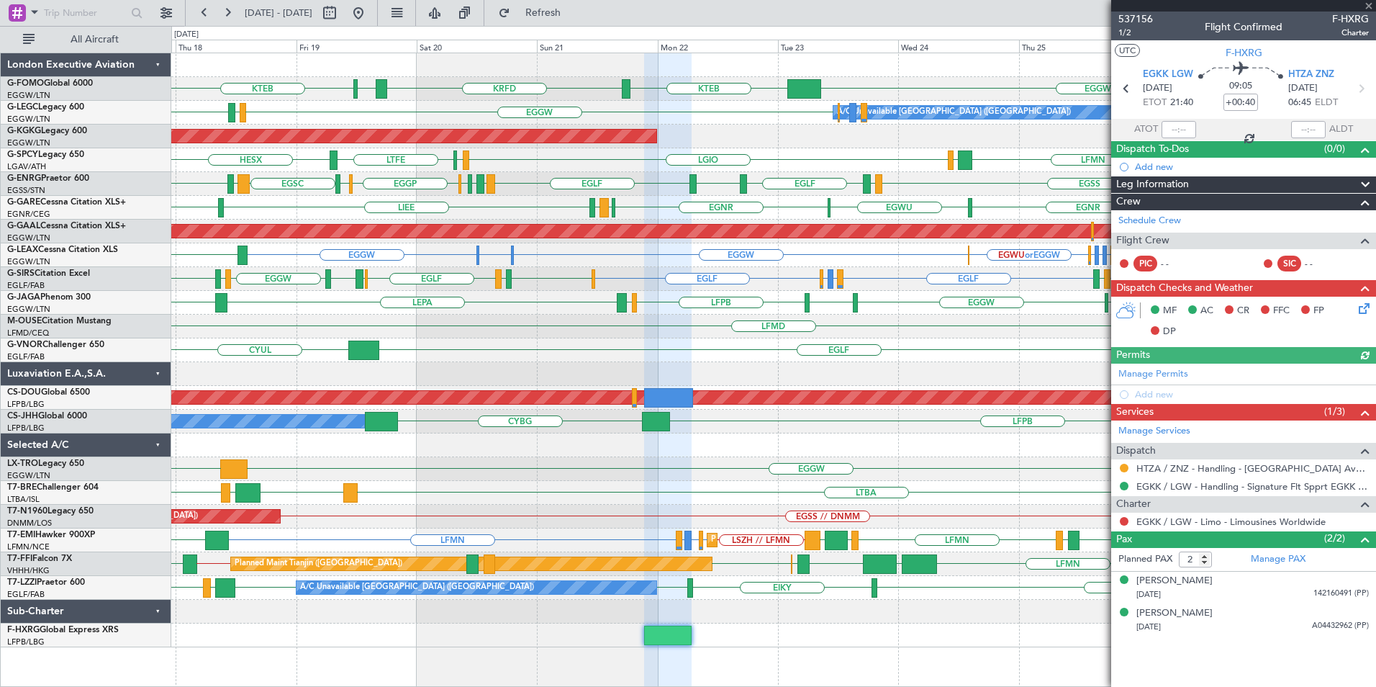
click at [1128, 520] on div at bounding box center [1124, 521] width 12 height 12
click at [1127, 520] on button at bounding box center [1124, 521] width 9 height 9
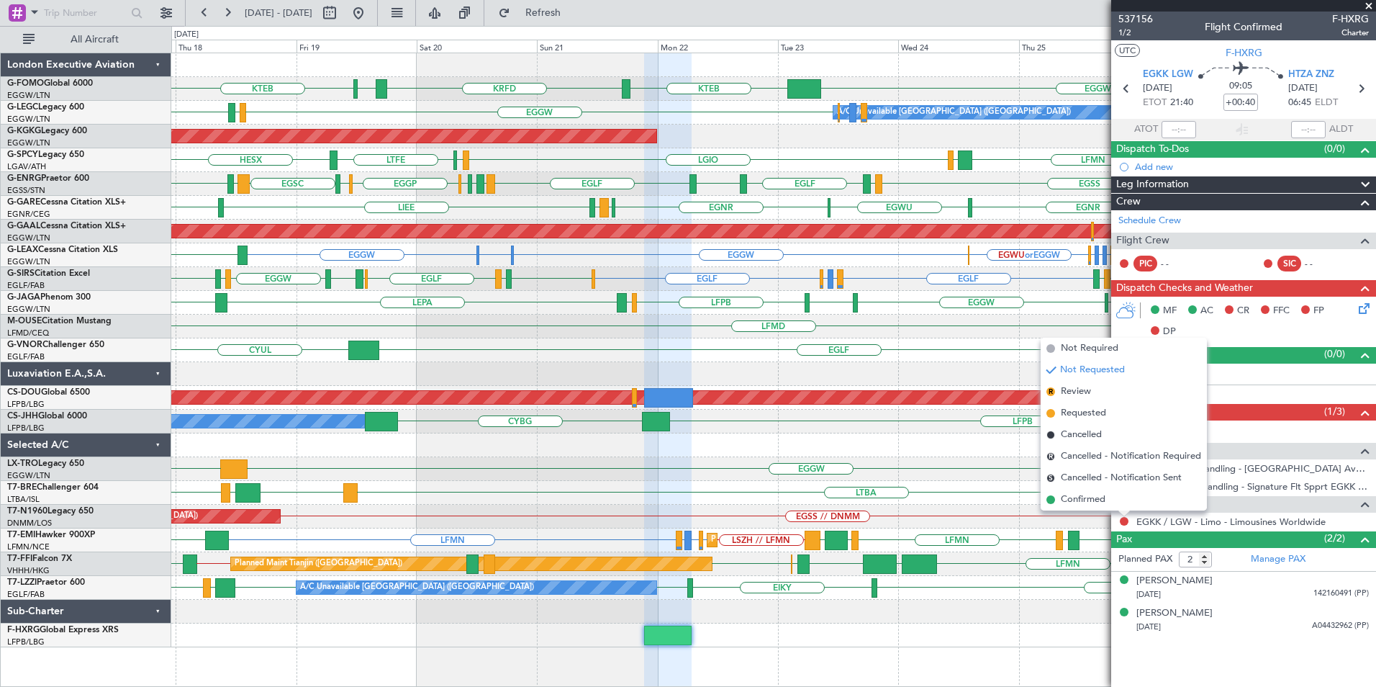
drag, startPoint x: 1105, startPoint y: 501, endPoint x: 1090, endPoint y: 500, distance: 15.8
click at [1105, 500] on span "Confirmed" at bounding box center [1083, 499] width 45 height 14
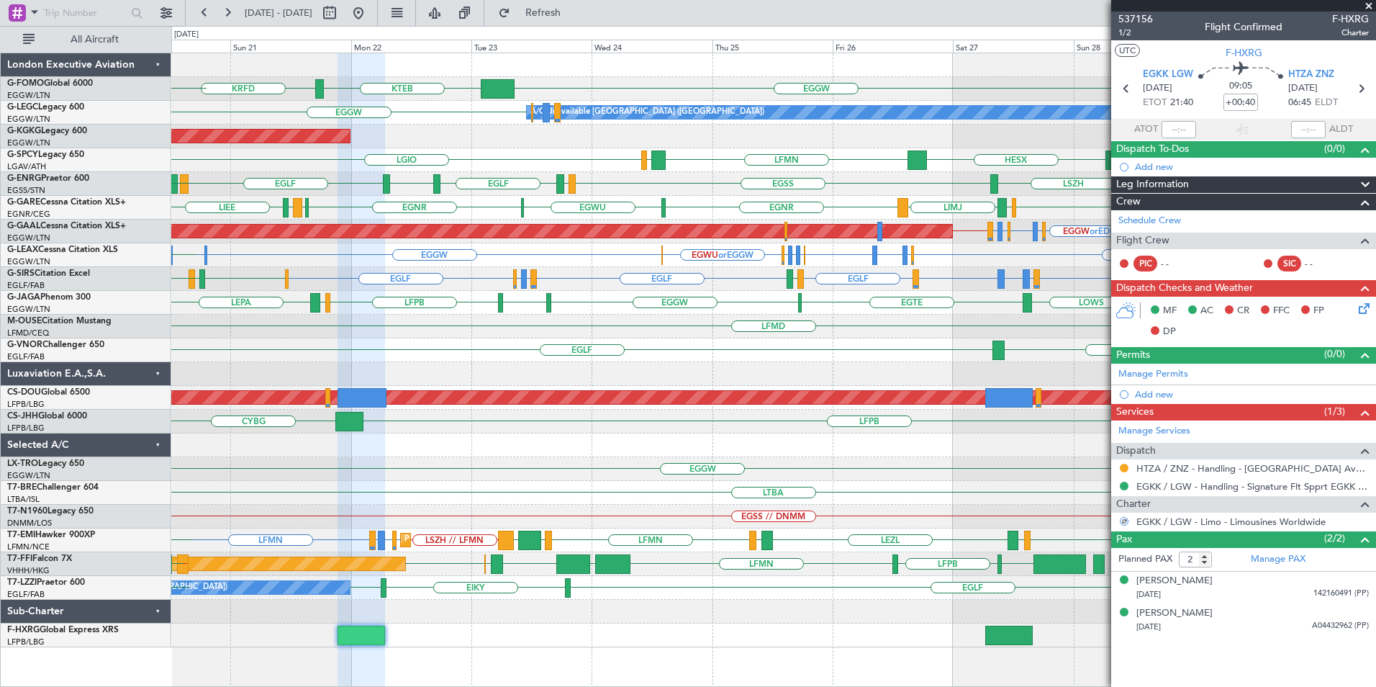
click at [374, 513] on div "EGGW KTEB KRFD KBOS KTEB EGGW A/C Unavailable London (Luton) EGPD EGLF AOG Main…" at bounding box center [773, 350] width 1204 height 594
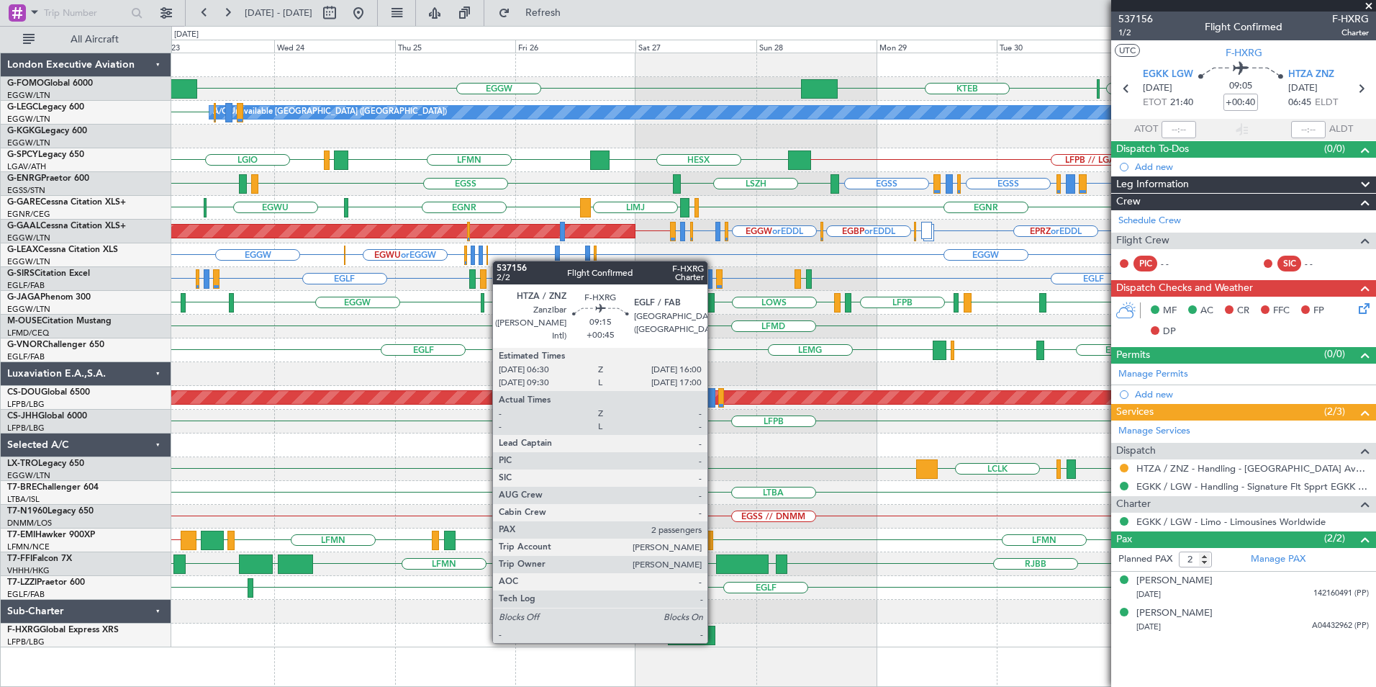
click at [709, 639] on div at bounding box center [692, 634] width 48 height 19
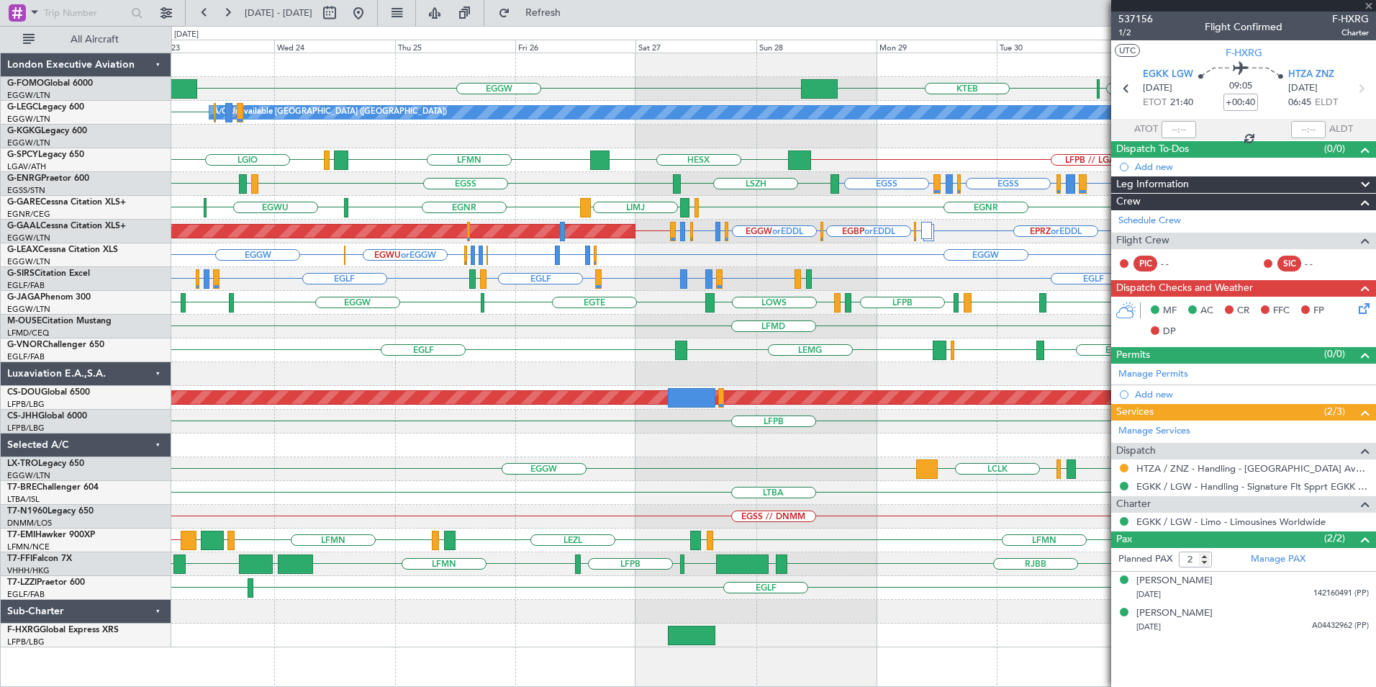
type input "+00:45"
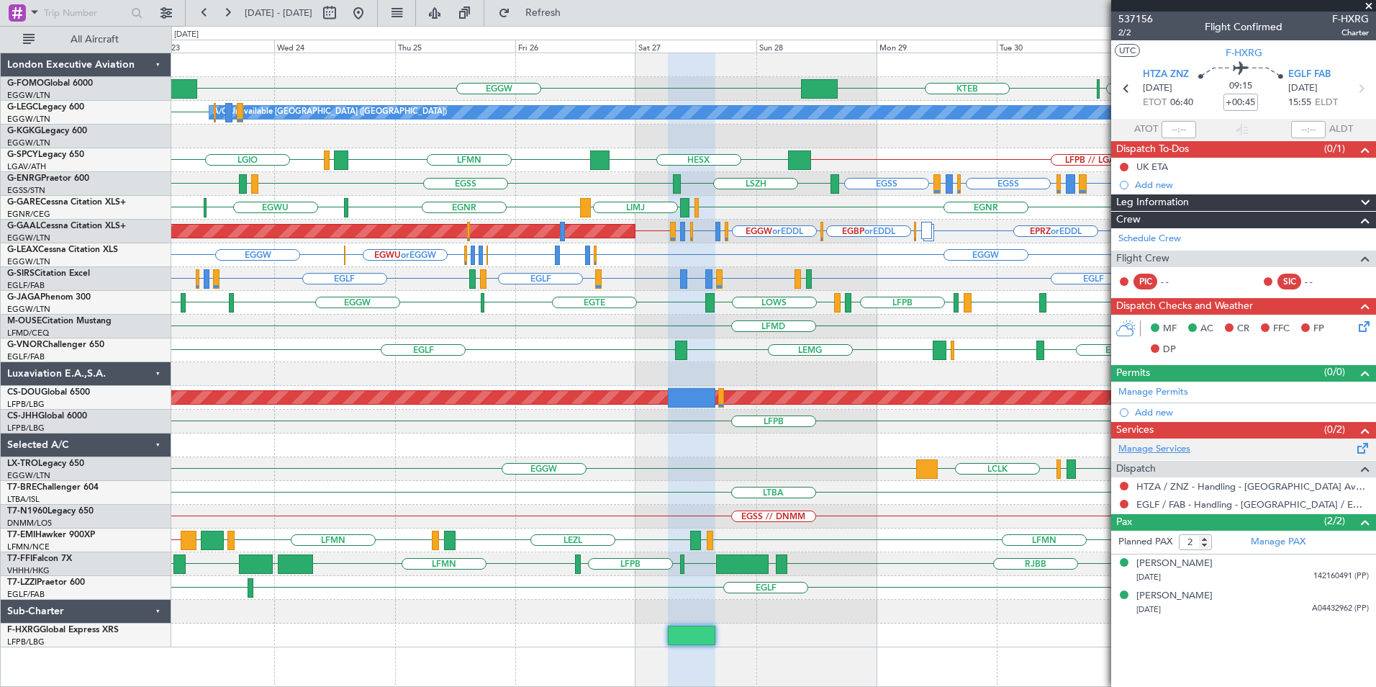
click at [1167, 445] on link "Manage Services" at bounding box center [1154, 449] width 72 height 14
click at [574, 6] on button "Refresh" at bounding box center [535, 12] width 86 height 23
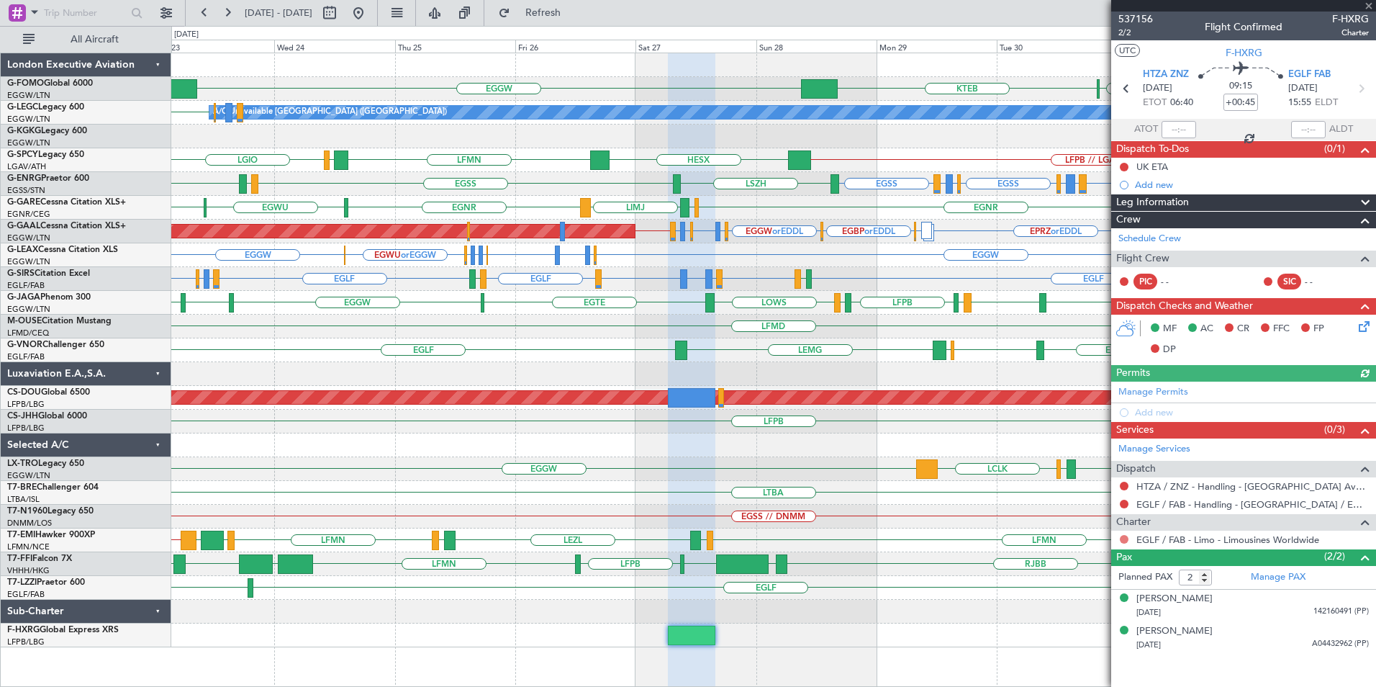
click at [1123, 539] on button at bounding box center [1124, 539] width 9 height 9
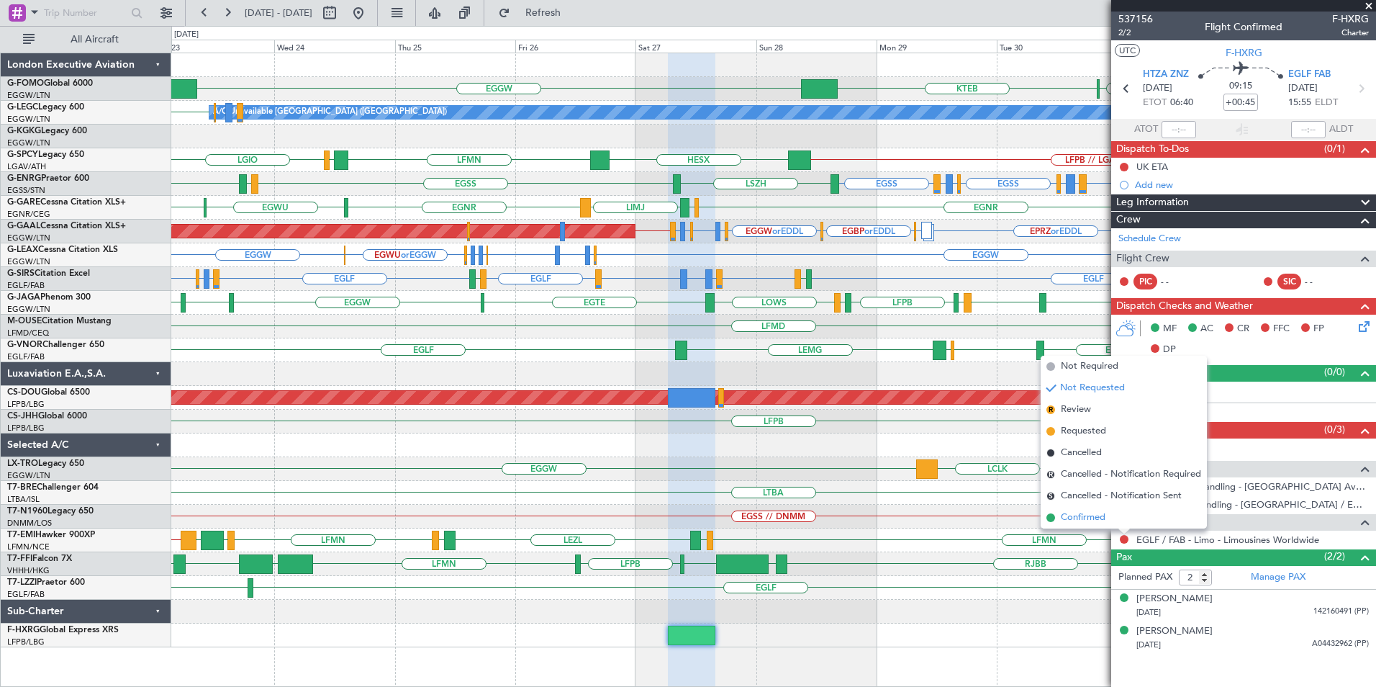
click at [1110, 519] on li "Confirmed" at bounding box center [1124, 518] width 166 height 22
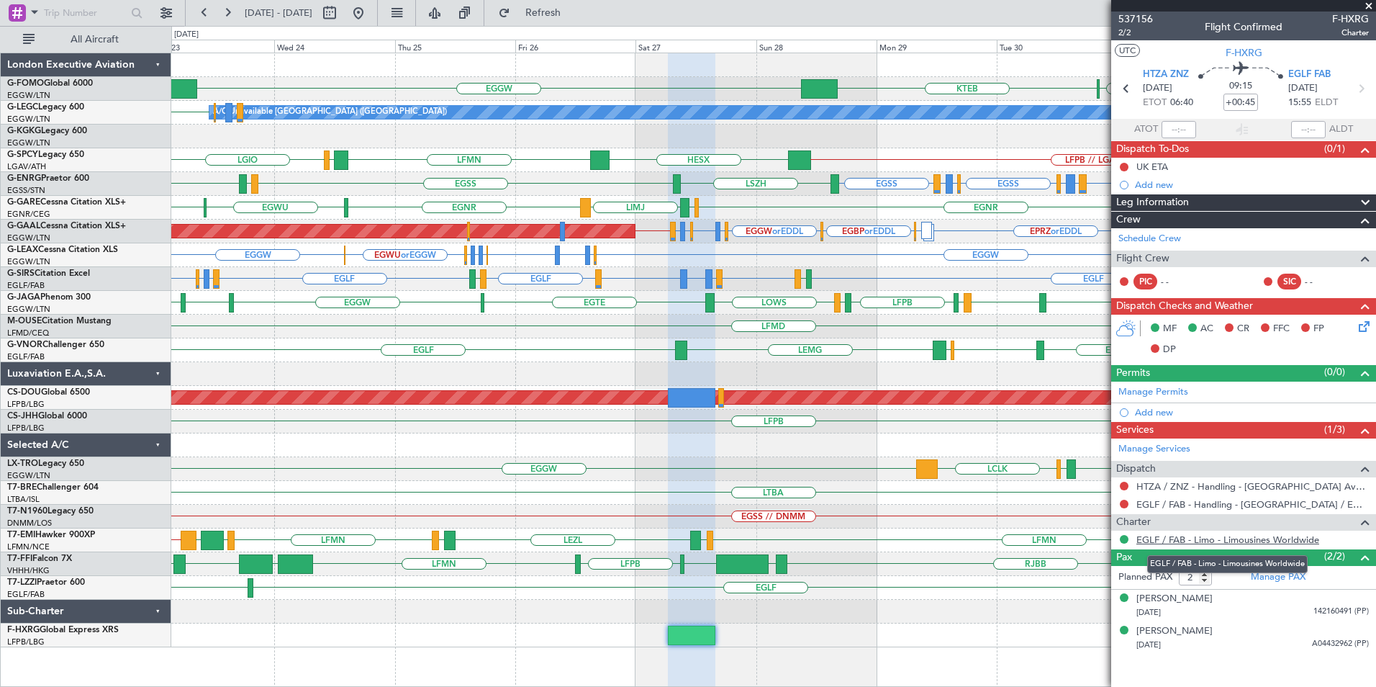
click at [1175, 541] on link "EGLF / FAB - Limo - Limousines Worldwide" at bounding box center [1227, 539] width 183 height 12
click at [574, 16] on span "Refresh" at bounding box center [543, 13] width 60 height 10
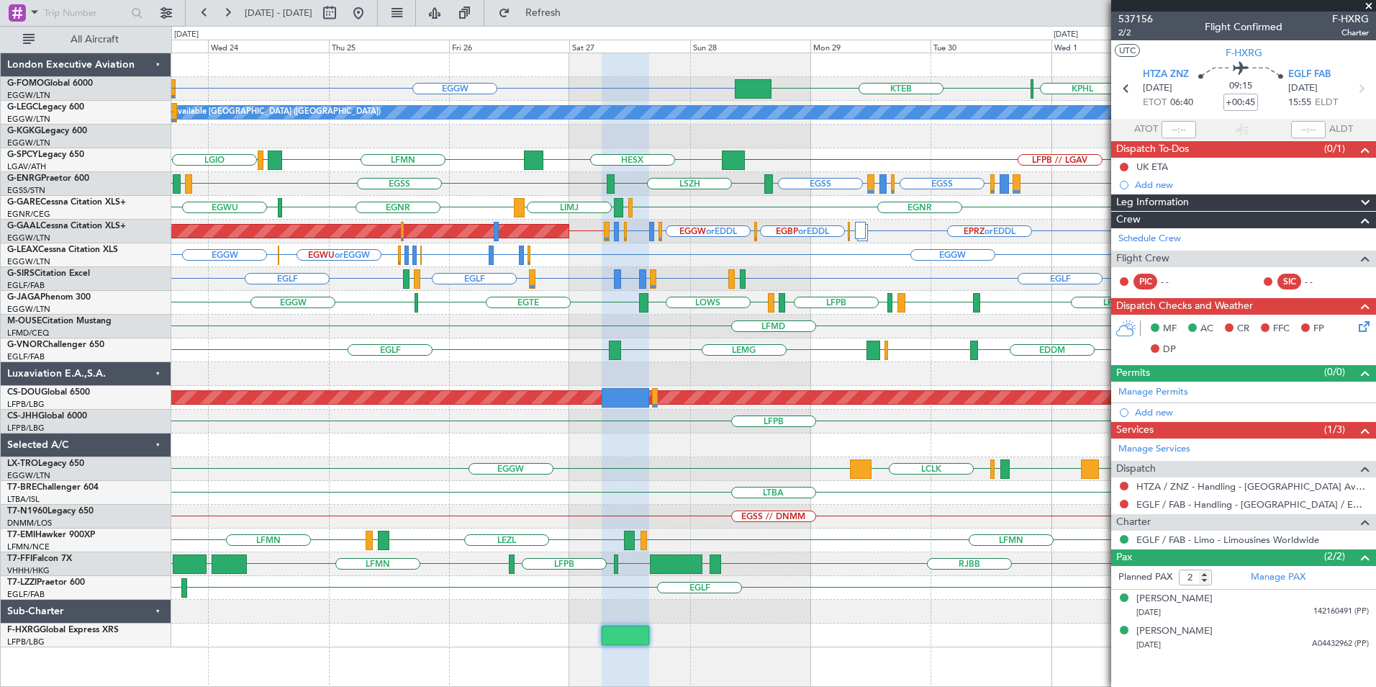
click at [846, 348] on div "EGGW KTEB KPHL KTEB EGGW EGWU or EGGW EGPD or EGGW A/C Unavailable London (Luto…" at bounding box center [773, 350] width 1204 height 594
click at [726, 333] on div "EGGW KTEB KPHL KTEB A/C Unavailable London (Luton) AOG Maint Istanbul (Ataturk)…" at bounding box center [773, 350] width 1204 height 594
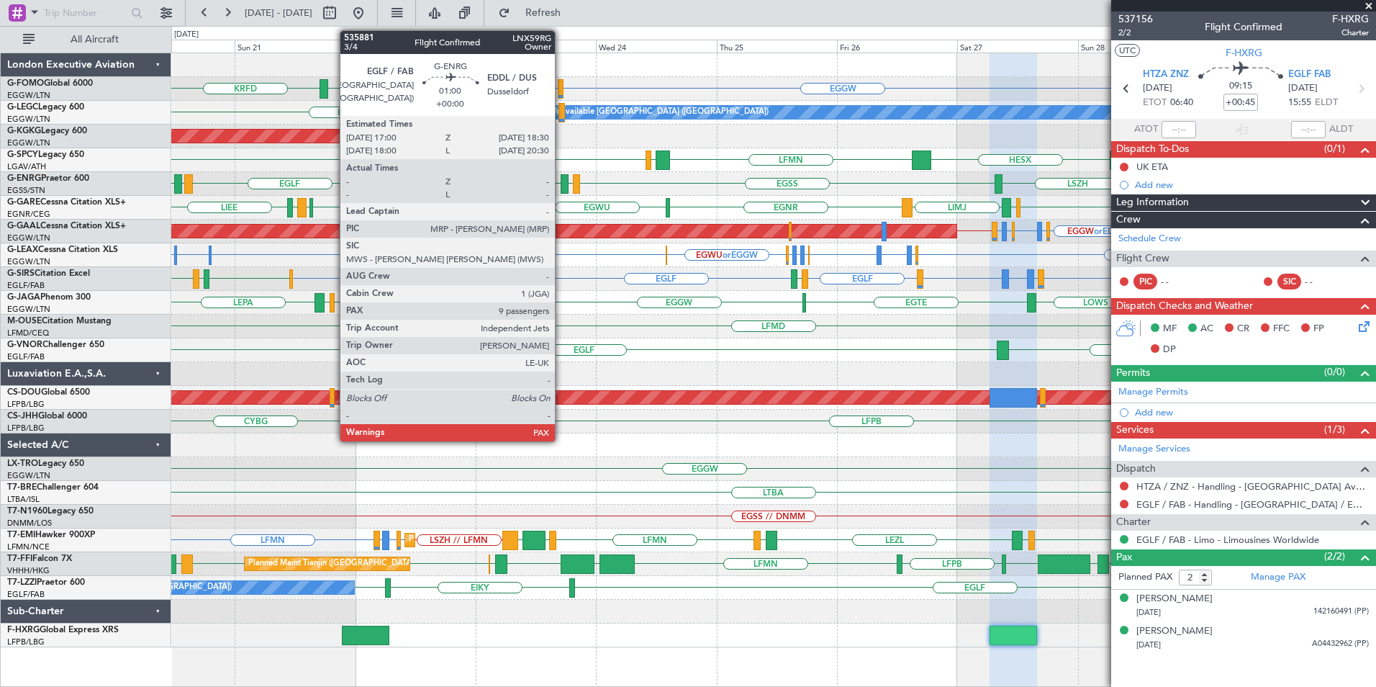
click at [561, 184] on div at bounding box center [565, 183] width 8 height 19
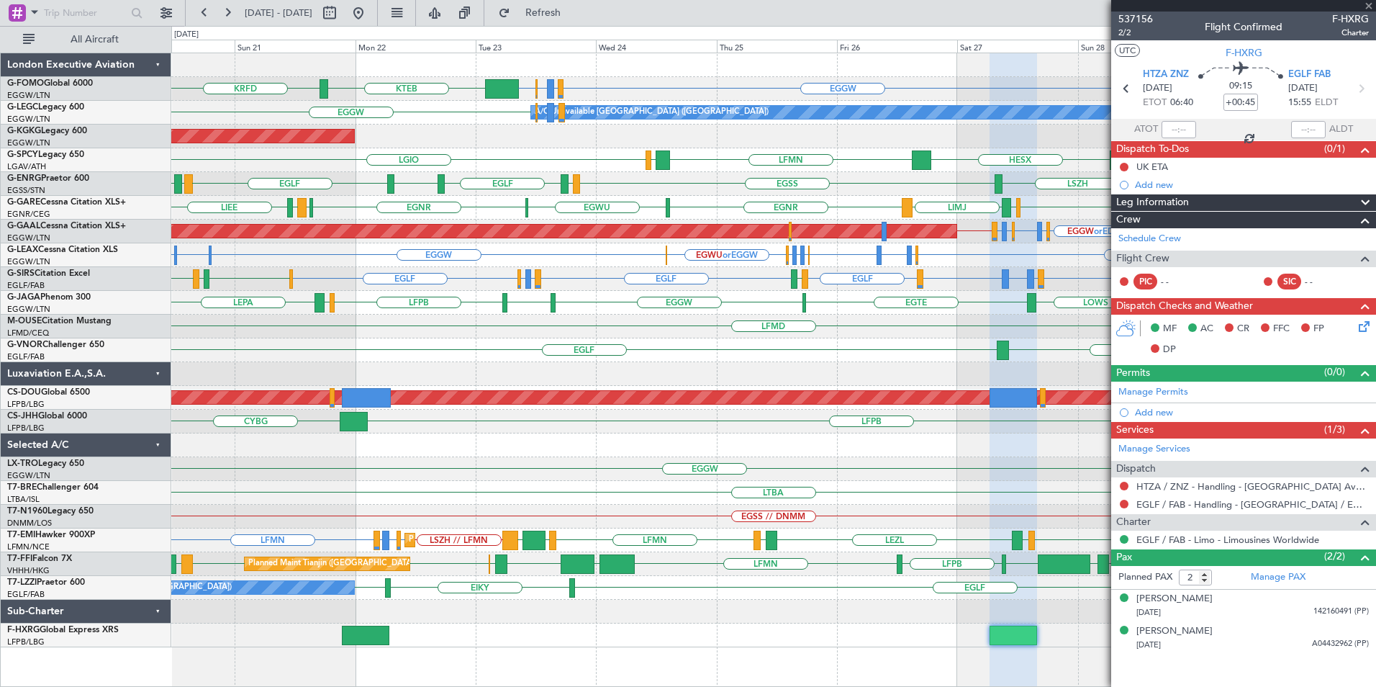
type input "9"
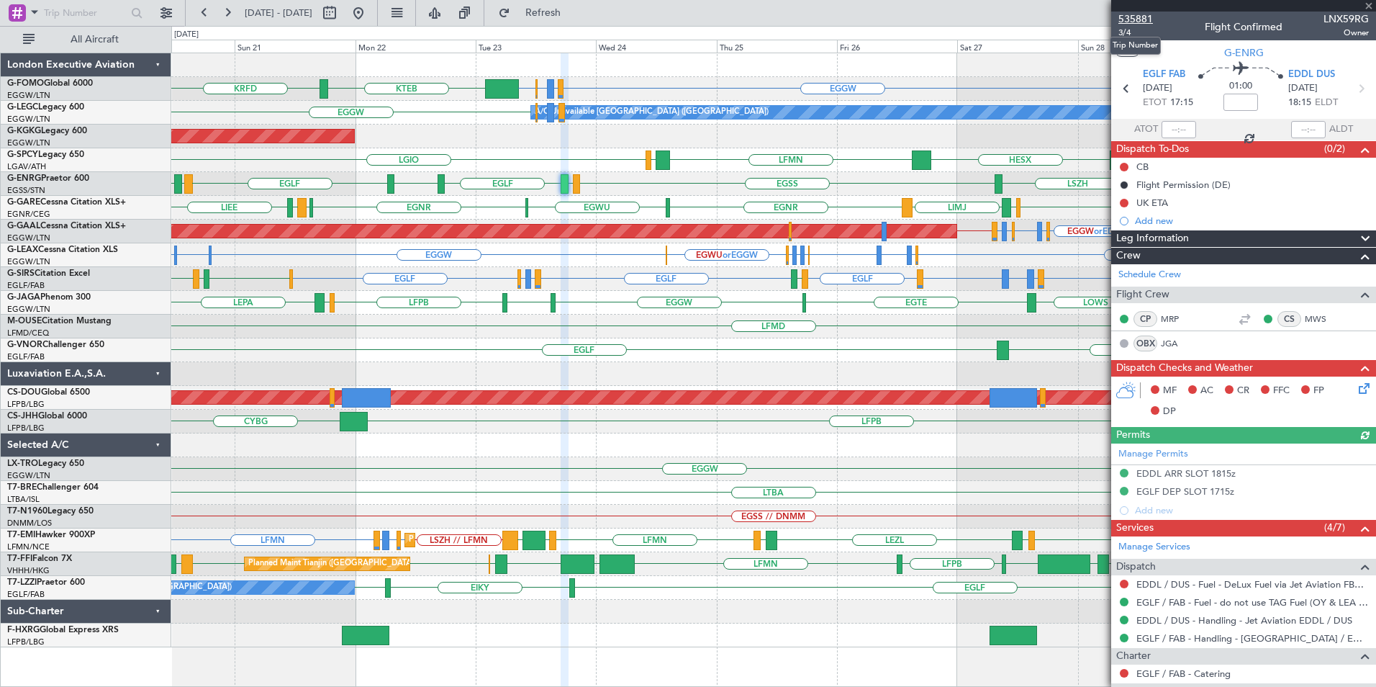
click at [1131, 20] on span "535881" at bounding box center [1135, 19] width 35 height 15
click at [574, 14] on span "Refresh" at bounding box center [543, 13] width 60 height 10
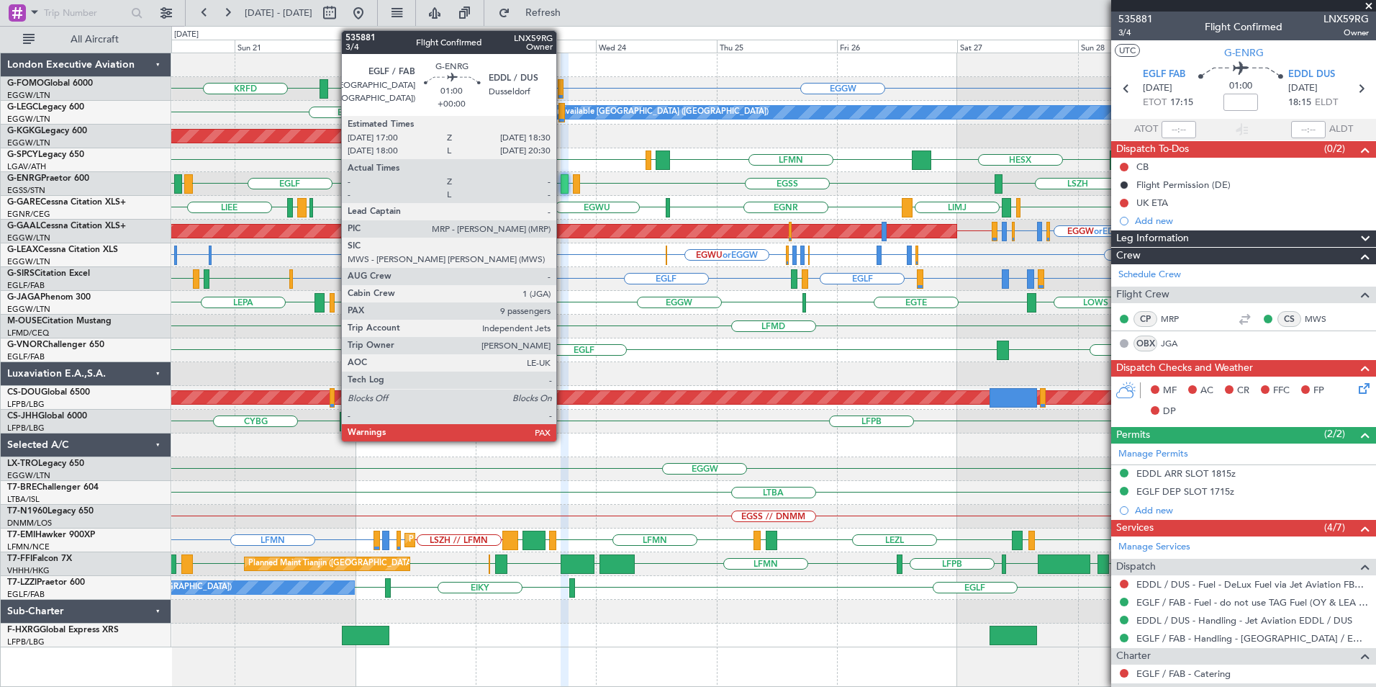
click at [563, 186] on div at bounding box center [565, 183] width 8 height 19
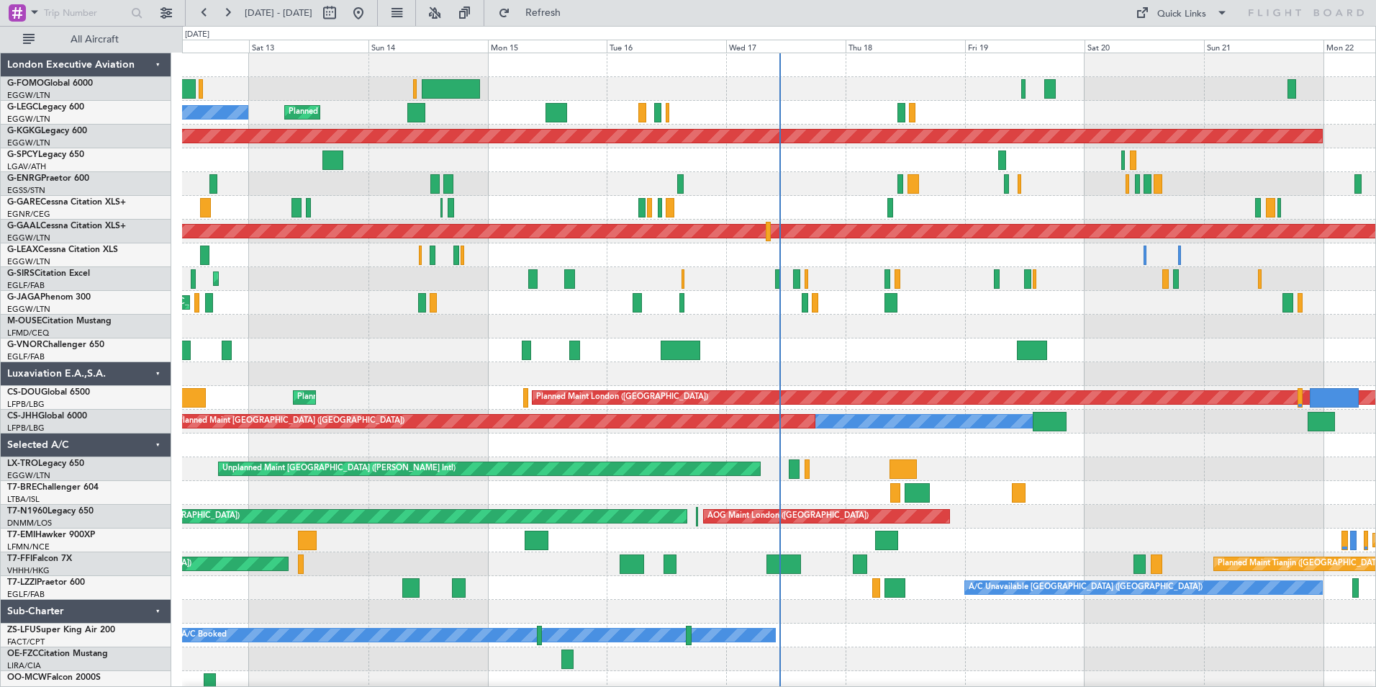
click at [746, 212] on div "Planned Maint London (Luton) Planned Maint London (Luton) Owner A/C Unavailable…" at bounding box center [778, 385] width 1193 height 665
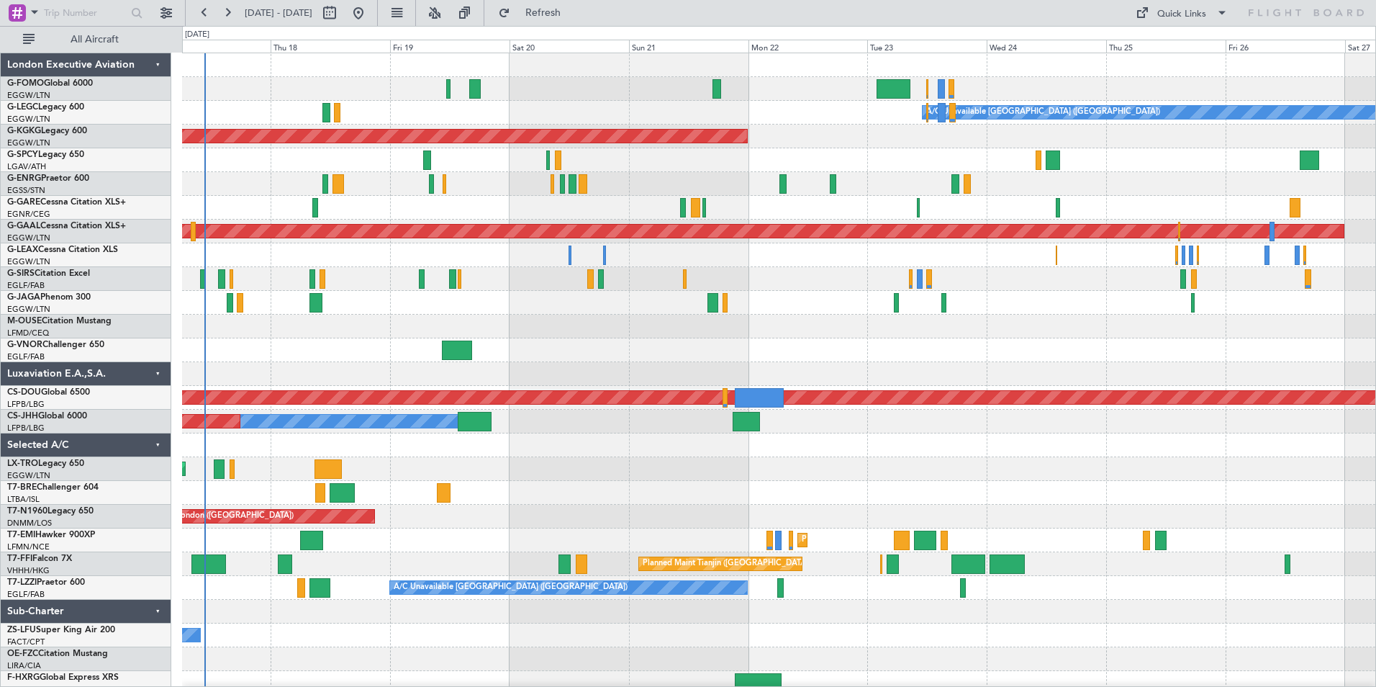
click at [607, 337] on div "A/C Unavailable [GEOGRAPHIC_DATA] ([GEOGRAPHIC_DATA]) AOG Maint [GEOGRAPHIC_DAT…" at bounding box center [778, 373] width 1193 height 641
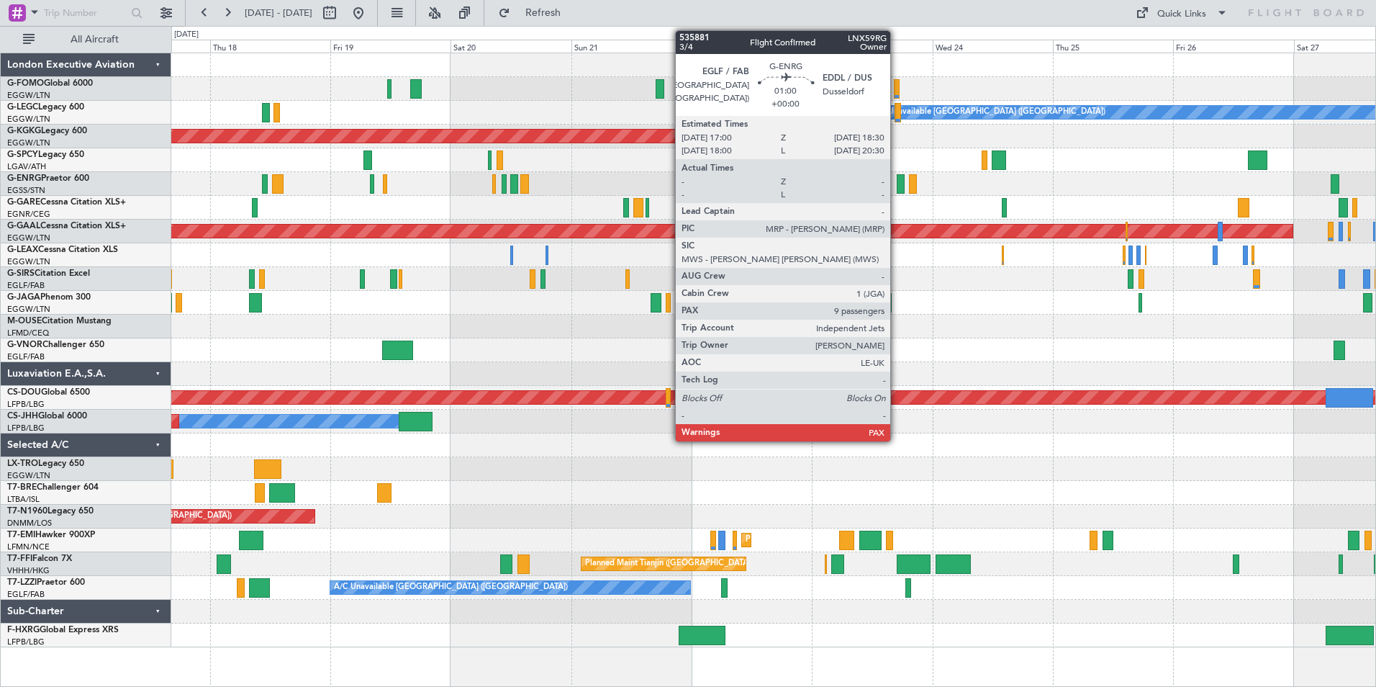
click at [897, 187] on div at bounding box center [901, 183] width 8 height 19
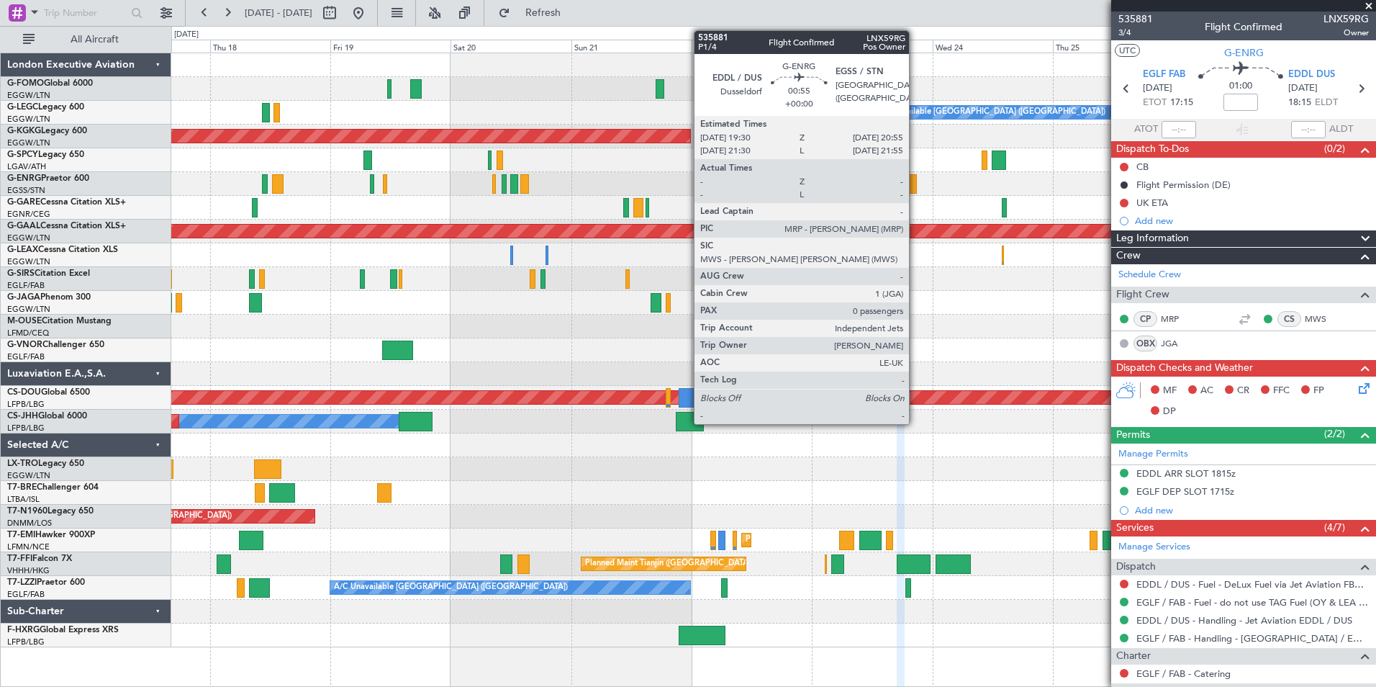
click at [915, 181] on div at bounding box center [912, 183] width 7 height 19
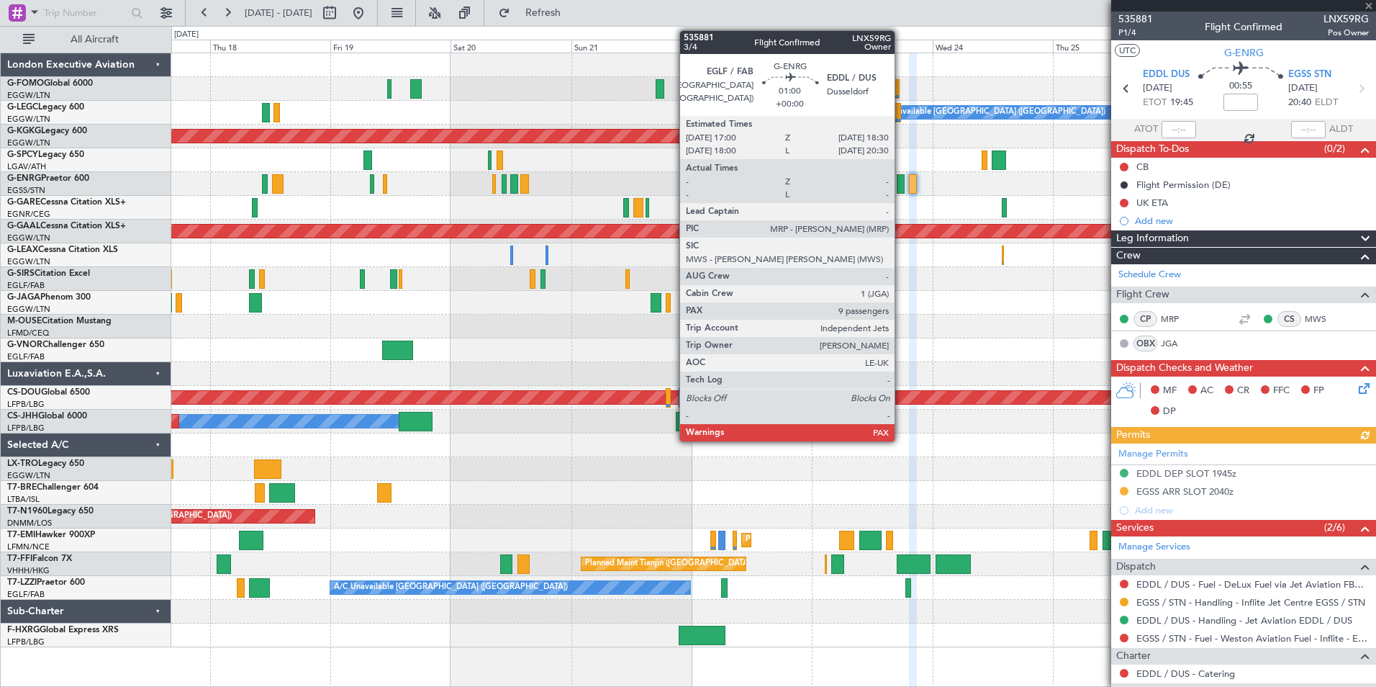
click at [901, 184] on div at bounding box center [901, 183] width 8 height 19
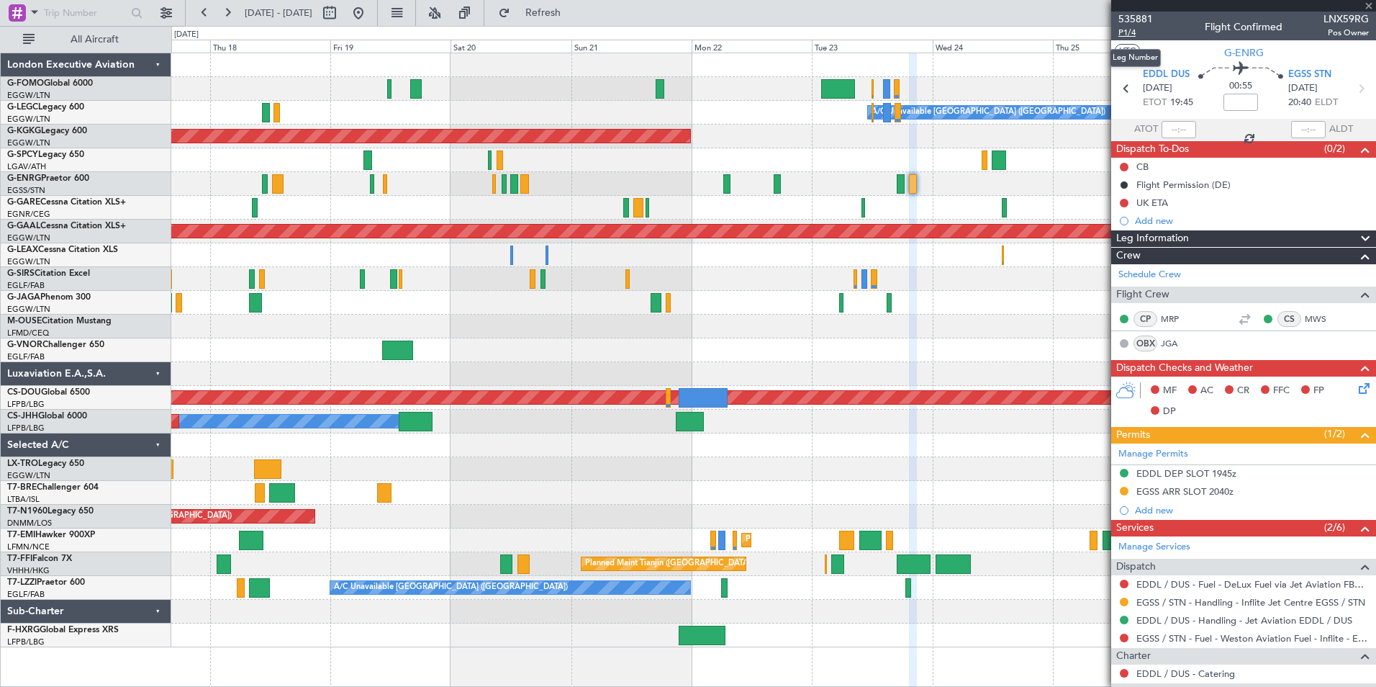
type input "9"
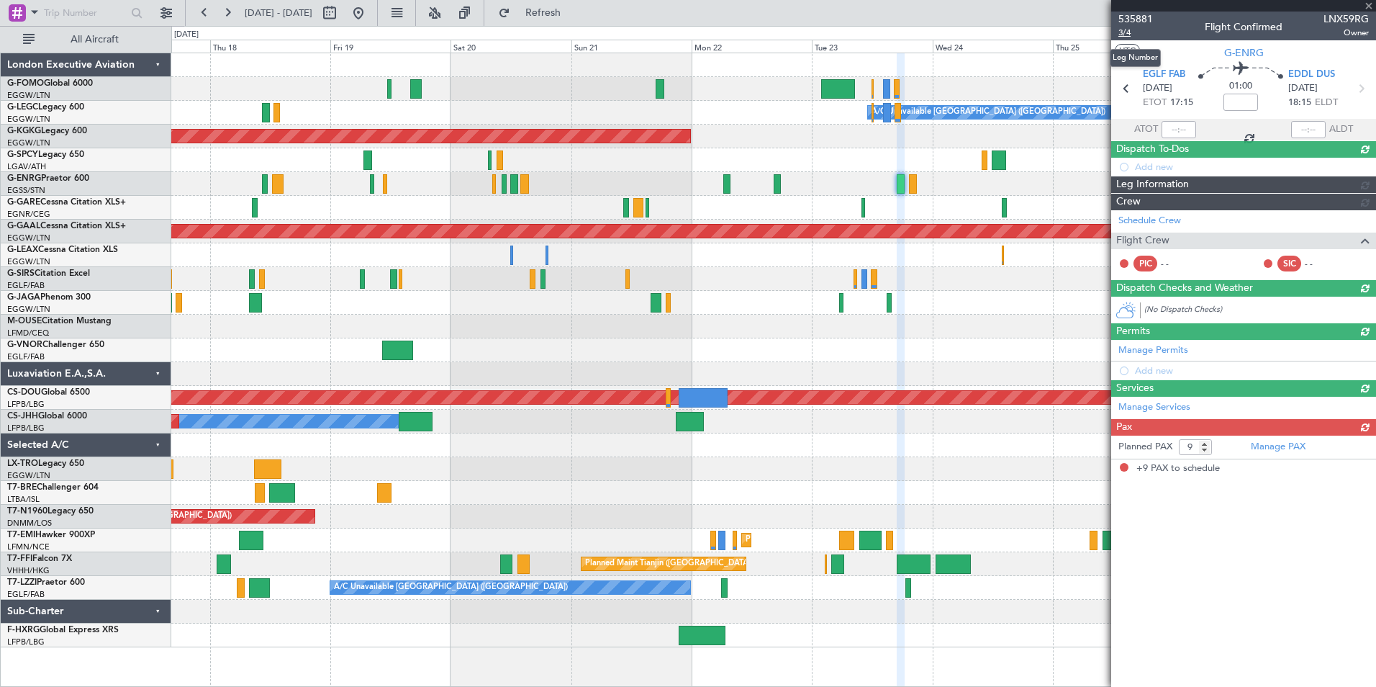
click at [1126, 32] on span "3/4" at bounding box center [1135, 33] width 35 height 12
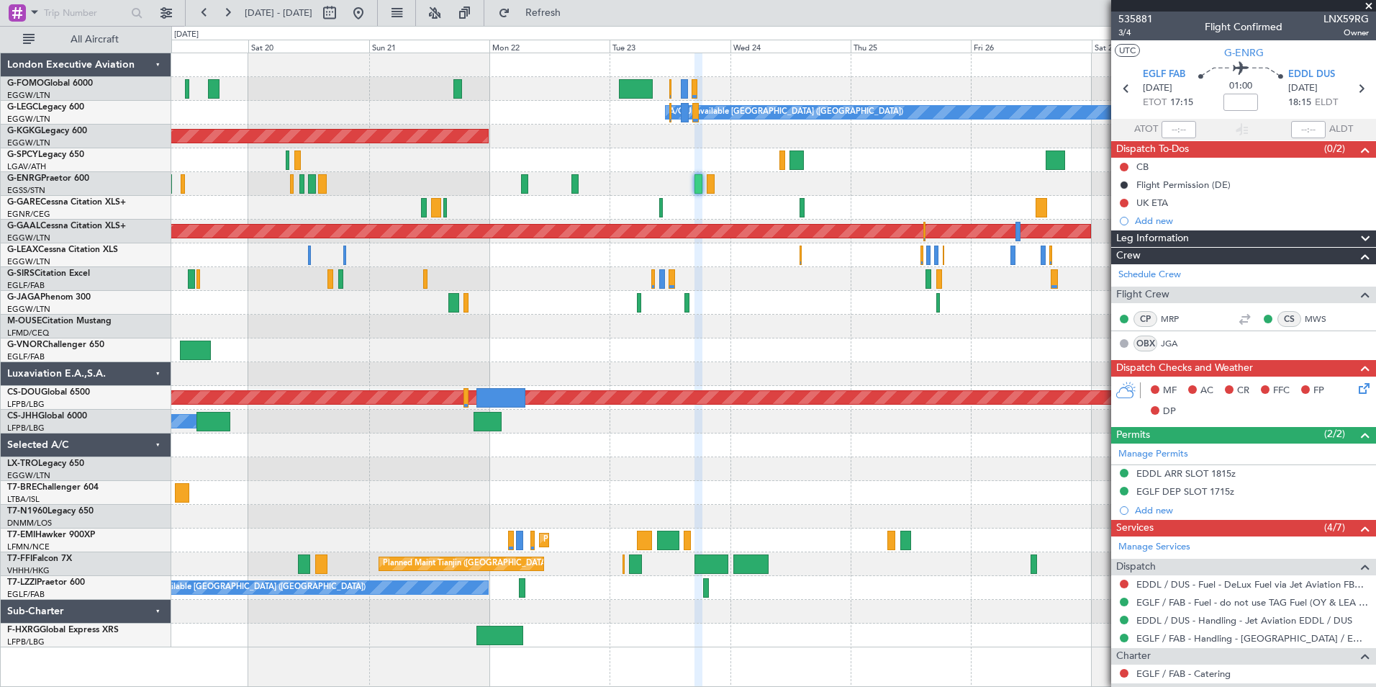
click at [487, 476] on div "A/C Unavailable London (Luton) AOG Maint Istanbul (Ataturk) Planned Maint Dusse…" at bounding box center [773, 350] width 1204 height 594
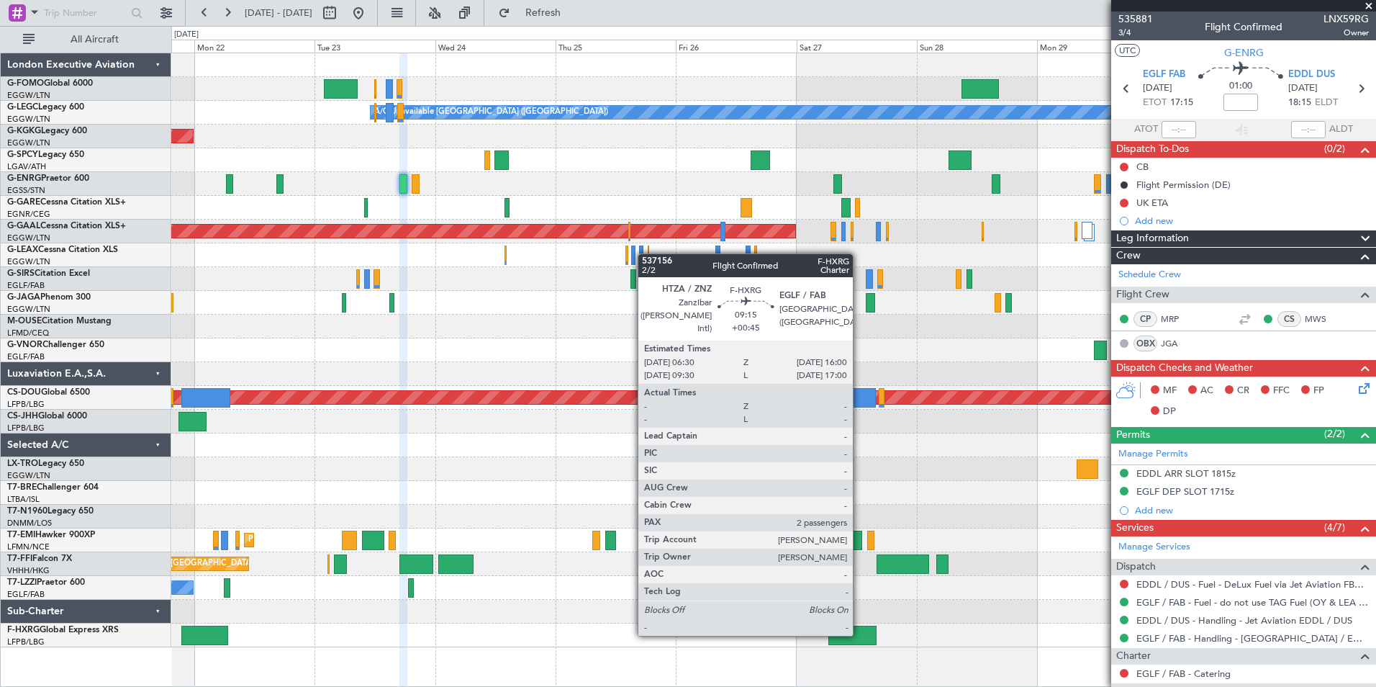
click at [859, 634] on div at bounding box center [852, 634] width 48 height 19
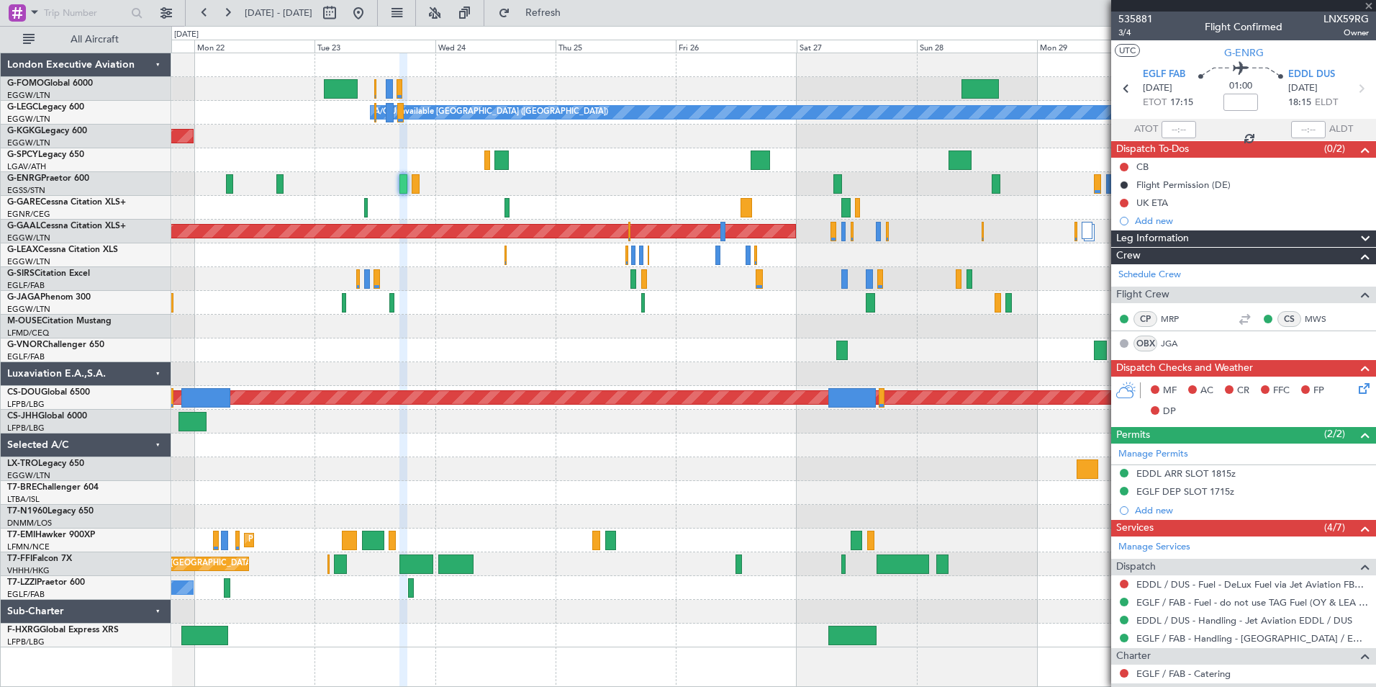
type input "+00:45"
type input "2"
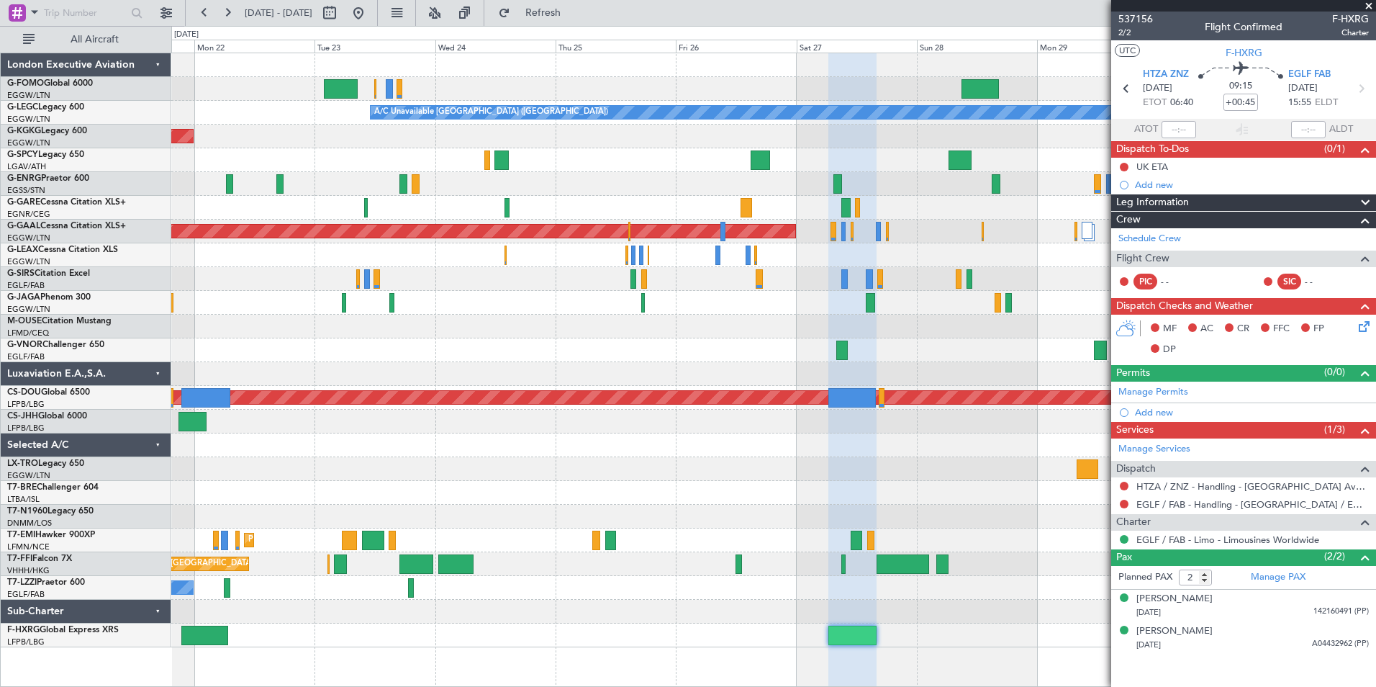
click at [817, 361] on div at bounding box center [773, 350] width 1204 height 24
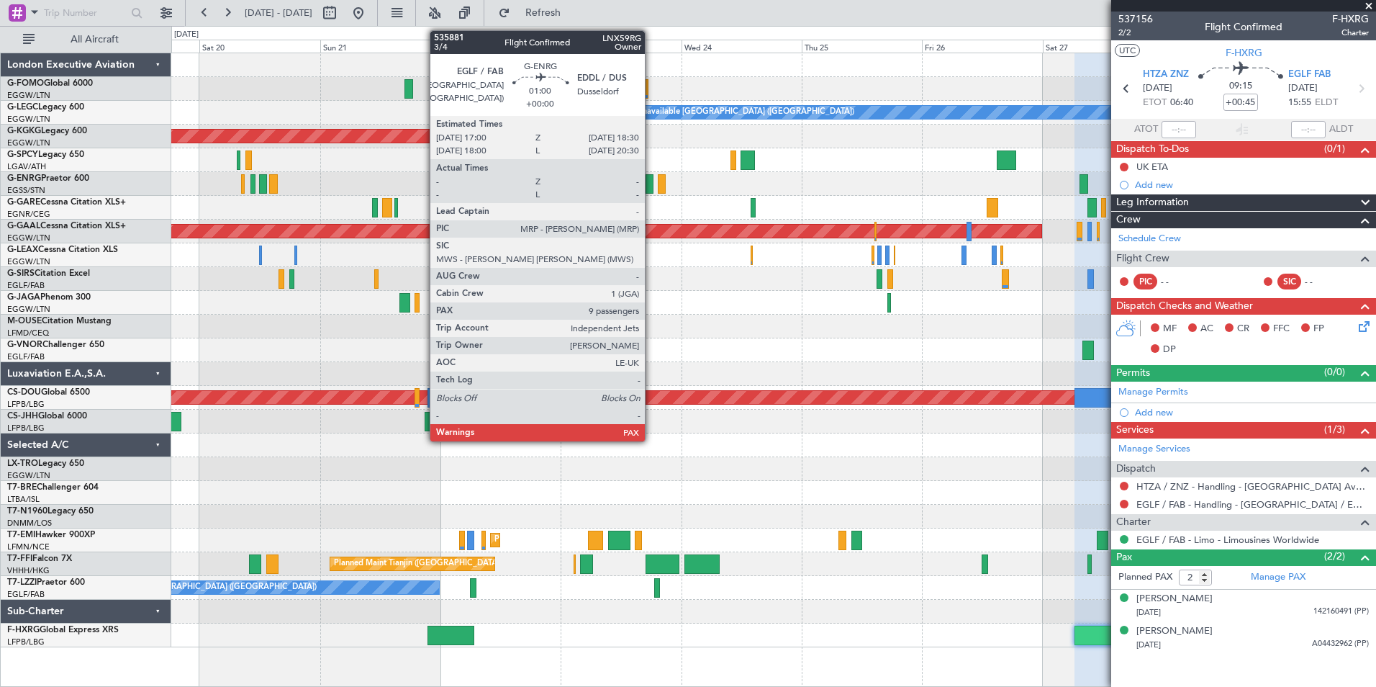
click at [651, 190] on div at bounding box center [650, 183] width 8 height 19
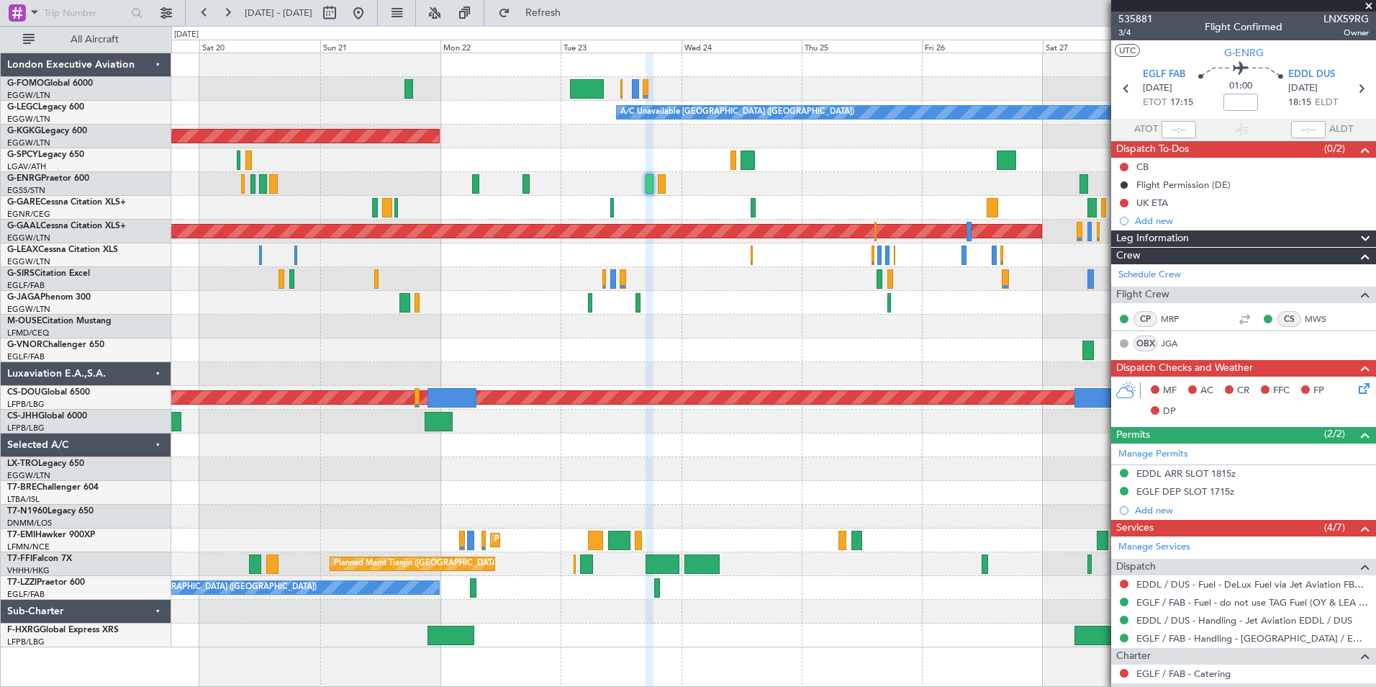
click at [594, 26] on div "A/C Unavailable London (Luton) AOG Maint Istanbul (Ataturk) Planned Maint Dusse…" at bounding box center [688, 356] width 1376 height 661
click at [578, 20] on button "Refresh" at bounding box center [535, 12] width 86 height 23
click at [669, 247] on div at bounding box center [773, 255] width 1204 height 24
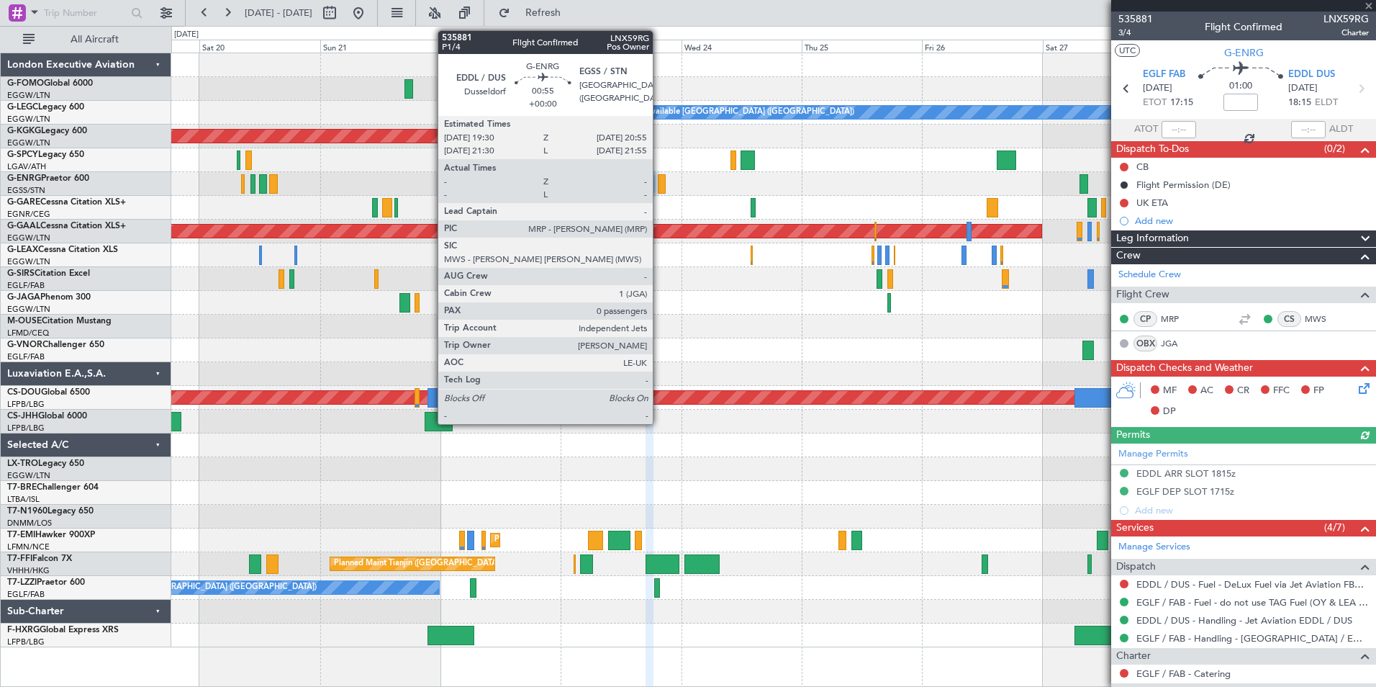
click at [659, 186] on div at bounding box center [661, 183] width 7 height 19
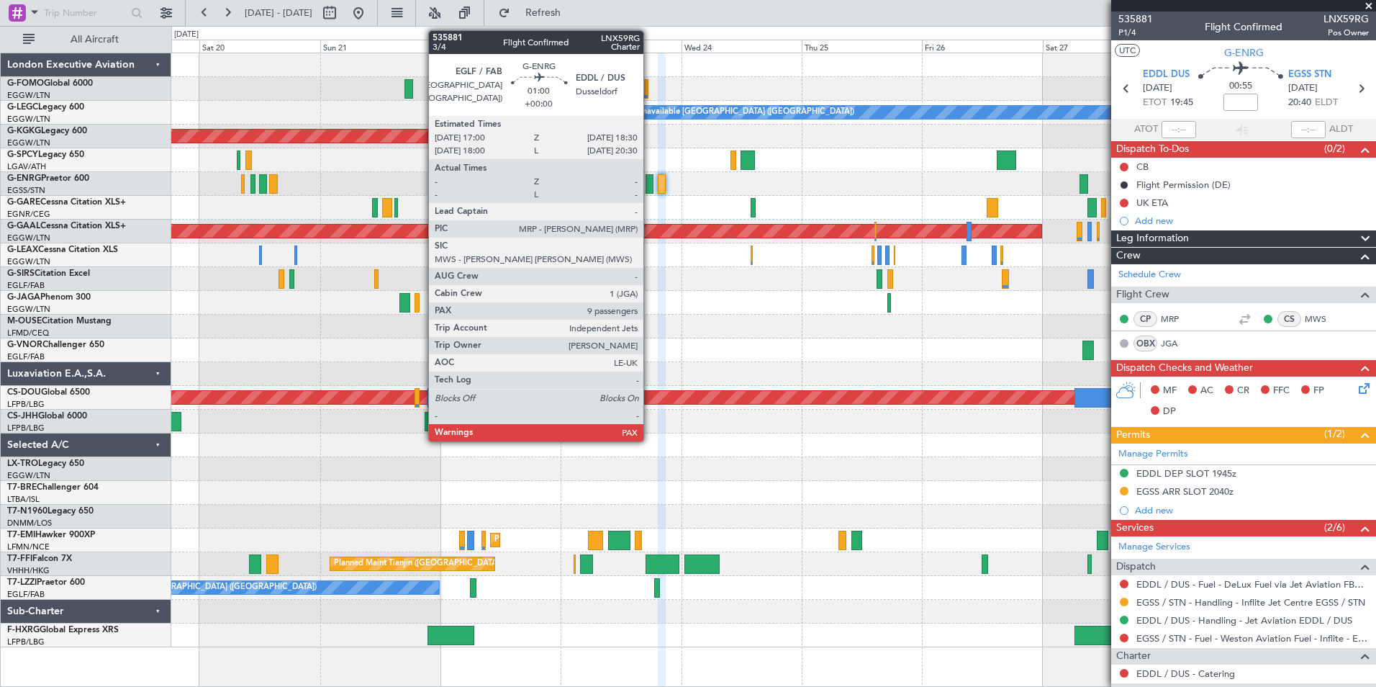
click at [650, 185] on div at bounding box center [650, 183] width 8 height 19
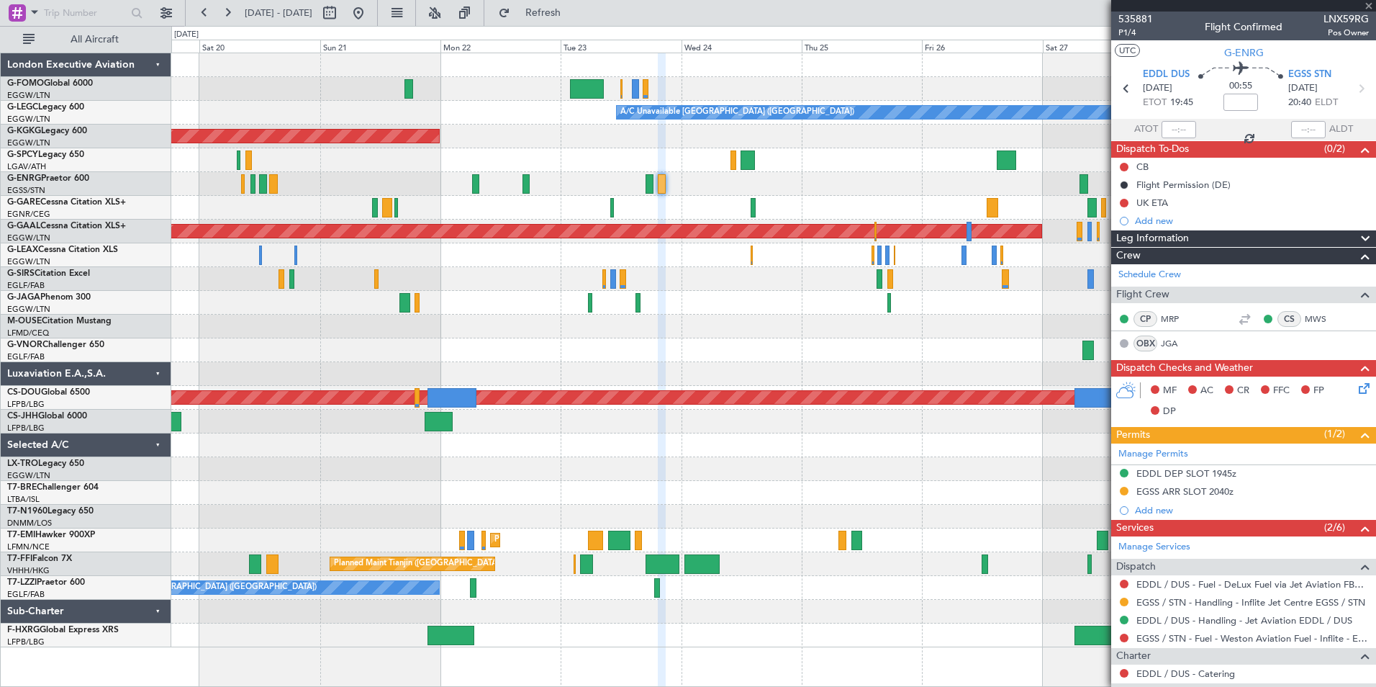
type input "9"
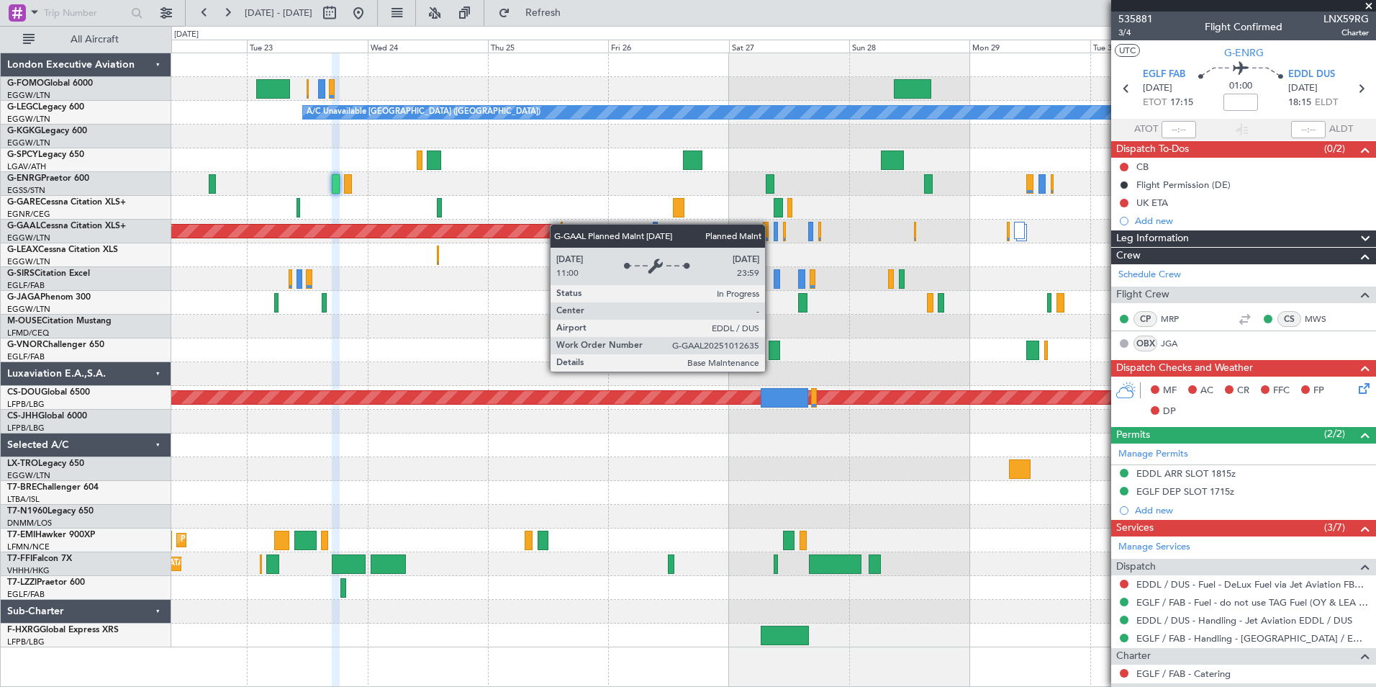
click at [513, 225] on div "A/C Unavailable London (Luton) AOG Maint Istanbul (Ataturk) Planned Maint Dusse…" at bounding box center [773, 350] width 1204 height 594
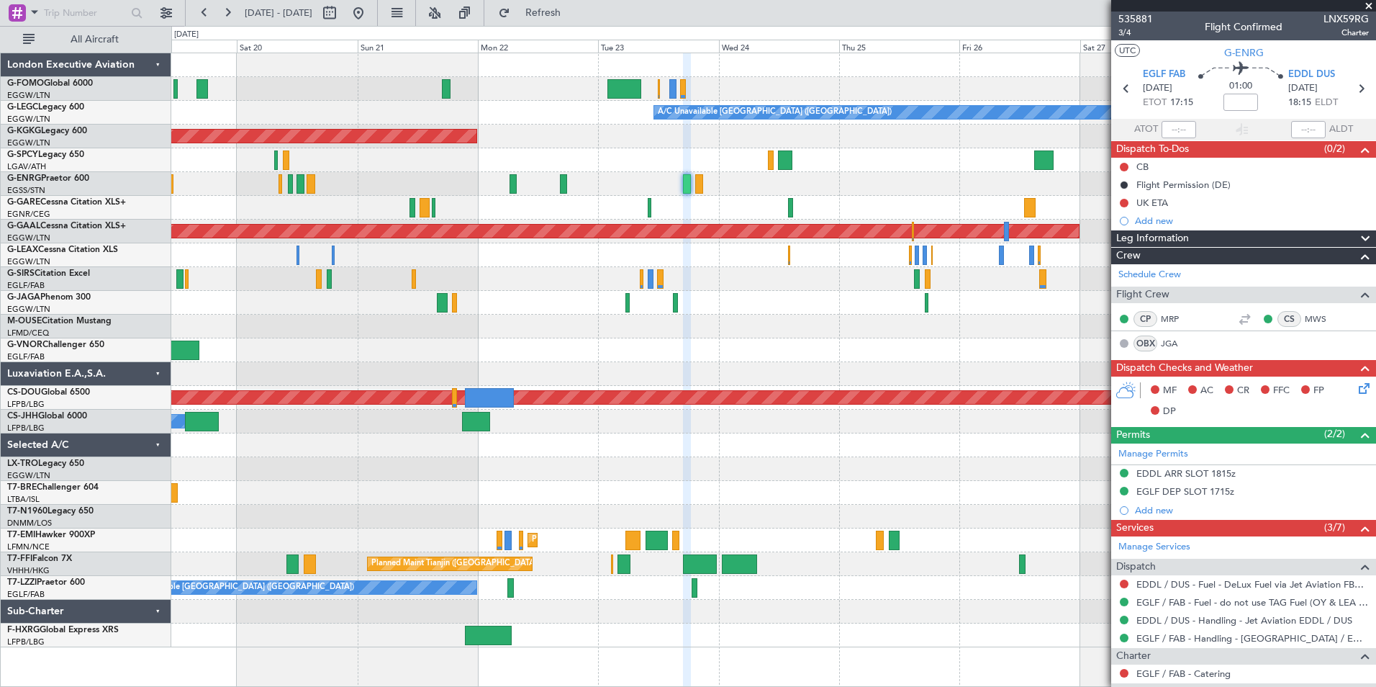
click at [957, 174] on div at bounding box center [773, 184] width 1204 height 24
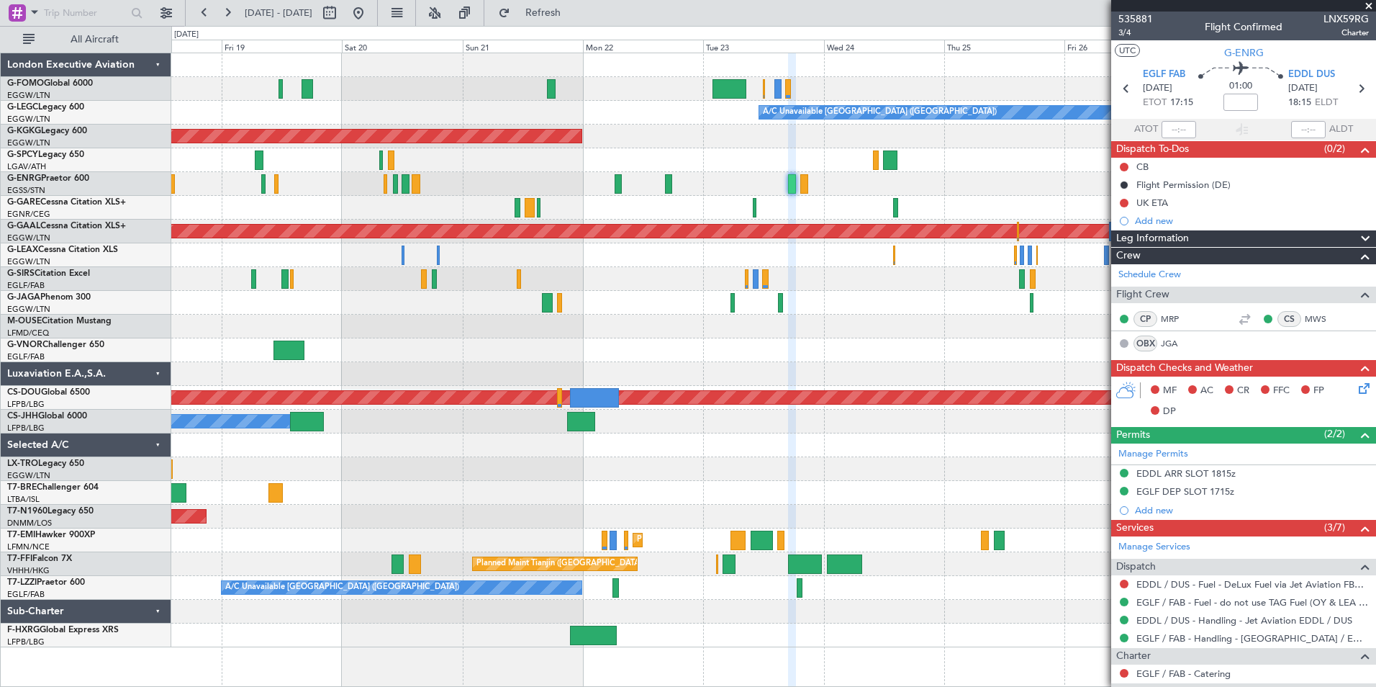
click at [530, 155] on div at bounding box center [773, 160] width 1204 height 24
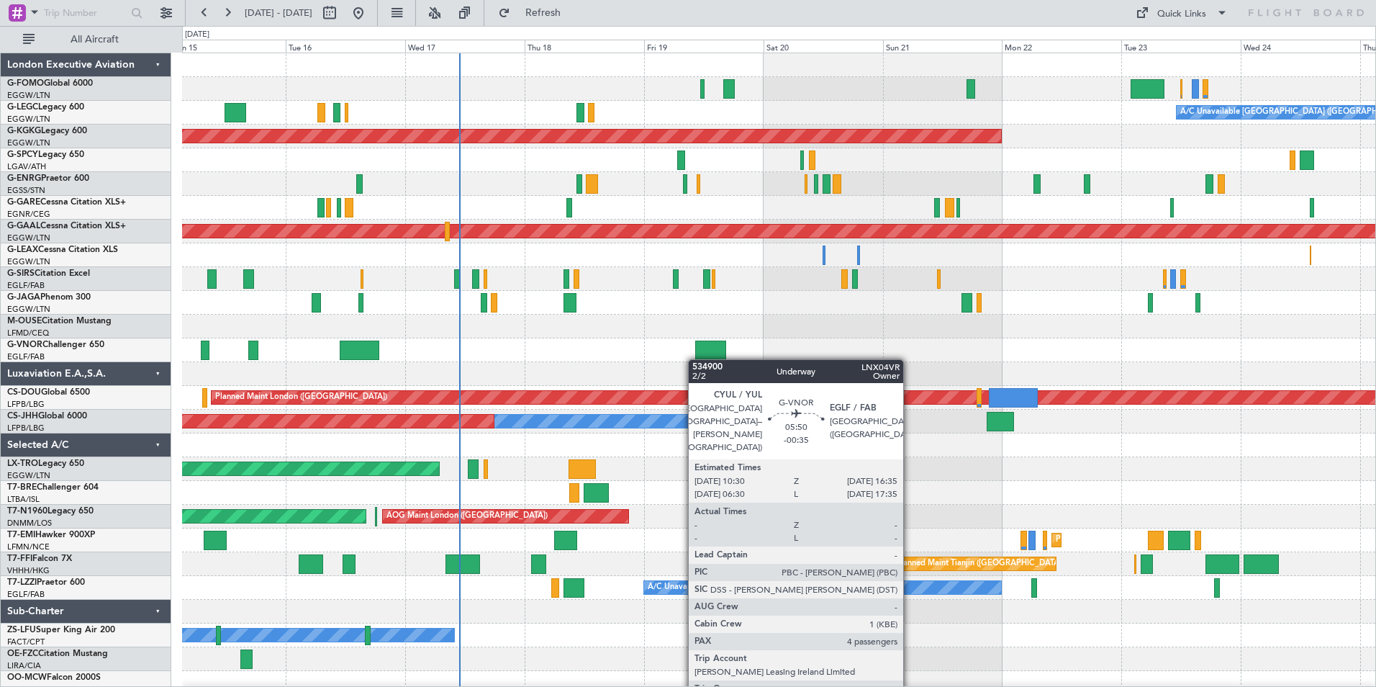
click at [412, 390] on div "A/C Unavailable [GEOGRAPHIC_DATA] ([GEOGRAPHIC_DATA]) Planned Maint [GEOGRAPHIC…" at bounding box center [778, 385] width 1193 height 665
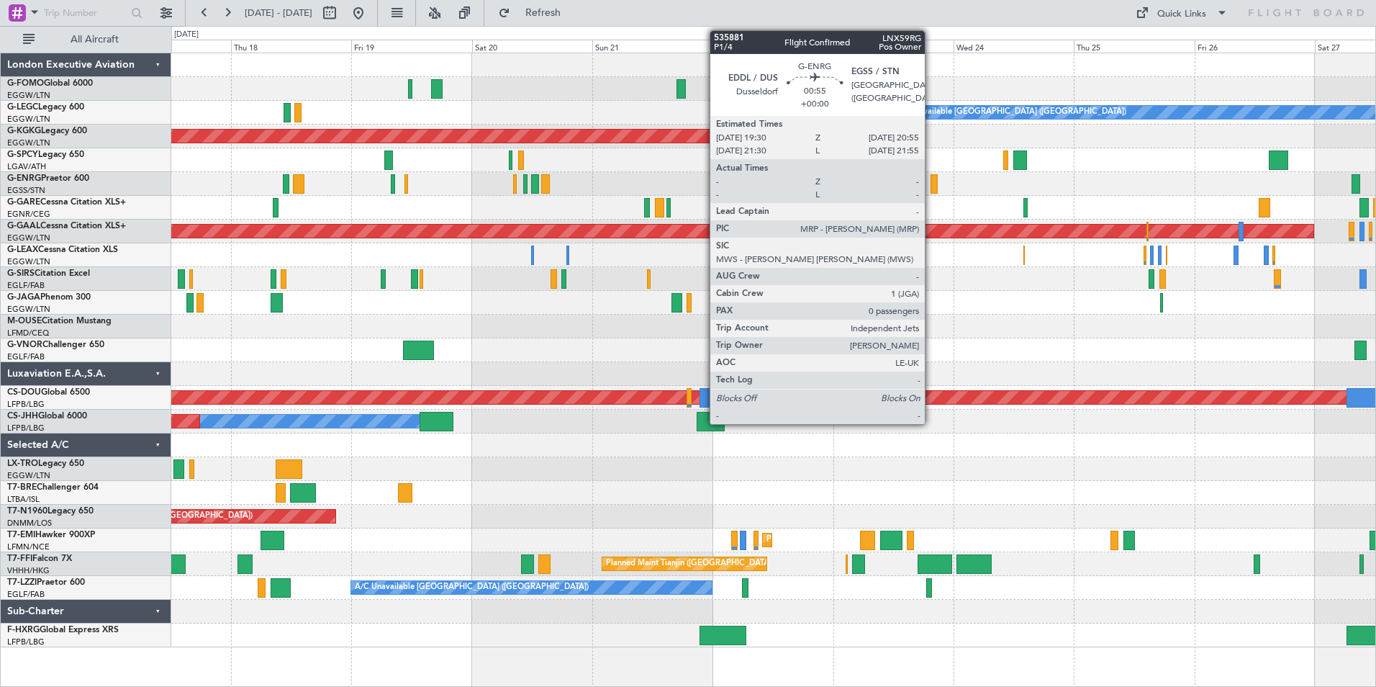
click at [931, 181] on div at bounding box center [934, 183] width 7 height 19
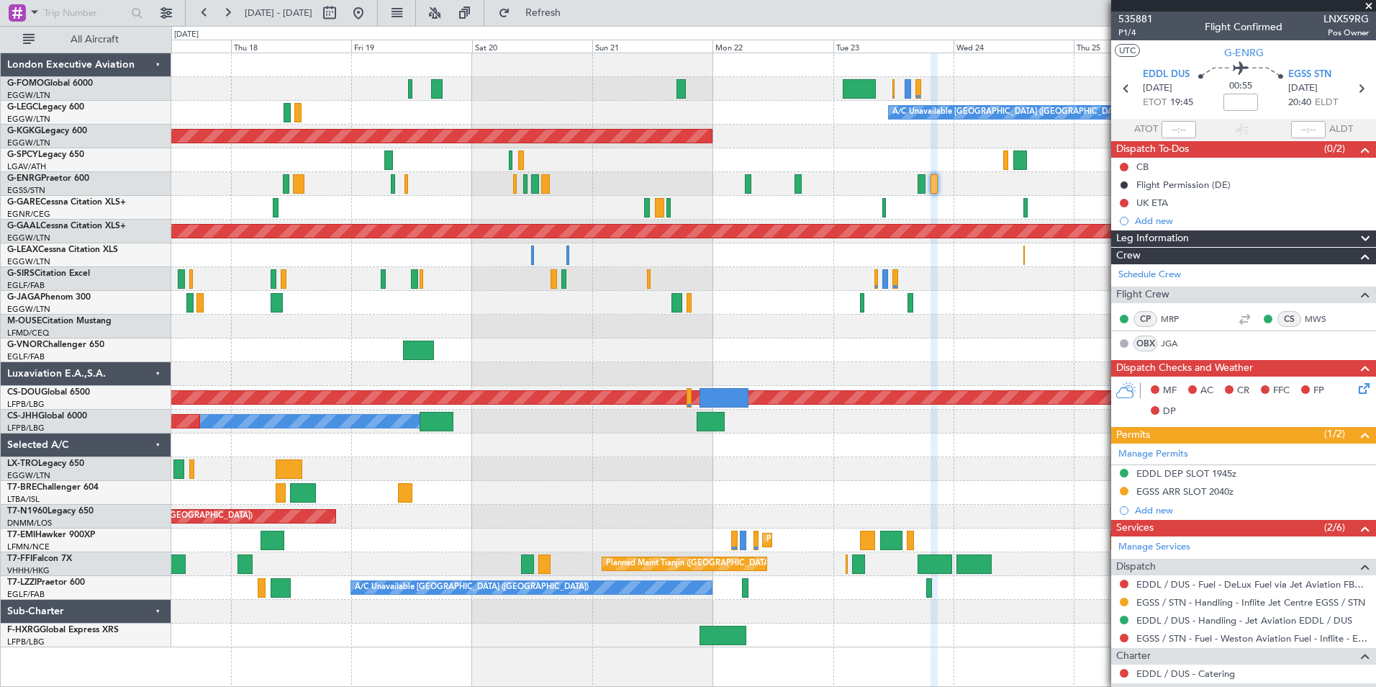
click at [721, 333] on div "A/C Unavailable [GEOGRAPHIC_DATA] ([GEOGRAPHIC_DATA]) AOG Maint [GEOGRAPHIC_DAT…" at bounding box center [773, 350] width 1204 height 594
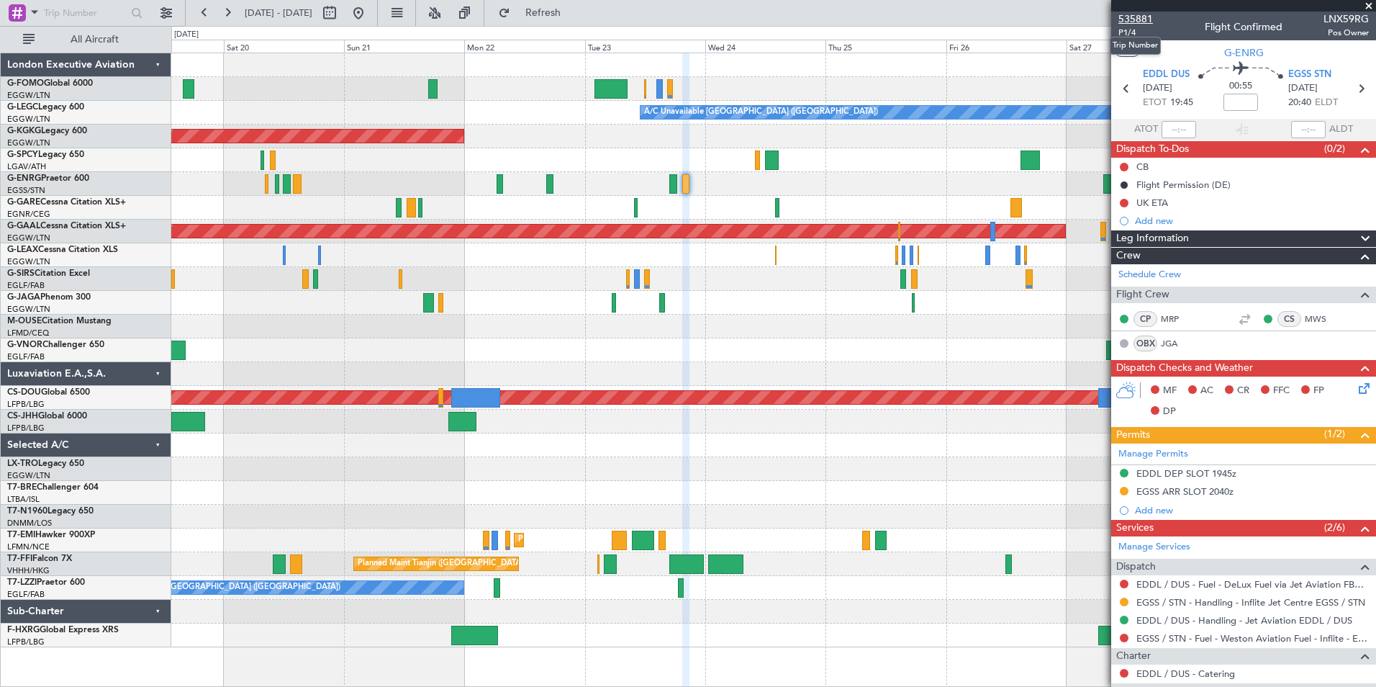
click at [1133, 14] on span "535881" at bounding box center [1135, 19] width 35 height 15
click at [1121, 31] on span "P1/4" at bounding box center [1135, 33] width 35 height 12
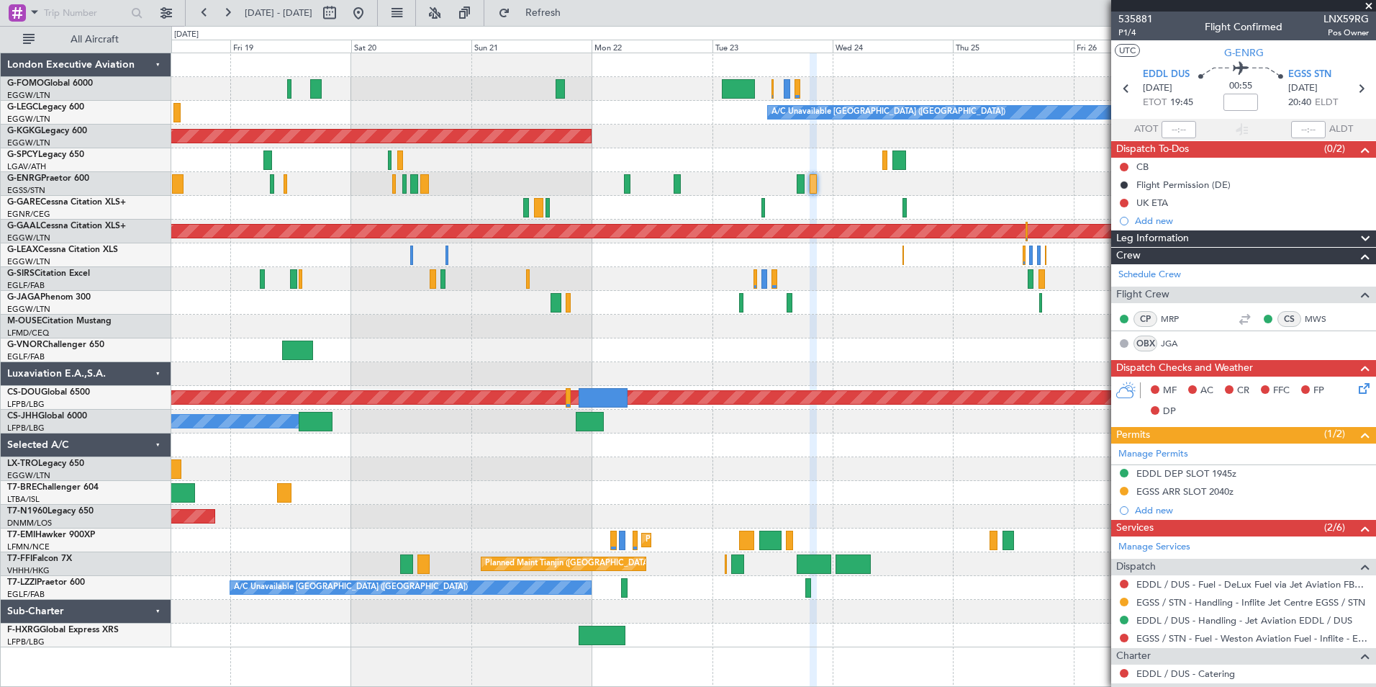
click at [882, 345] on div "A/C Unavailable [GEOGRAPHIC_DATA] ([GEOGRAPHIC_DATA]) AOG Maint [GEOGRAPHIC_DAT…" at bounding box center [773, 350] width 1204 height 594
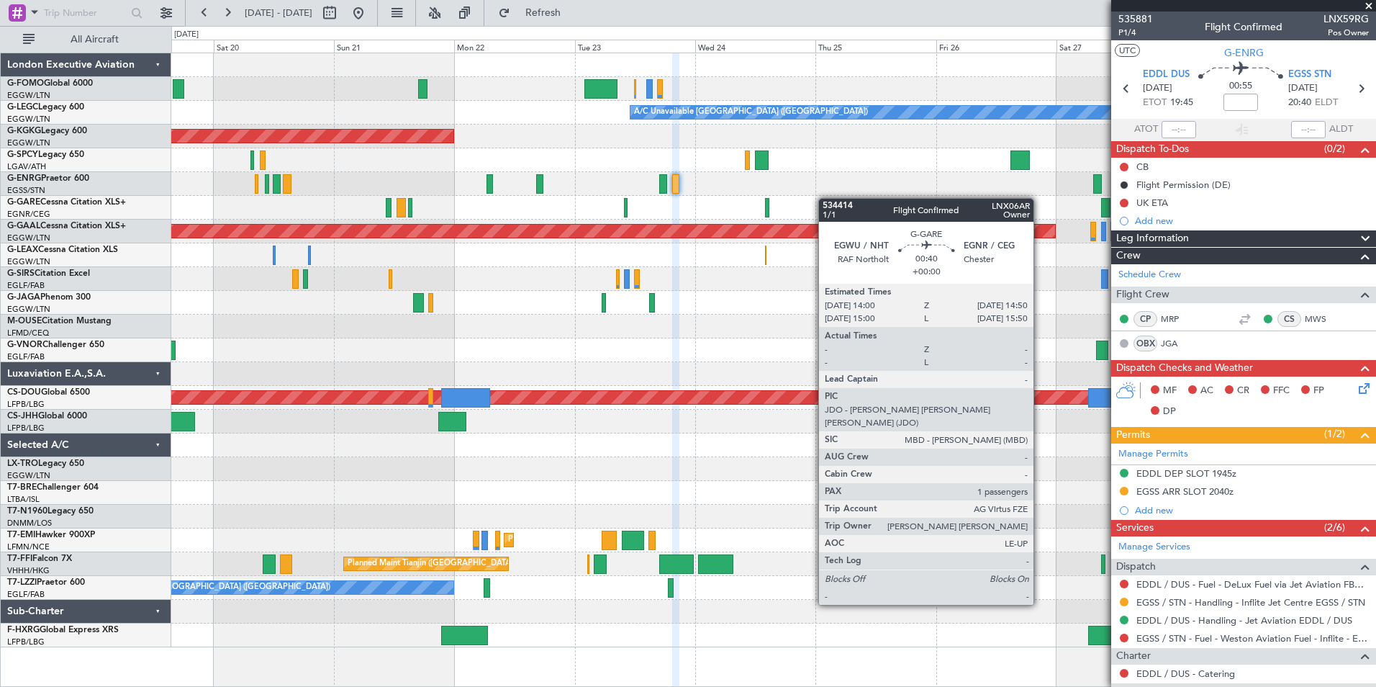
click at [673, 230] on div "A/C Unavailable [GEOGRAPHIC_DATA] ([GEOGRAPHIC_DATA]) AOG Maint [GEOGRAPHIC_DAT…" at bounding box center [773, 350] width 1204 height 594
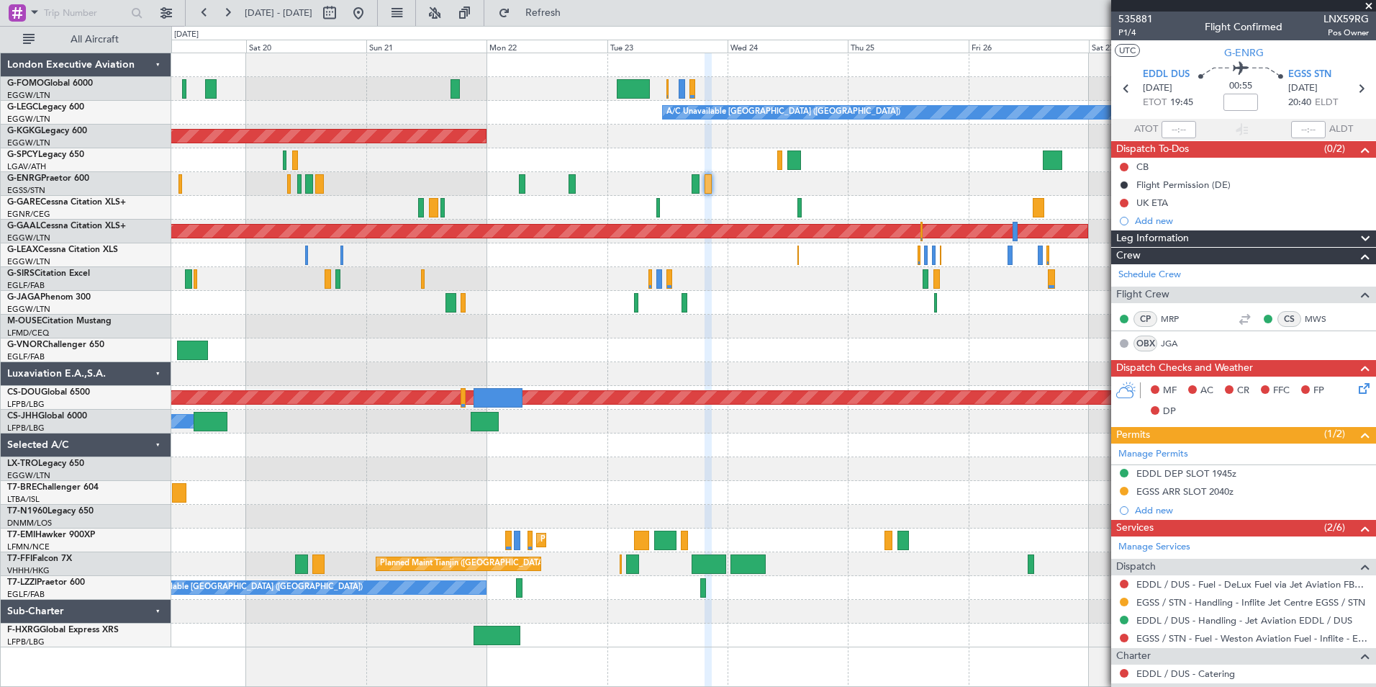
click at [677, 198] on div "A/C Unavailable [GEOGRAPHIC_DATA] ([GEOGRAPHIC_DATA]) AOG Maint [GEOGRAPHIC_DAT…" at bounding box center [773, 350] width 1204 height 594
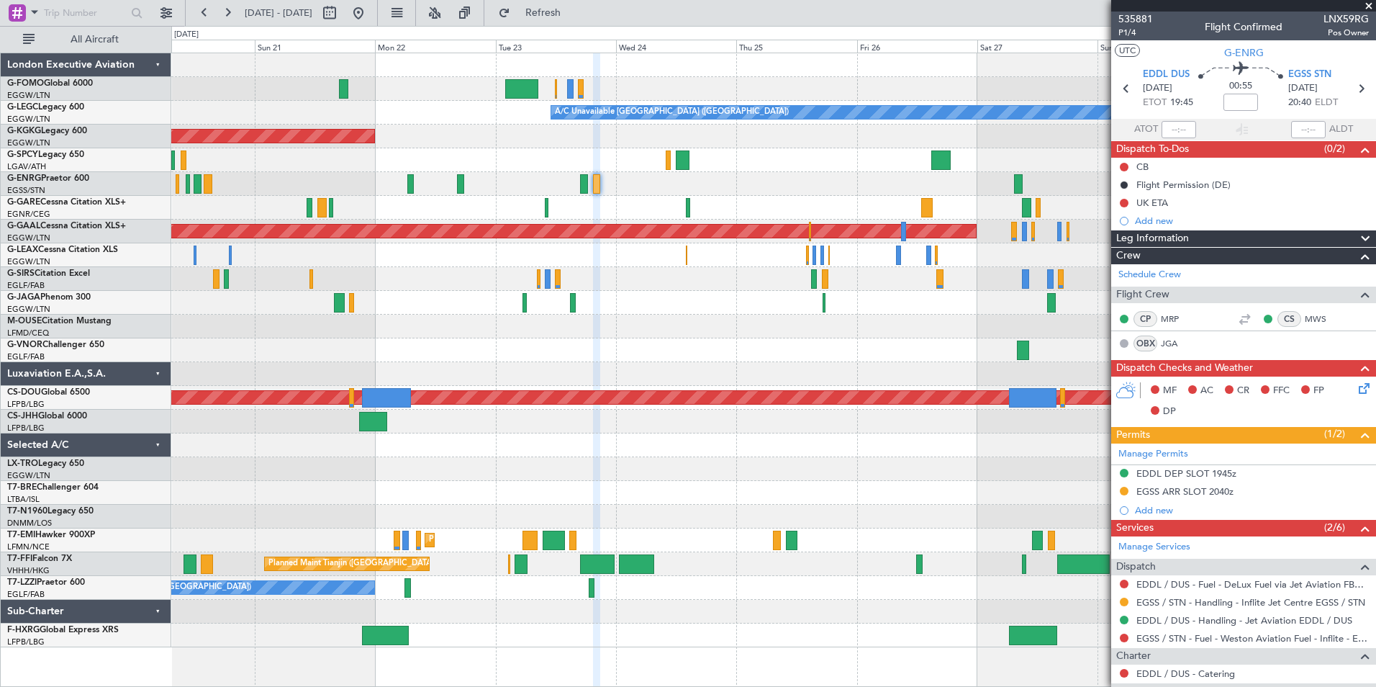
click at [622, 210] on div "A/C Unavailable [GEOGRAPHIC_DATA] ([GEOGRAPHIC_DATA]) AOG Maint [GEOGRAPHIC_DAT…" at bounding box center [773, 350] width 1204 height 594
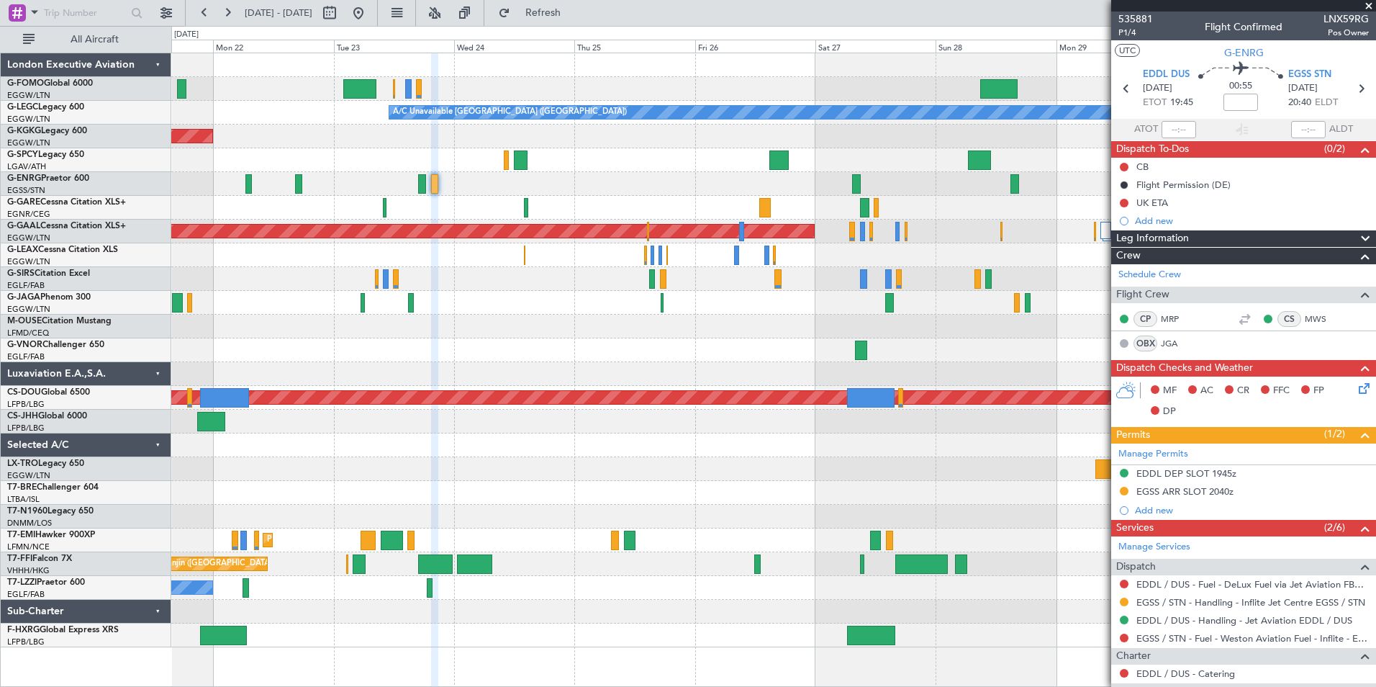
click at [679, 314] on div at bounding box center [773, 303] width 1204 height 24
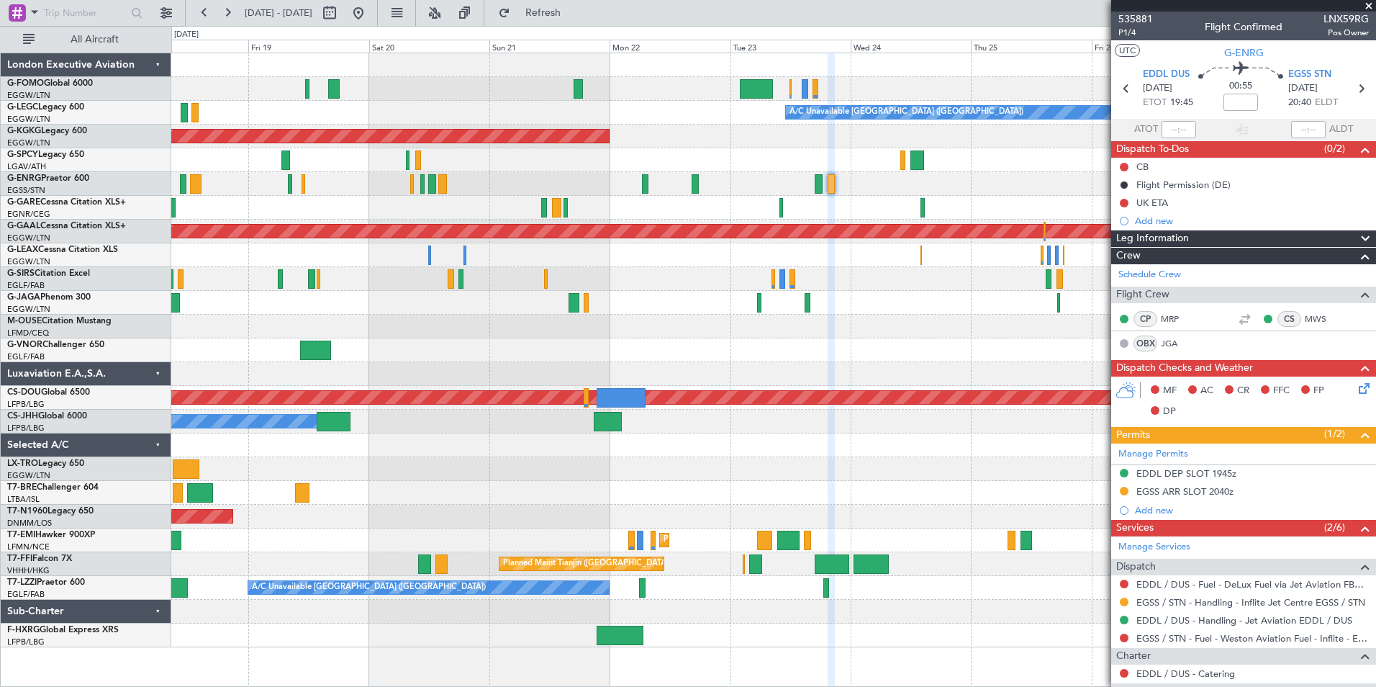
click at [963, 330] on div "A/C Unavailable [GEOGRAPHIC_DATA] ([GEOGRAPHIC_DATA]) AOG Maint [GEOGRAPHIC_DAT…" at bounding box center [773, 350] width 1204 height 594
click at [1049, 335] on div at bounding box center [773, 327] width 1204 height 24
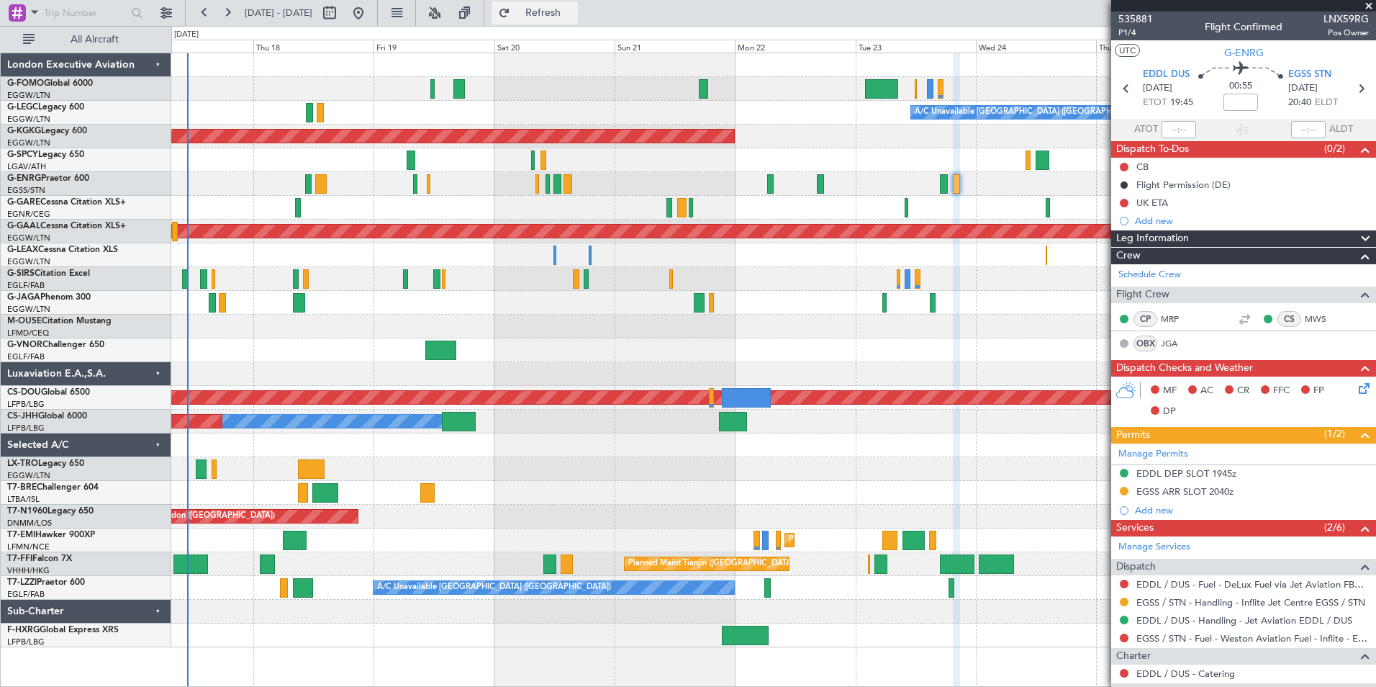
click at [566, 7] on button "Refresh" at bounding box center [535, 12] width 86 height 23
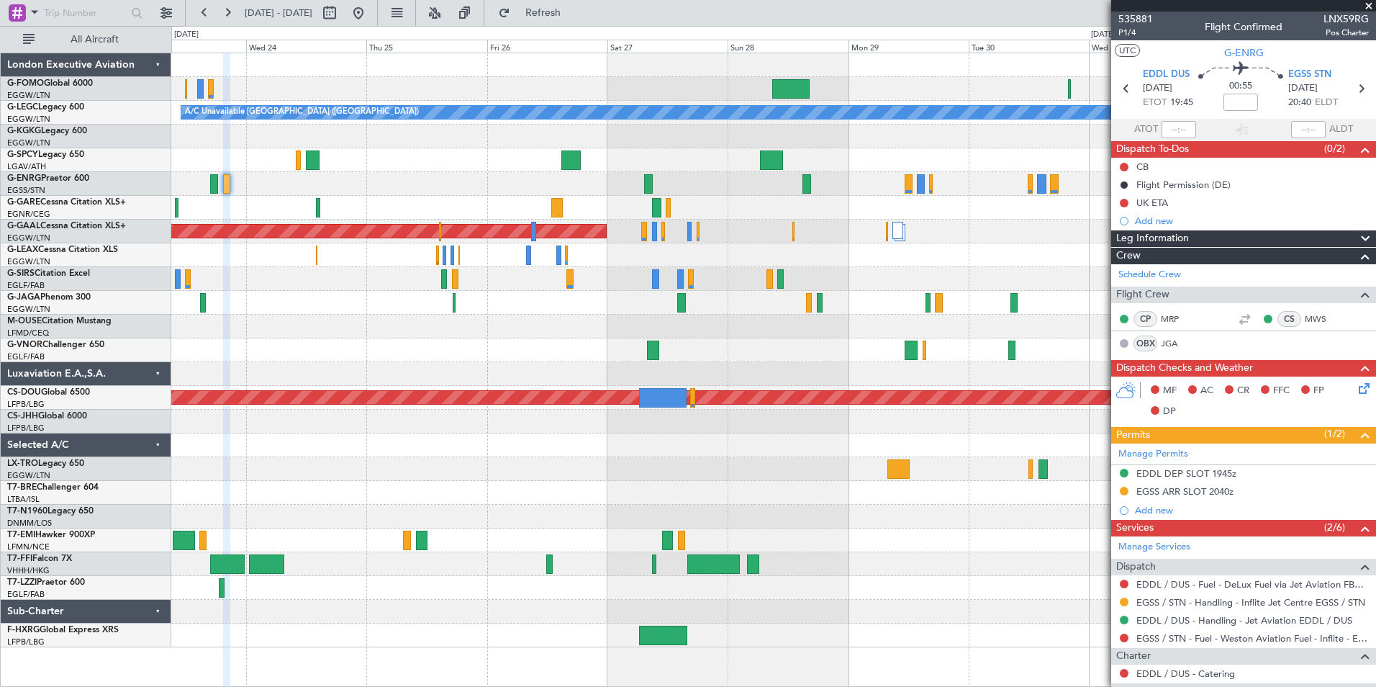
click at [217, 574] on div "A/C Unavailable [GEOGRAPHIC_DATA] ([GEOGRAPHIC_DATA]) AOG Maint [GEOGRAPHIC_DAT…" at bounding box center [773, 350] width 1204 height 594
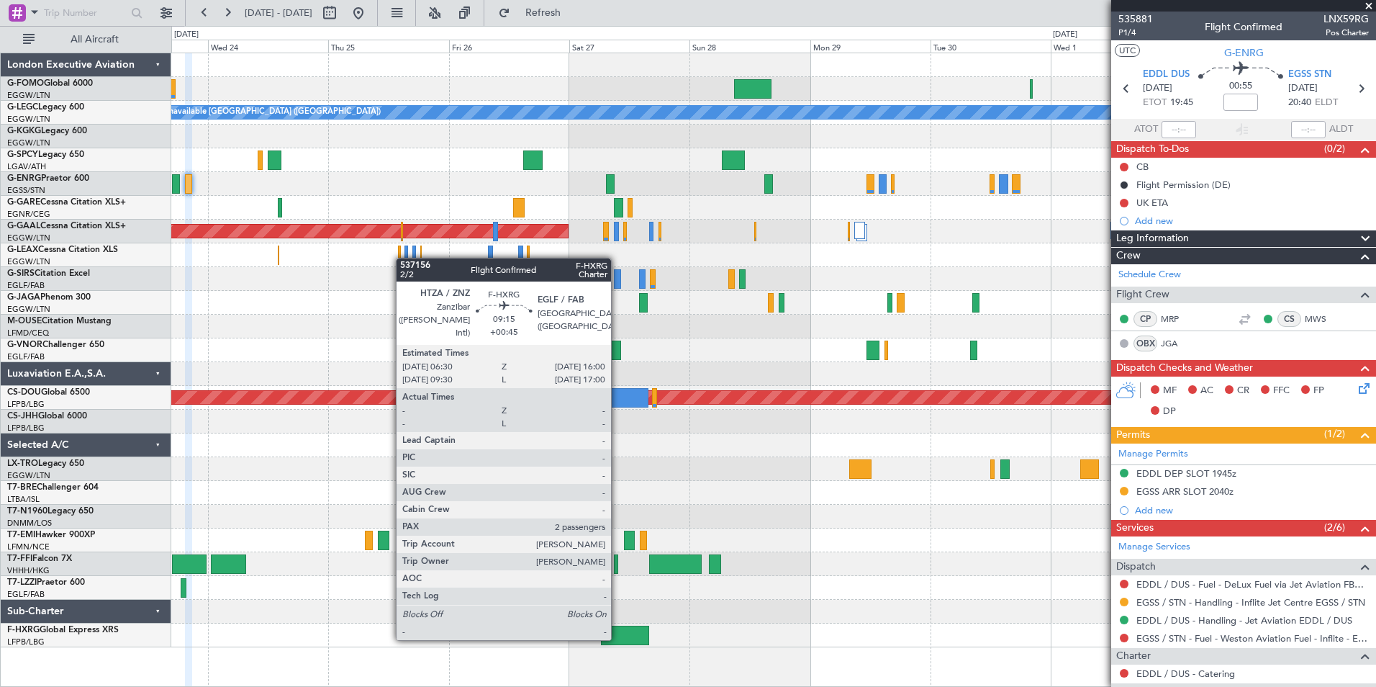
click at [617, 638] on div at bounding box center [625, 634] width 48 height 19
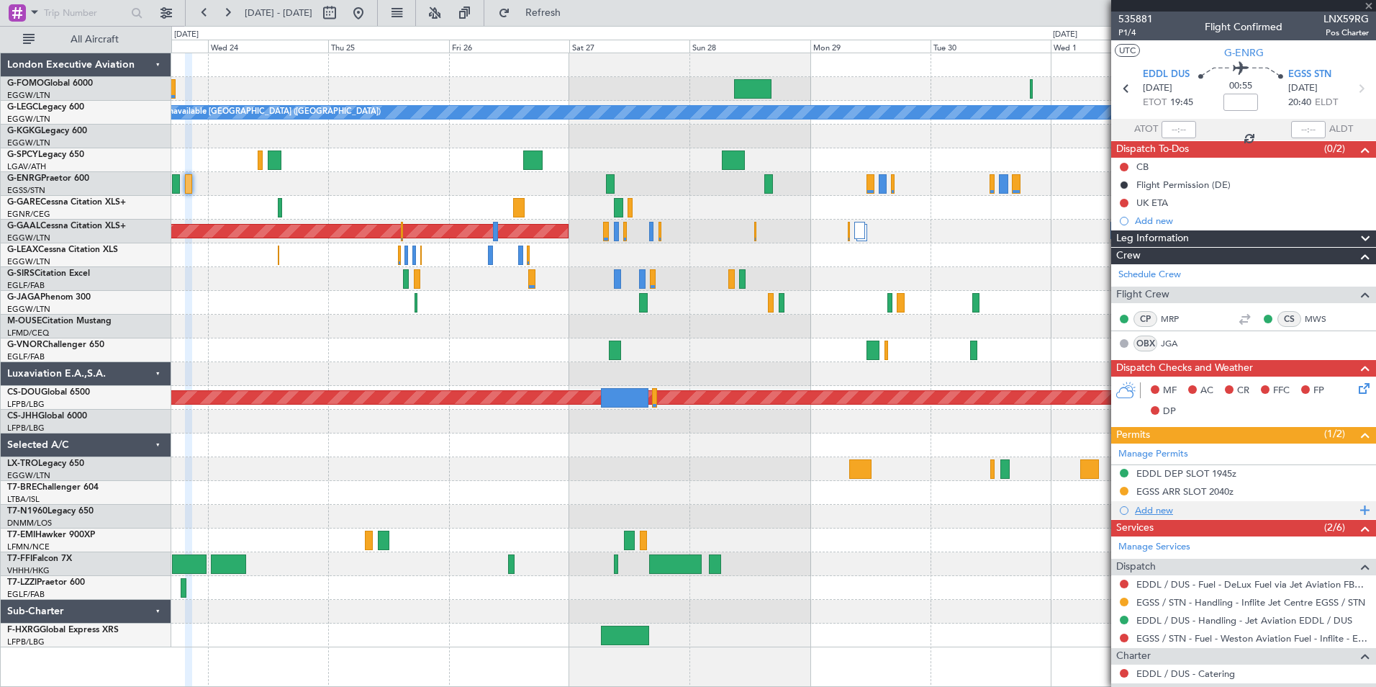
type input "+00:45"
type input "2"
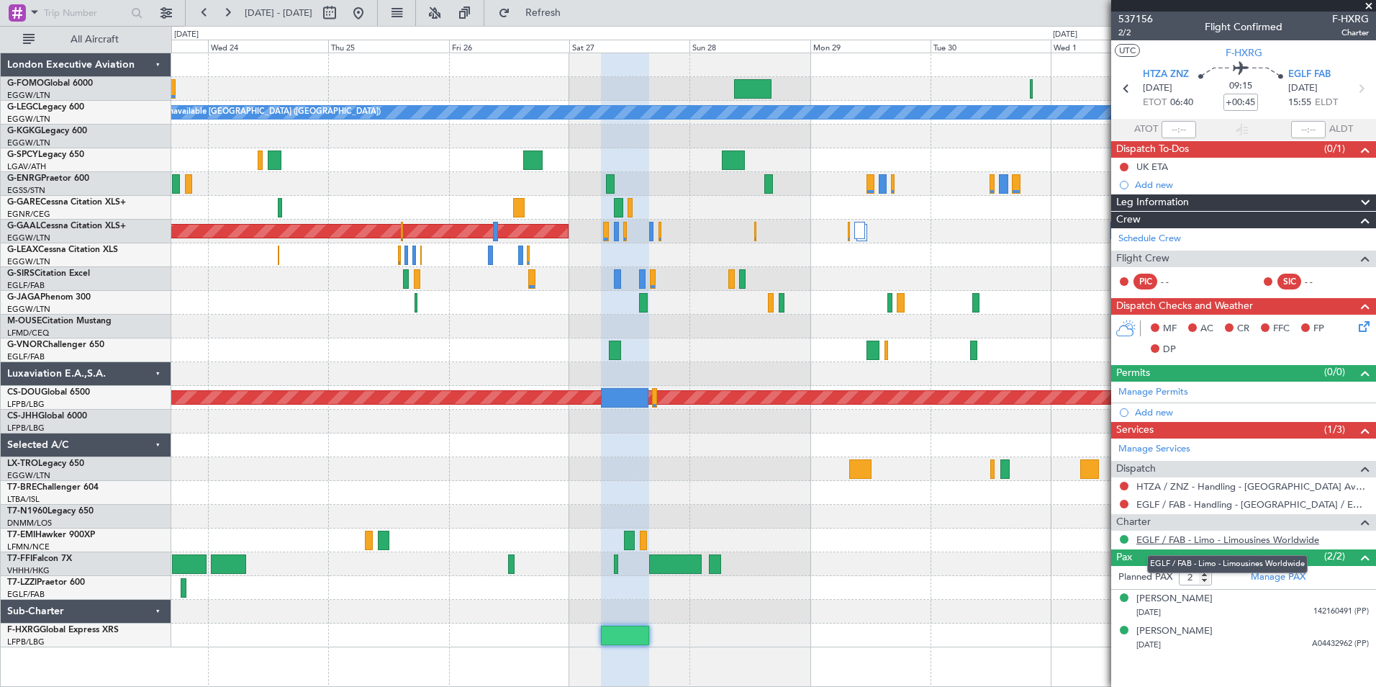
click at [1210, 537] on link "EGLF / FAB - Limo - Limousines Worldwide" at bounding box center [1227, 539] width 183 height 12
